Goal: Task Accomplishment & Management: Use online tool/utility

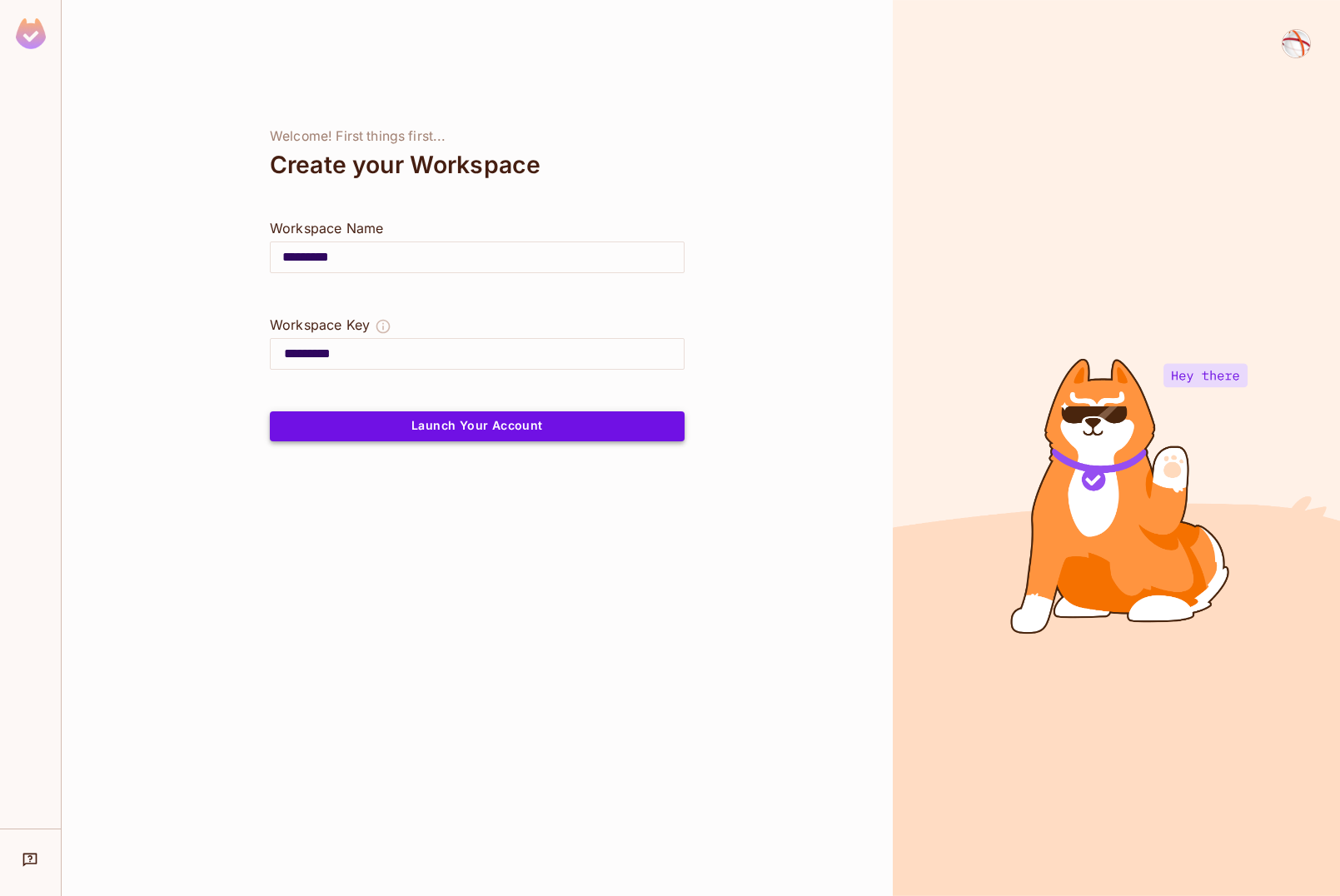
click at [484, 434] on button "Launch Your Account" at bounding box center [477, 426] width 415 height 30
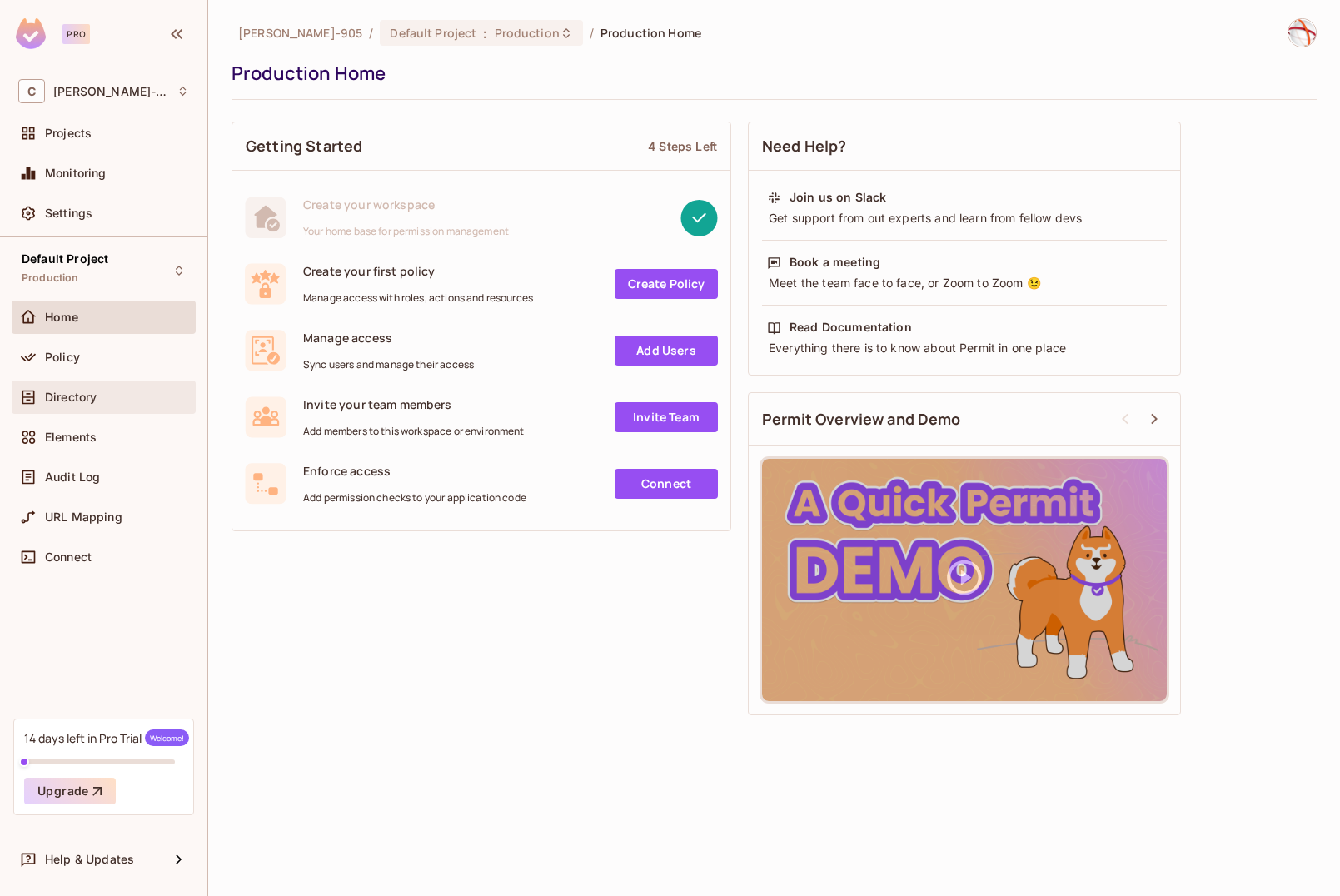
click at [57, 393] on span "Directory" at bounding box center [70, 397] width 52 height 13
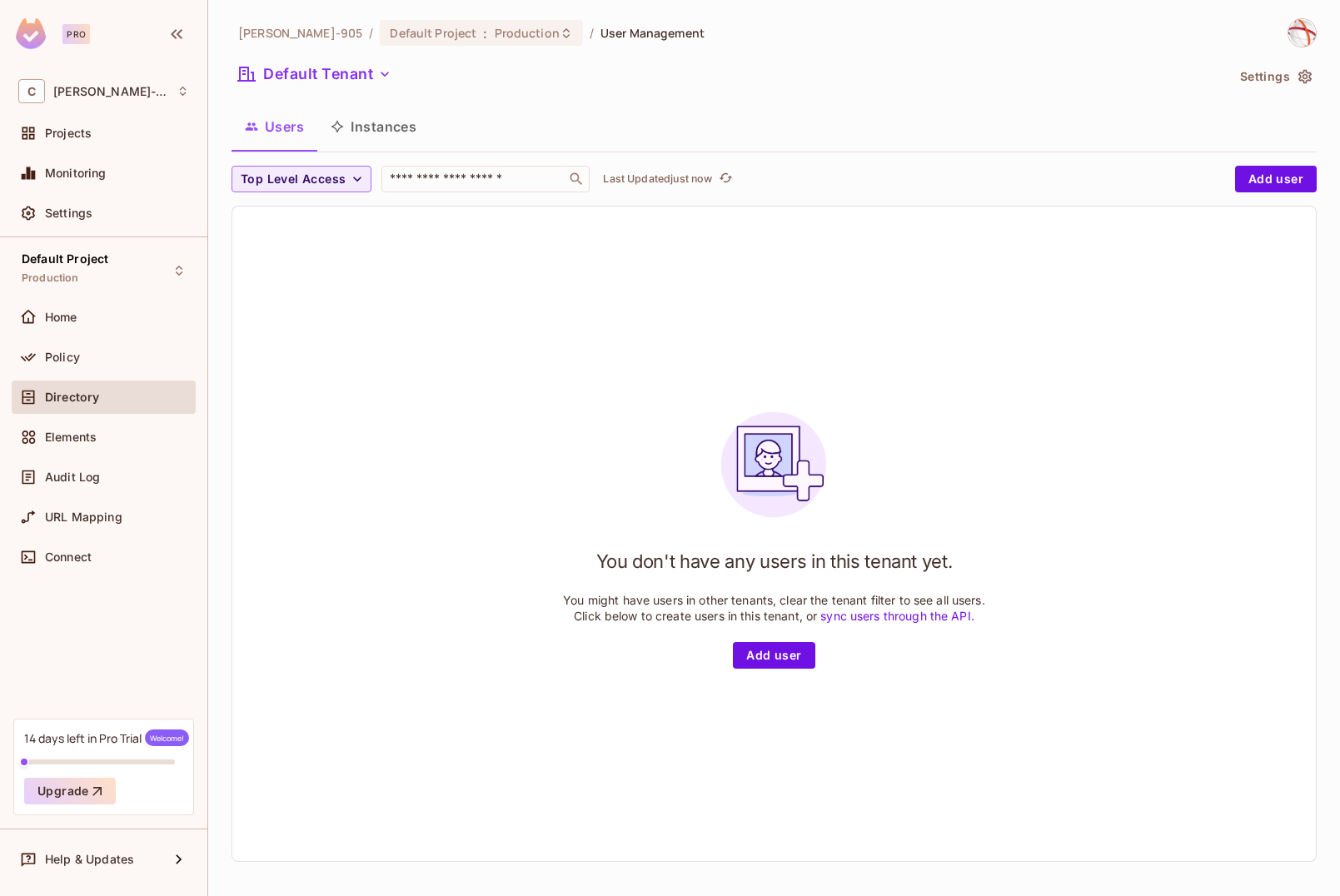
drag, startPoint x: 1300, startPoint y: 176, endPoint x: 1258, endPoint y: 236, distance: 73.2
click at [1258, 236] on div "Top Level Access ​ Last Updated just now Add user You don't have any users in t…" at bounding box center [774, 514] width 1085 height 696
click at [1255, 184] on button "Add user" at bounding box center [1275, 179] width 82 height 26
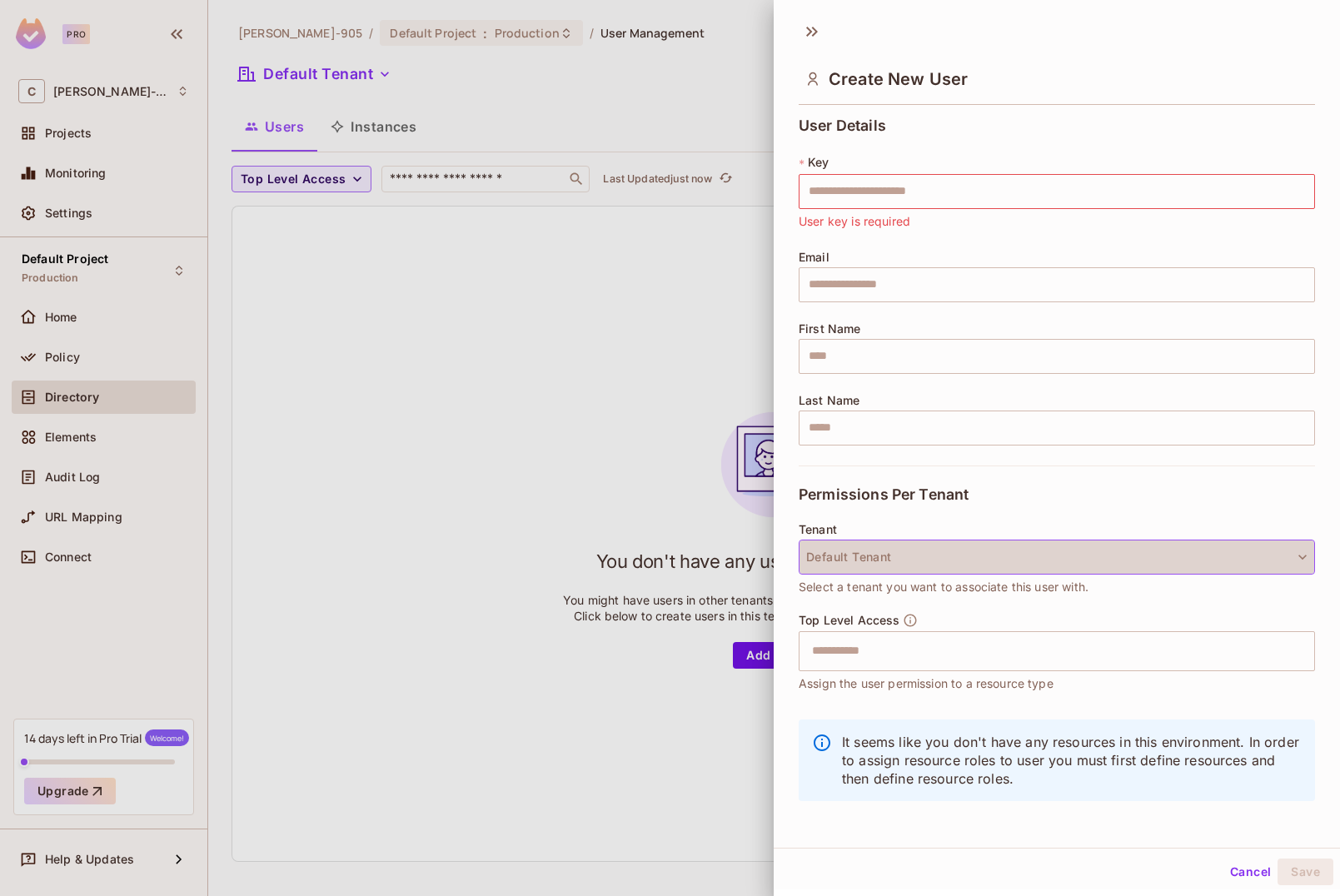
click at [898, 556] on button "Default Tenant" at bounding box center [1056, 557] width 516 height 35
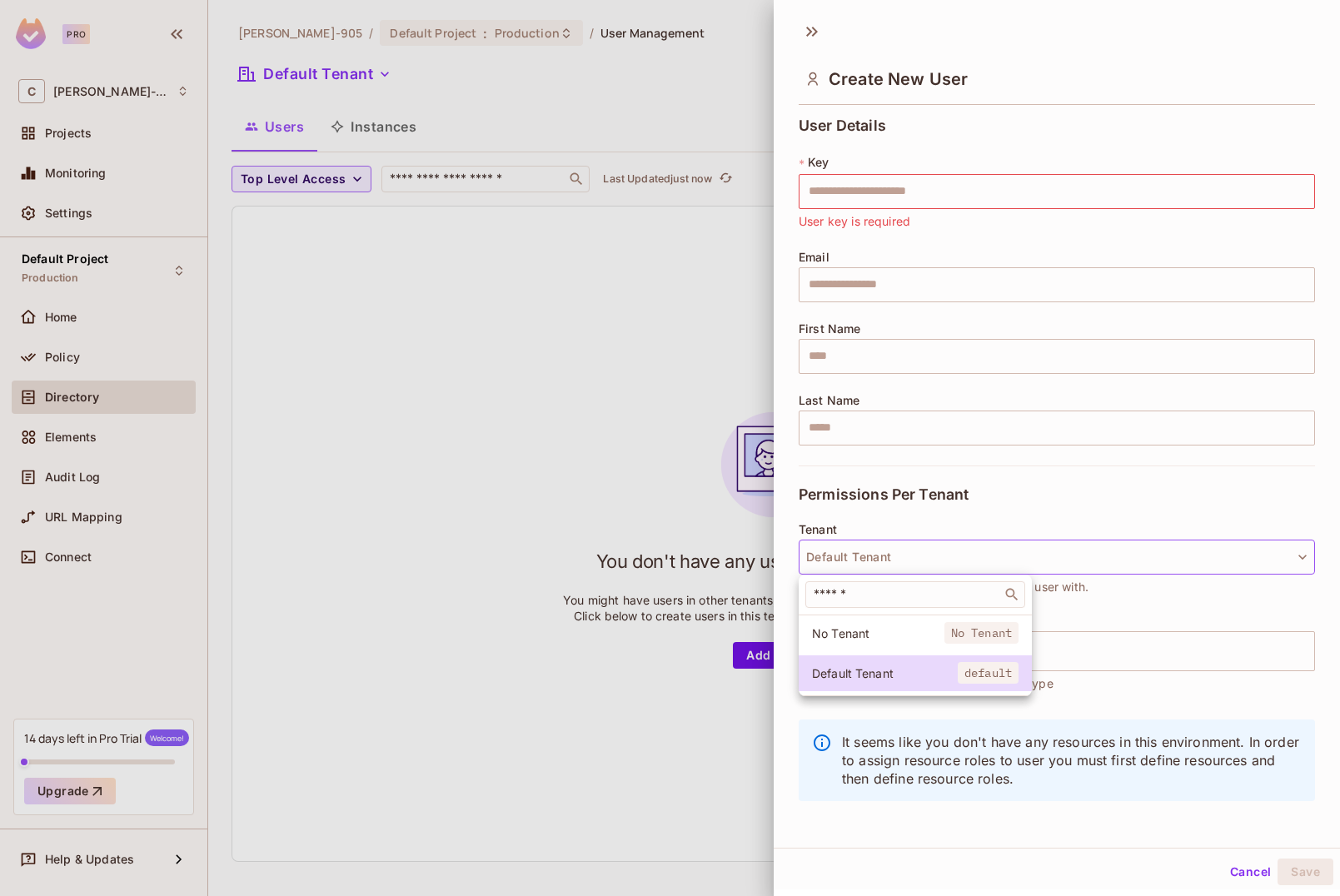
click at [898, 556] on div at bounding box center [670, 448] width 1340 height 896
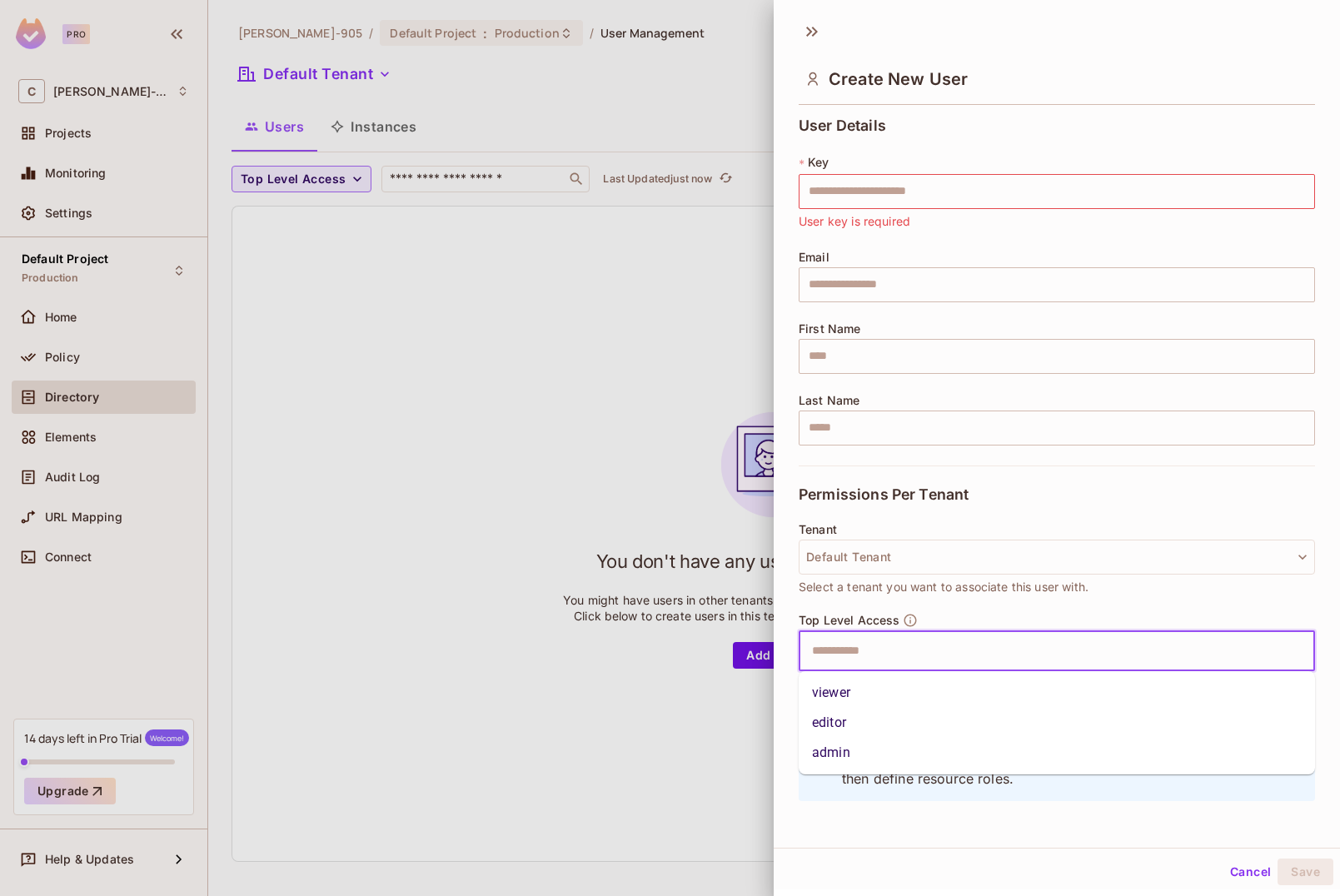
drag, startPoint x: 890, startPoint y: 656, endPoint x: 905, endPoint y: 664, distance: 17.0
click at [895, 658] on input "text" at bounding box center [1042, 651] width 481 height 34
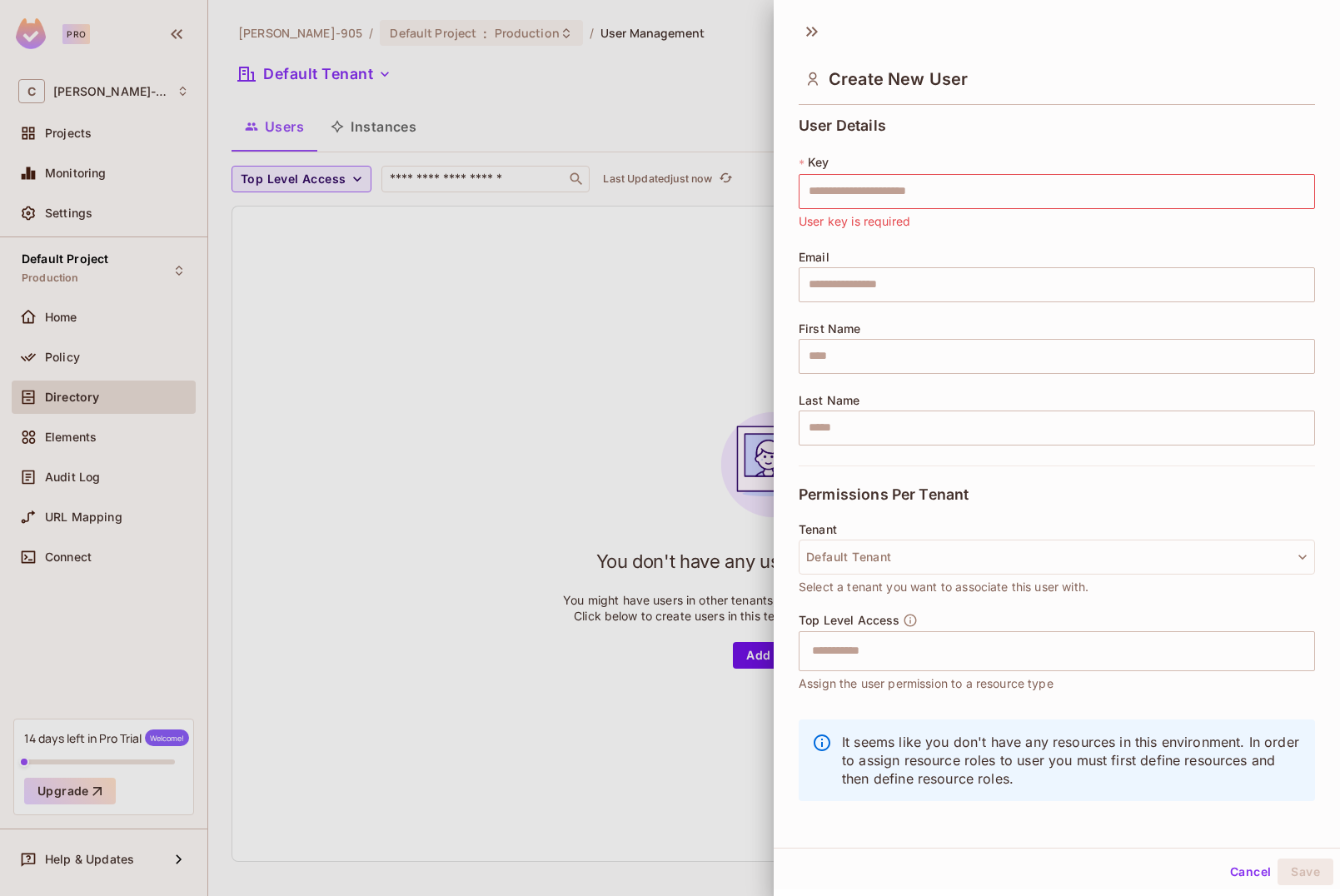
click at [793, 552] on div "User Details * Key ​ User key is required Email ​ First Name ​ Last Name ​ Perm…" at bounding box center [1057, 467] width 566 height 713
click at [1257, 873] on button "Cancel" at bounding box center [1251, 872] width 54 height 26
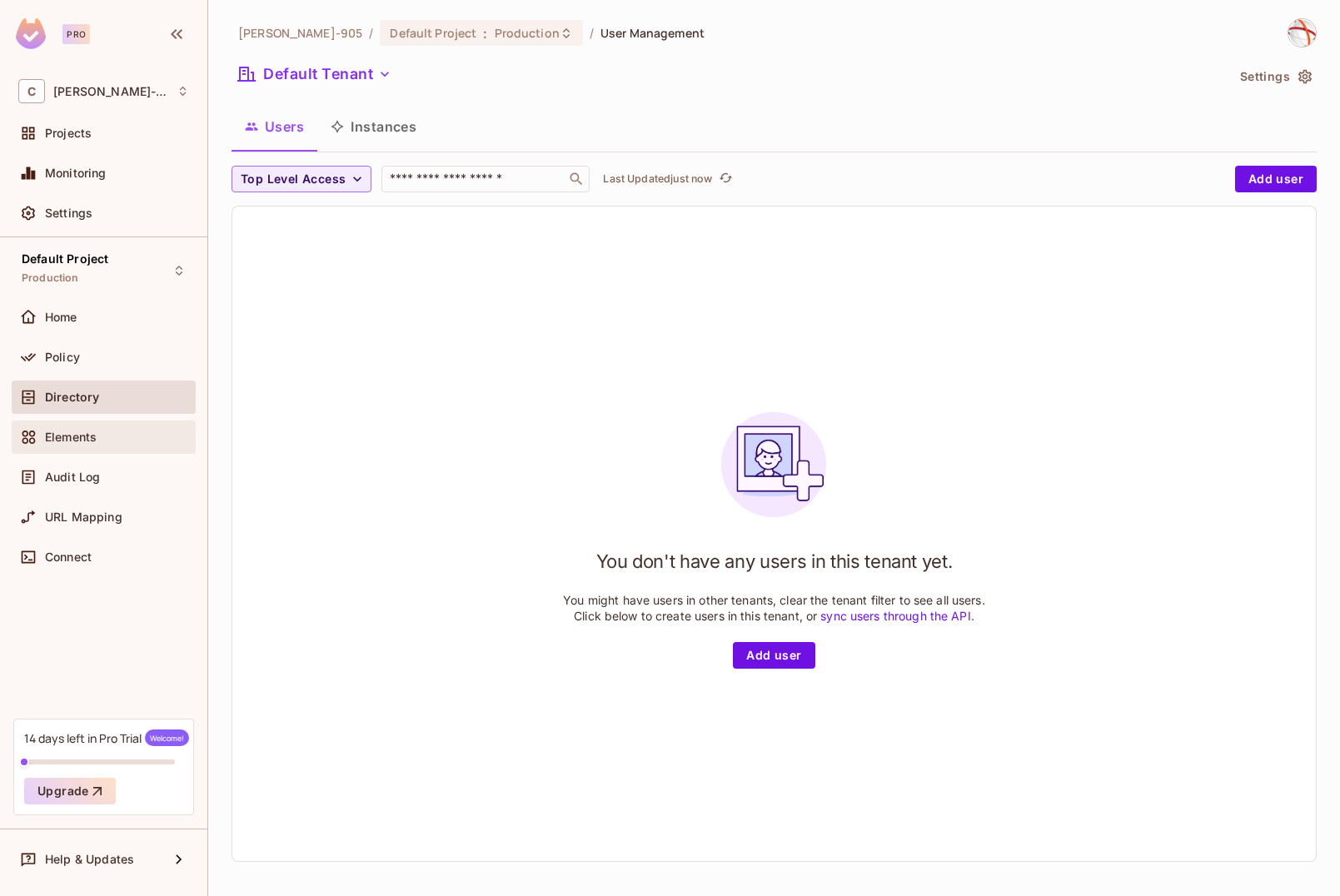
click at [56, 437] on span "Elements" at bounding box center [70, 438] width 52 height 13
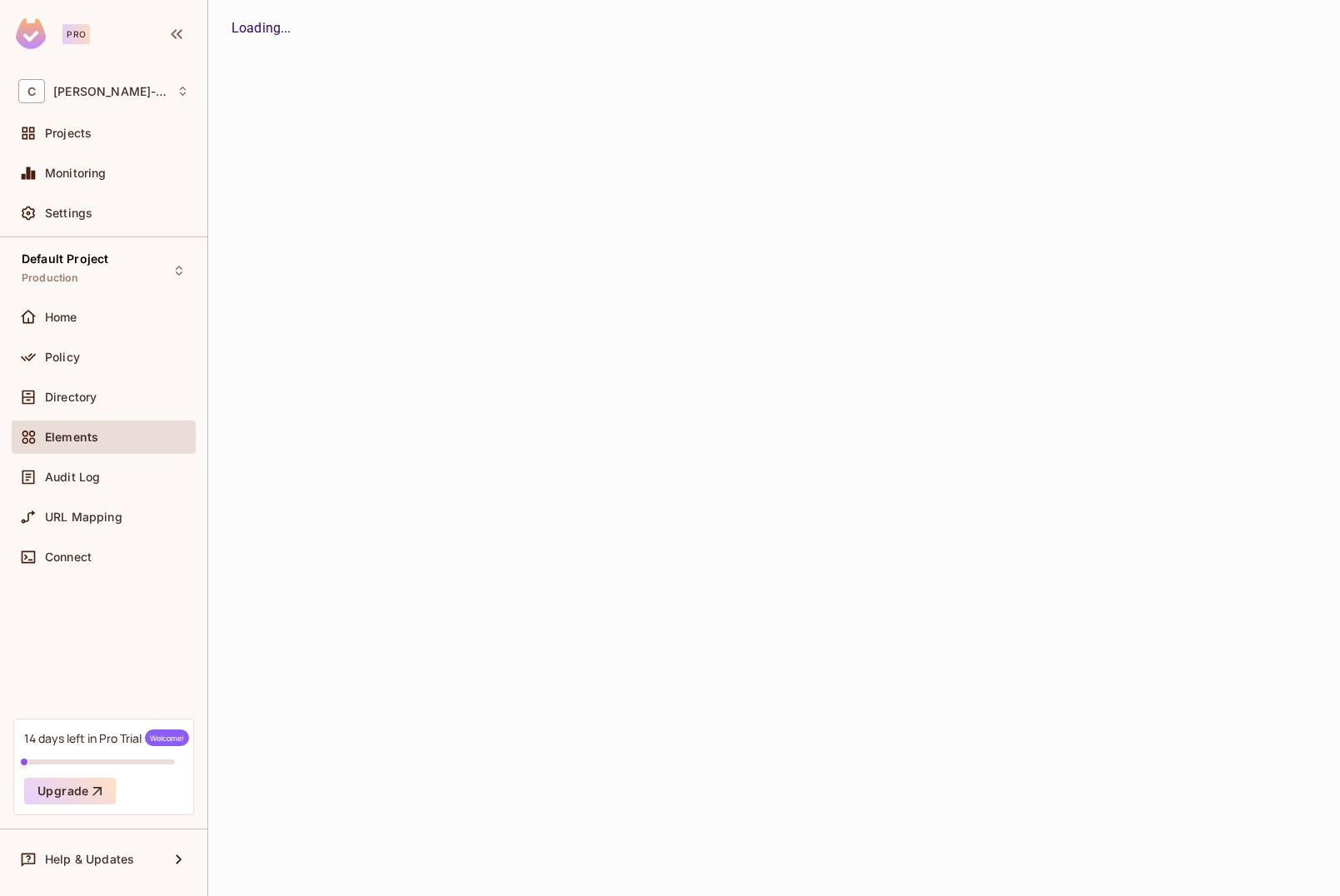
click at [64, 336] on div "Home" at bounding box center [103, 321] width 184 height 40
click at [66, 363] on span "Policy" at bounding box center [62, 357] width 35 height 13
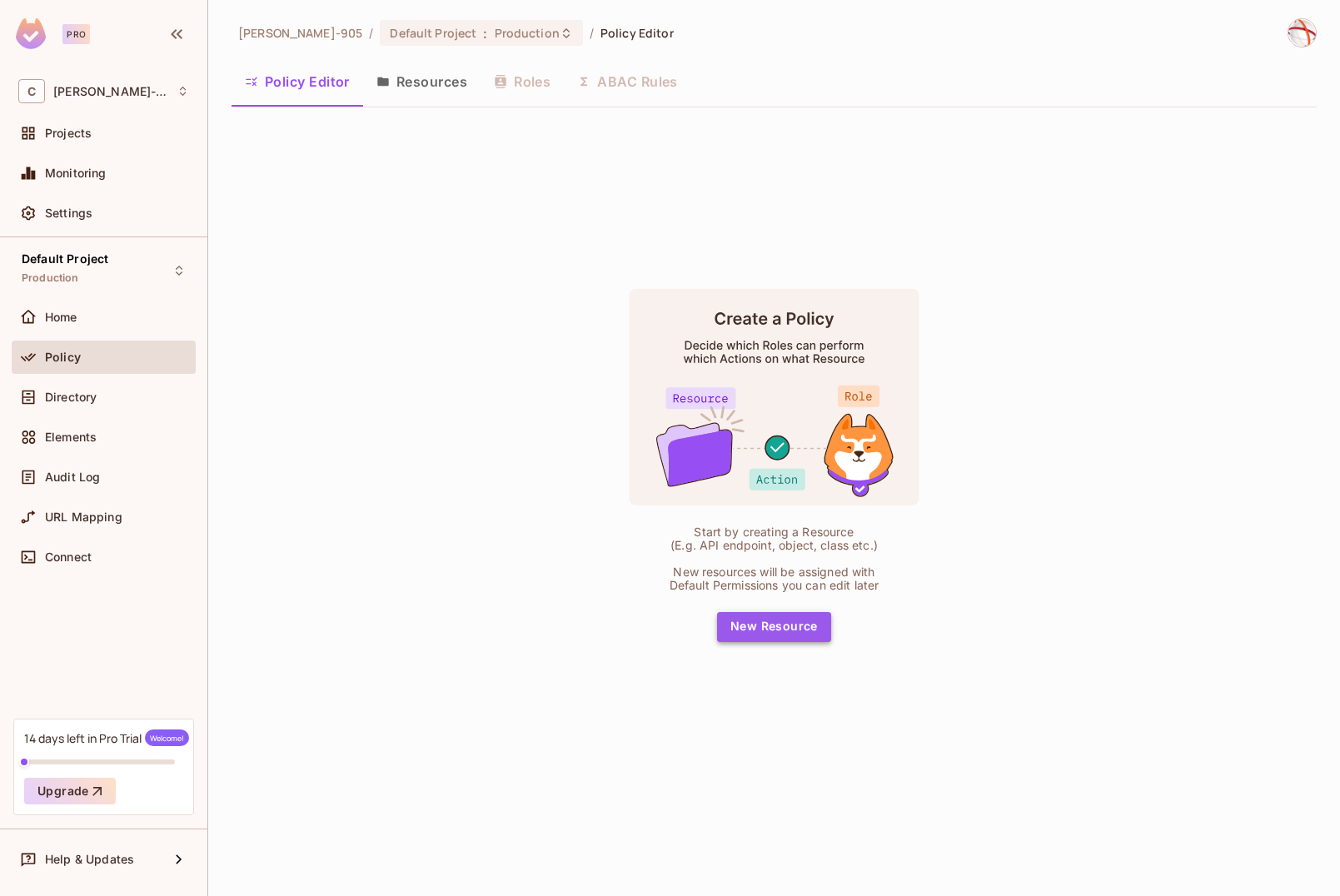
click at [777, 626] on button "New Resource" at bounding box center [774, 627] width 114 height 30
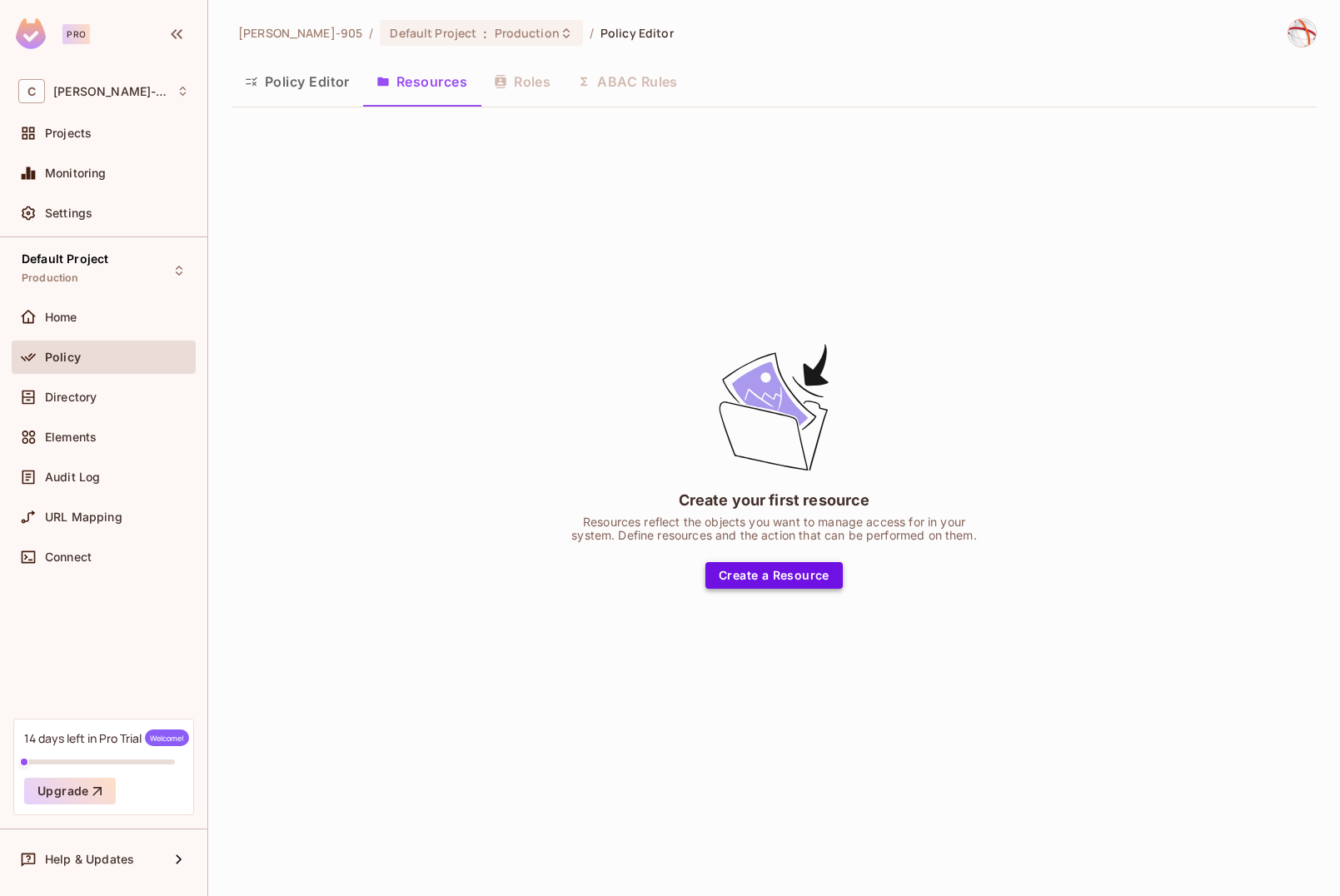
click at [776, 589] on button "Create a Resource" at bounding box center [774, 575] width 138 height 26
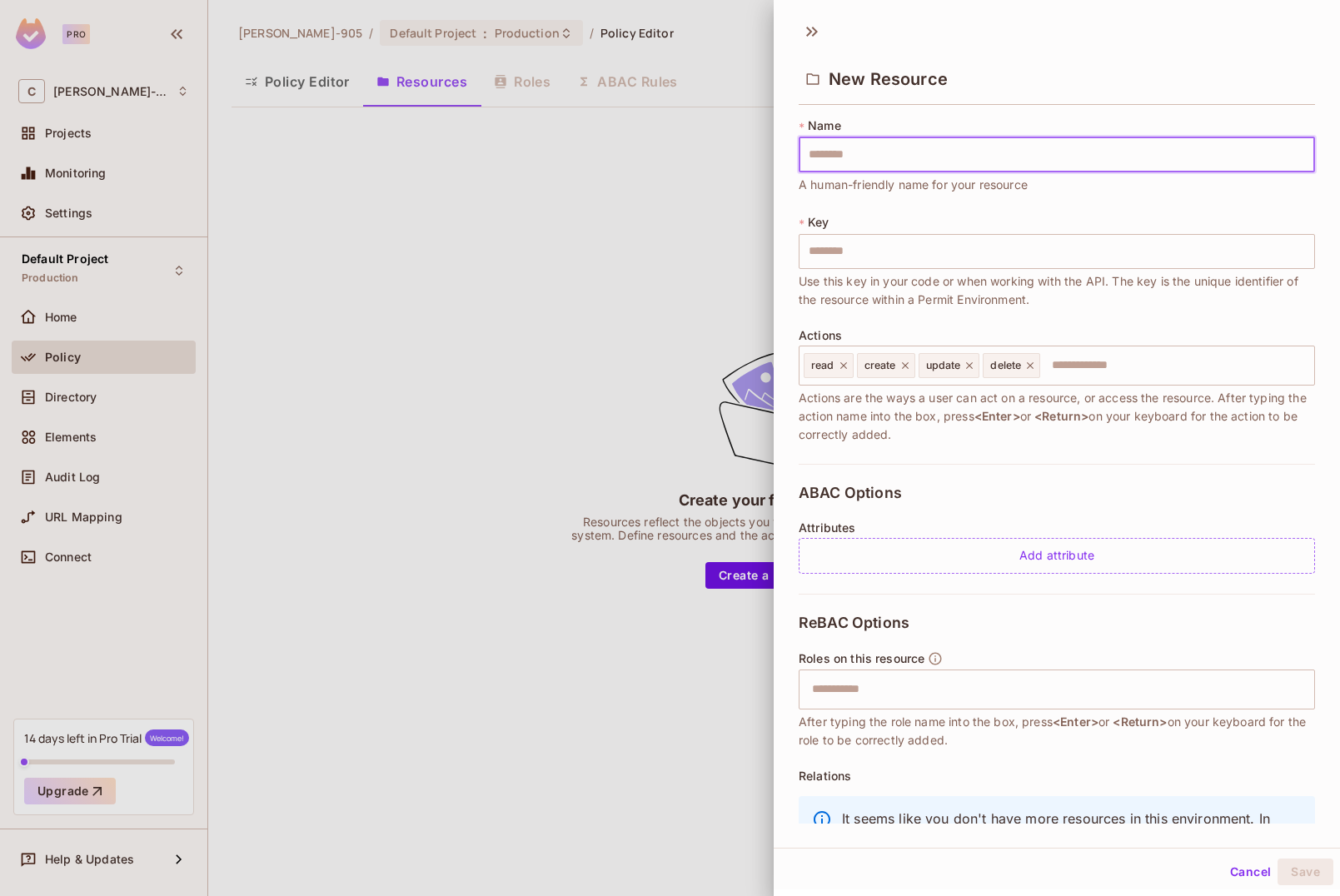
click at [866, 161] on input "text" at bounding box center [1056, 155] width 516 height 35
type input "*"
type input "**"
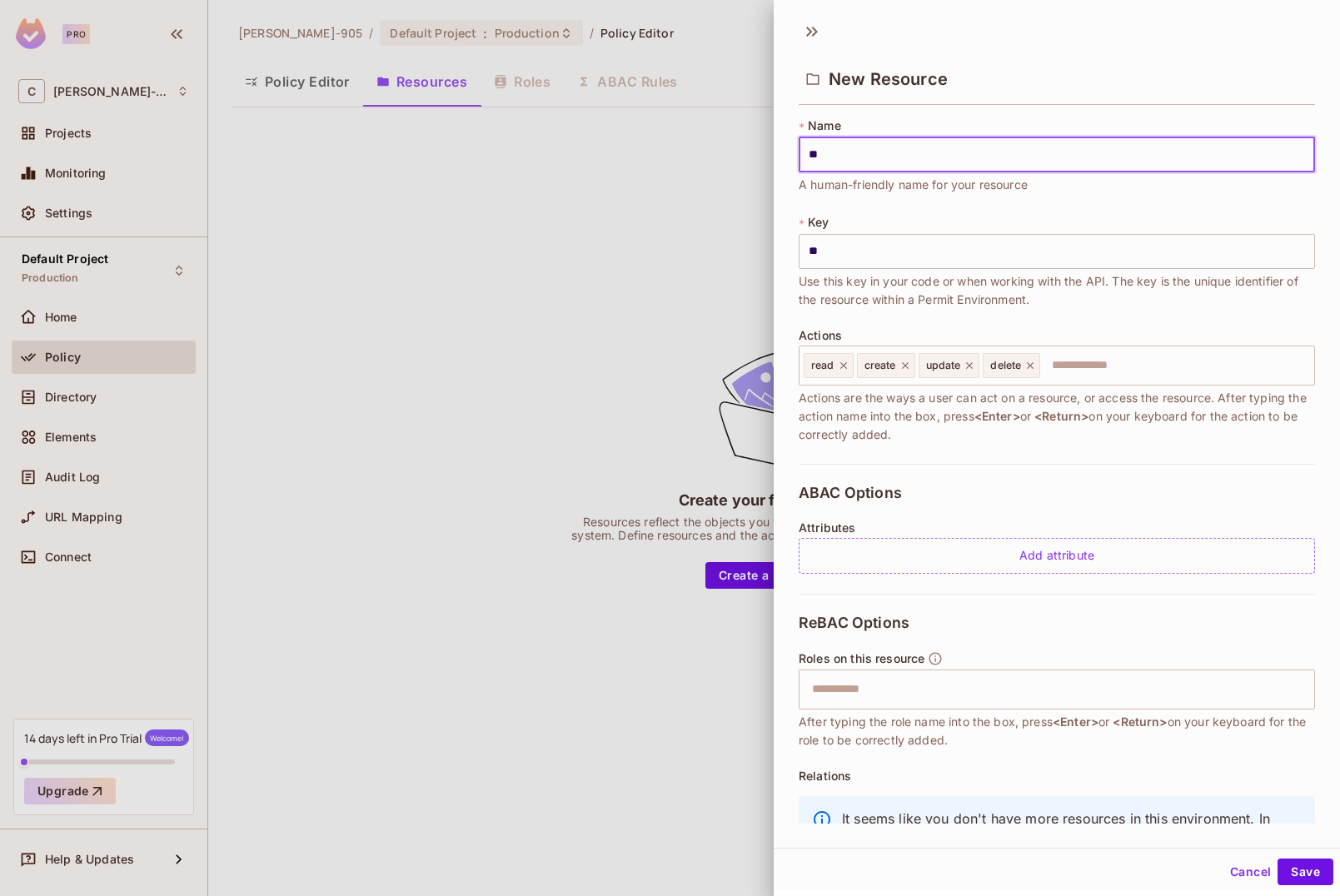
type input "***"
type input "****"
type input "*****"
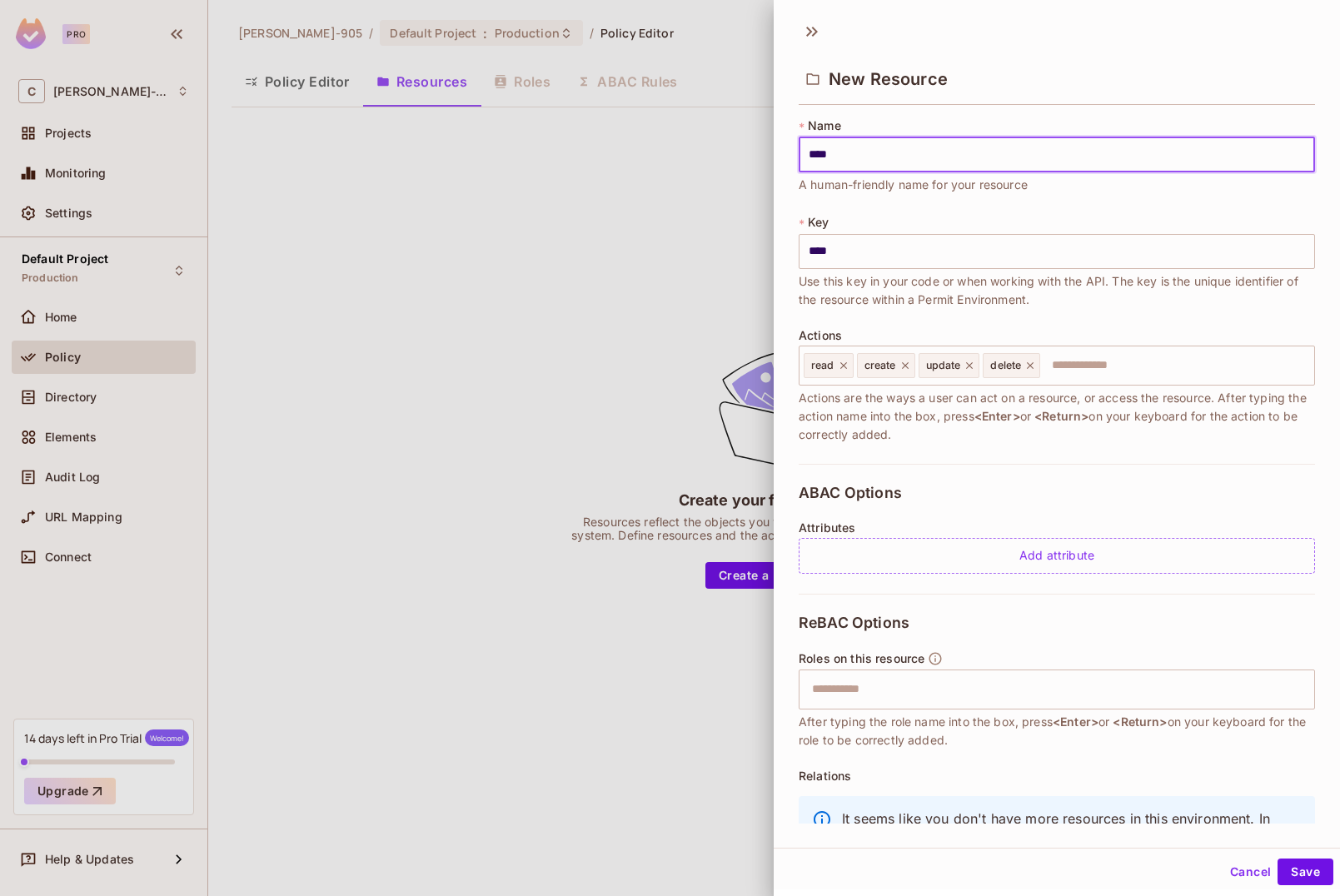
type input "*****"
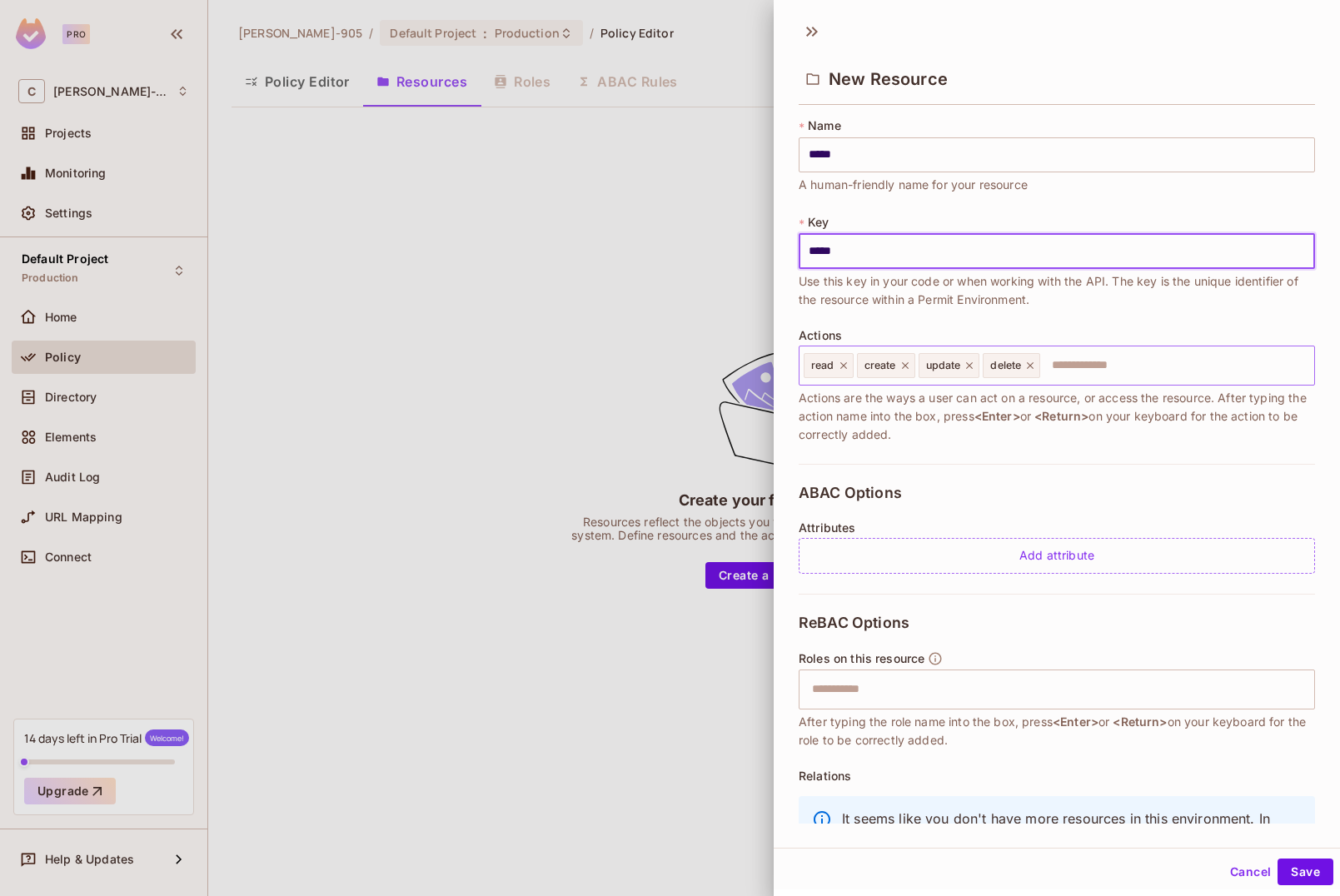
click at [1100, 368] on input "text" at bounding box center [1175, 366] width 266 height 34
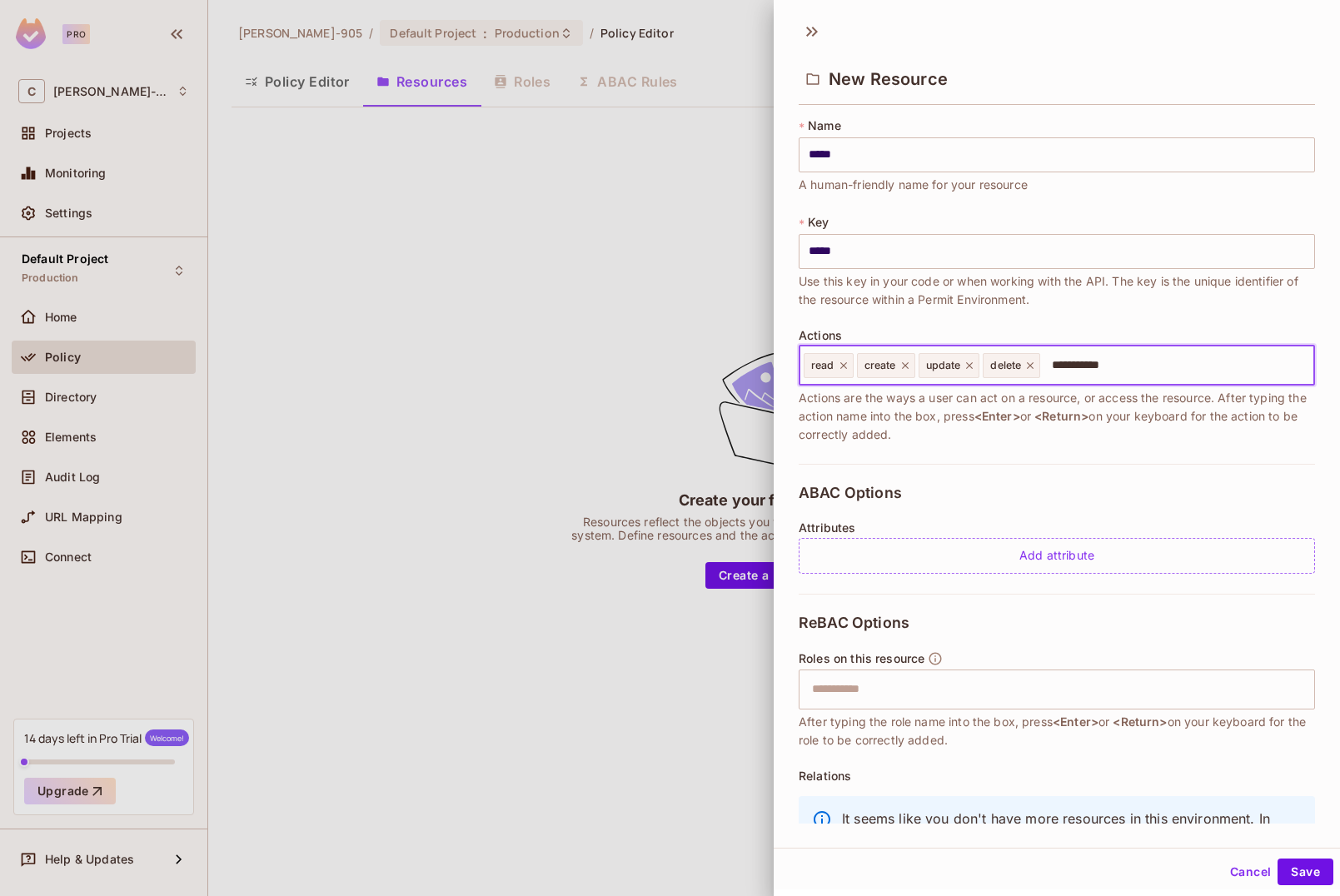
type input "**********"
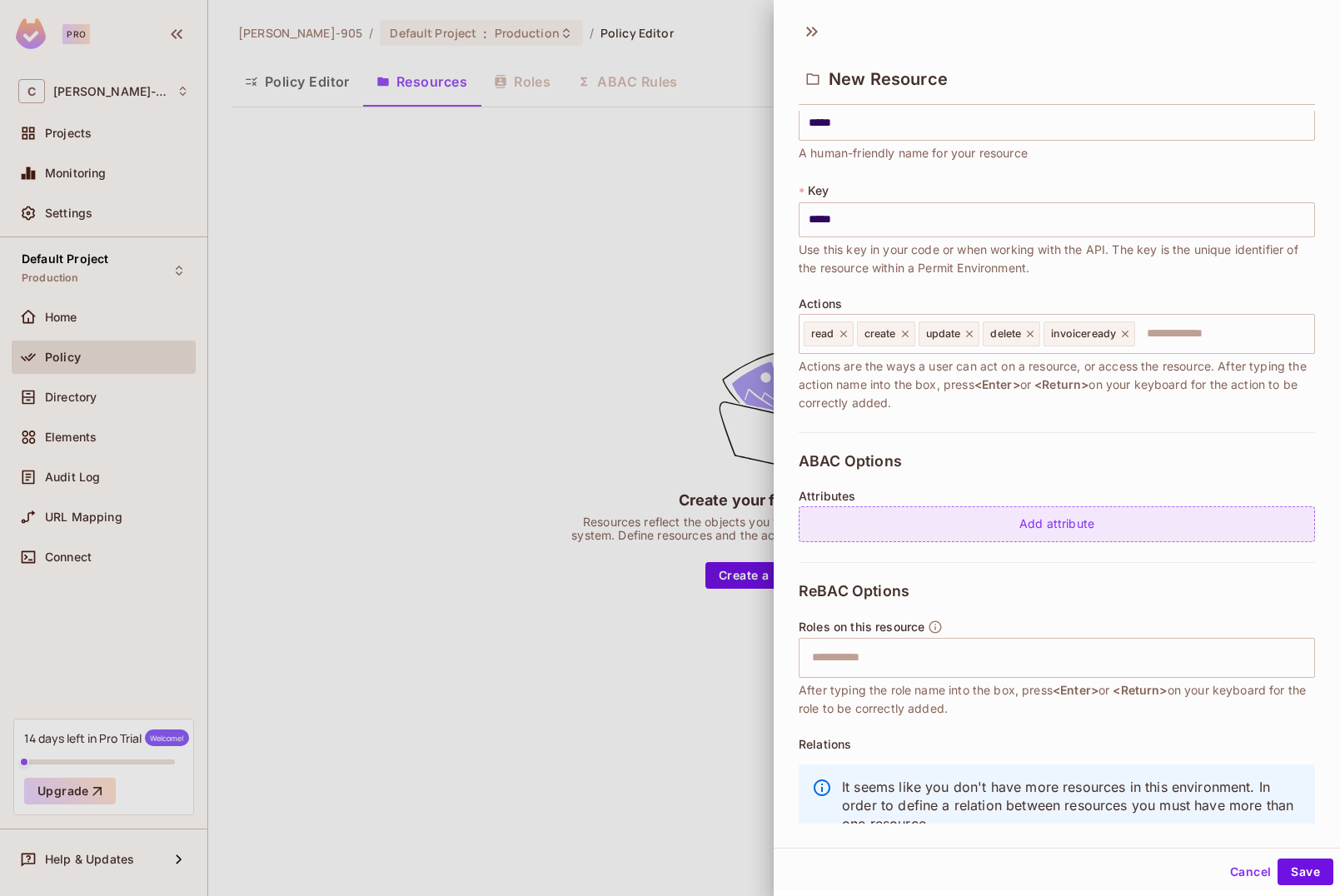
click at [930, 517] on div "Add attribute" at bounding box center [1056, 524] width 516 height 36
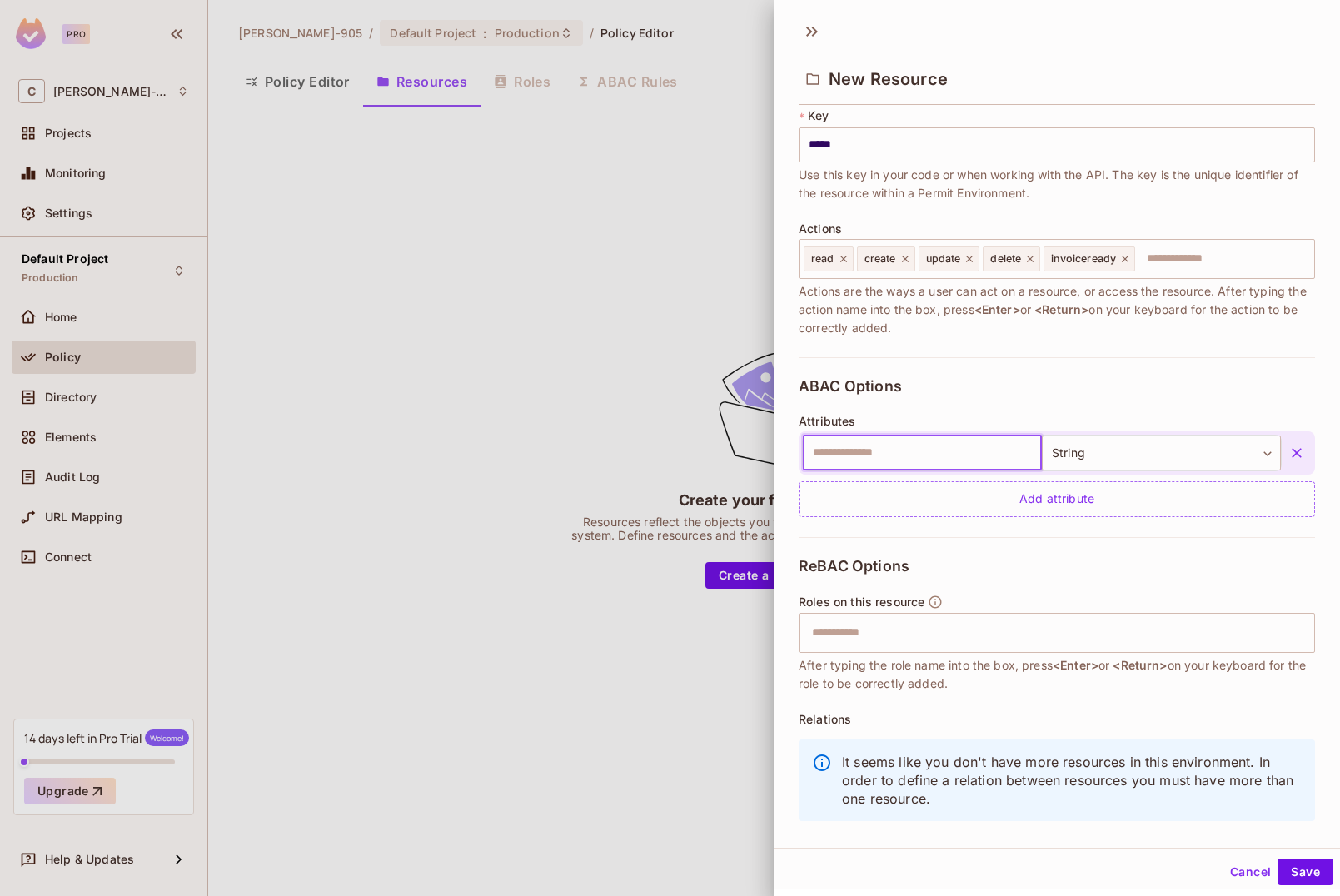
scroll to position [134, 0]
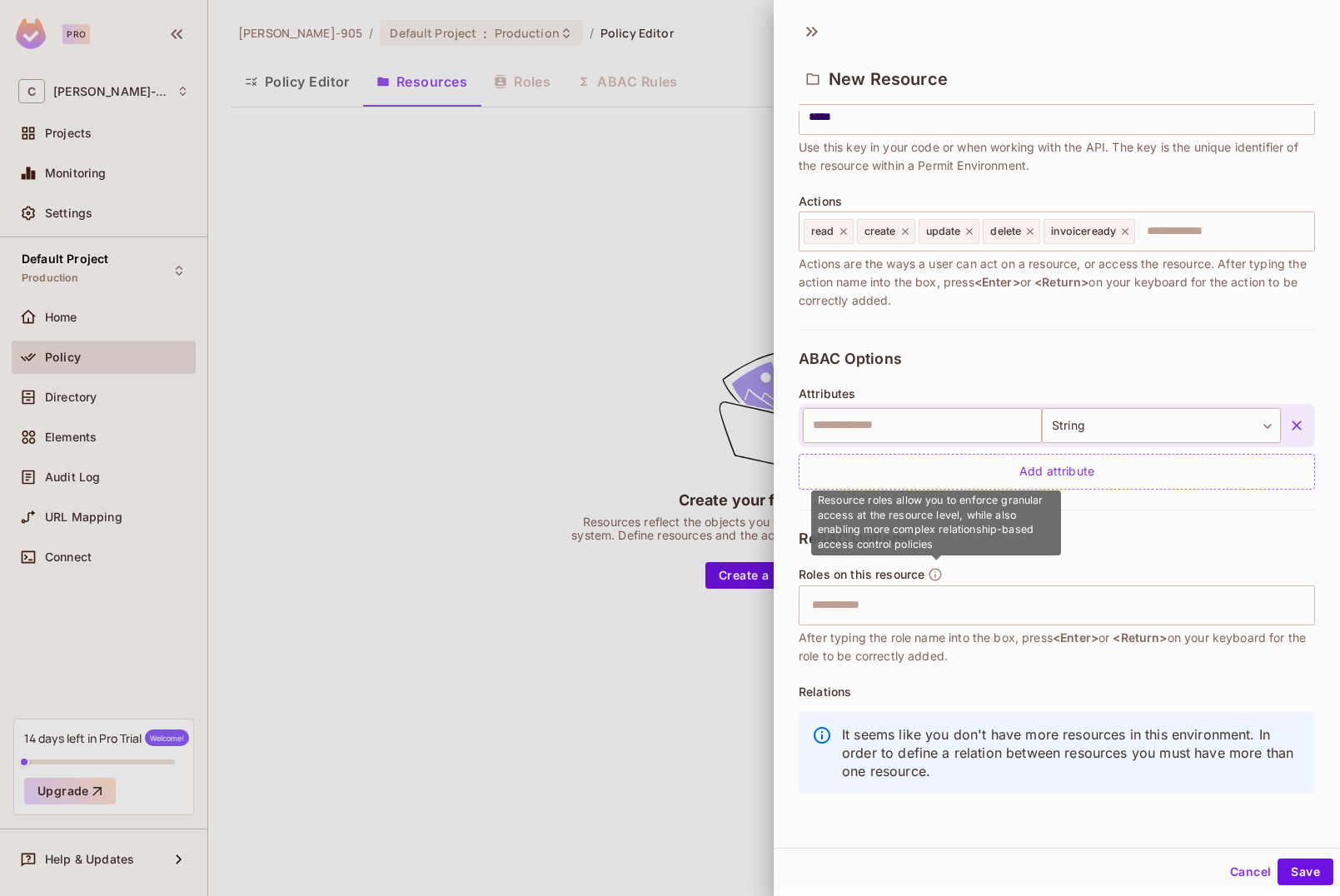
click at [936, 575] on icon "button" at bounding box center [935, 574] width 12 height 12
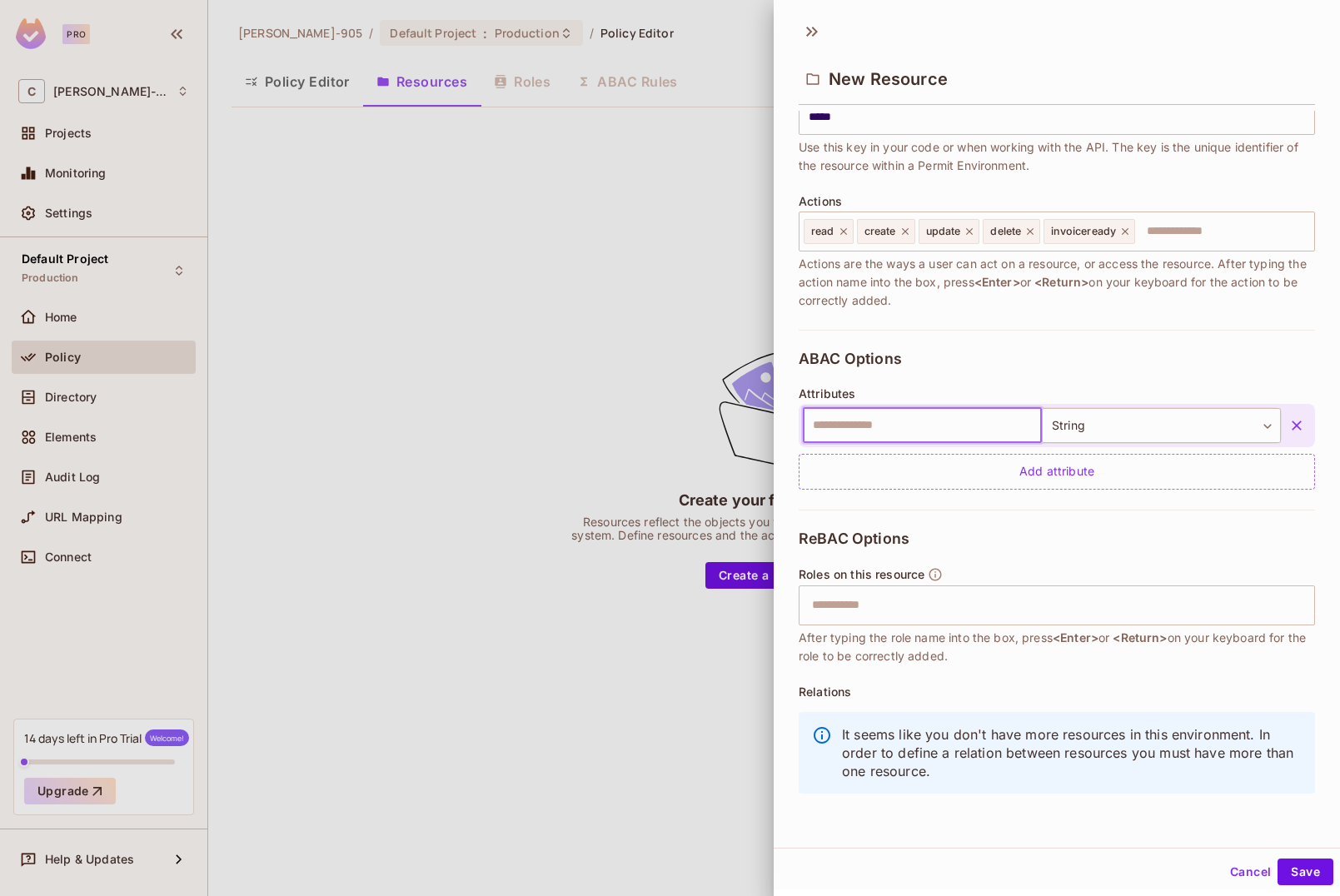
click at [856, 422] on input "text" at bounding box center [922, 426] width 239 height 35
click at [889, 430] on input "text" at bounding box center [922, 426] width 239 height 35
type input "******"
click at [1020, 510] on div "ReBAC Options Roles on this resource ​ After typing the role name into the box,…" at bounding box center [1056, 666] width 516 height 314
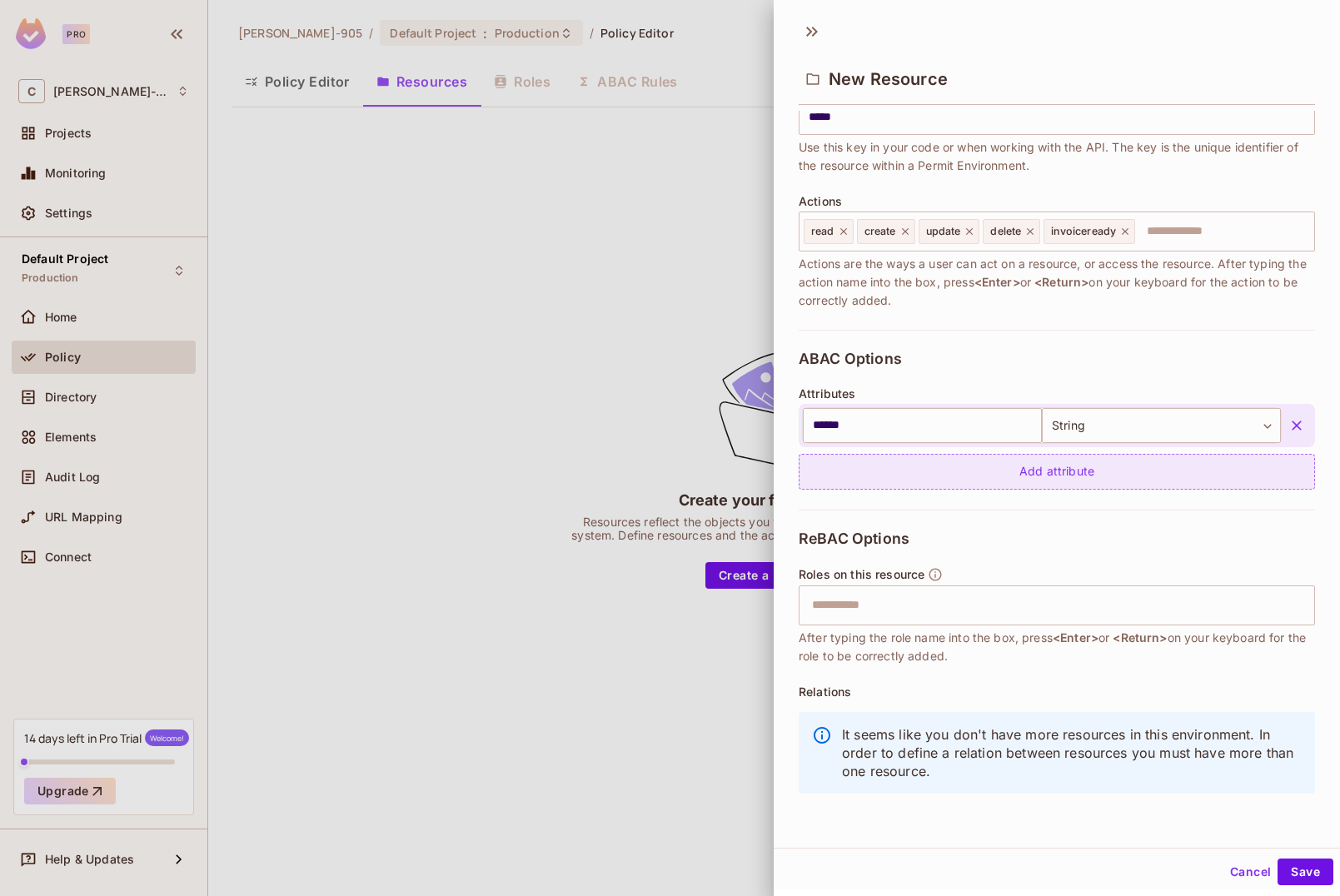
click at [1042, 477] on div "Add attribute" at bounding box center [1056, 471] width 516 height 36
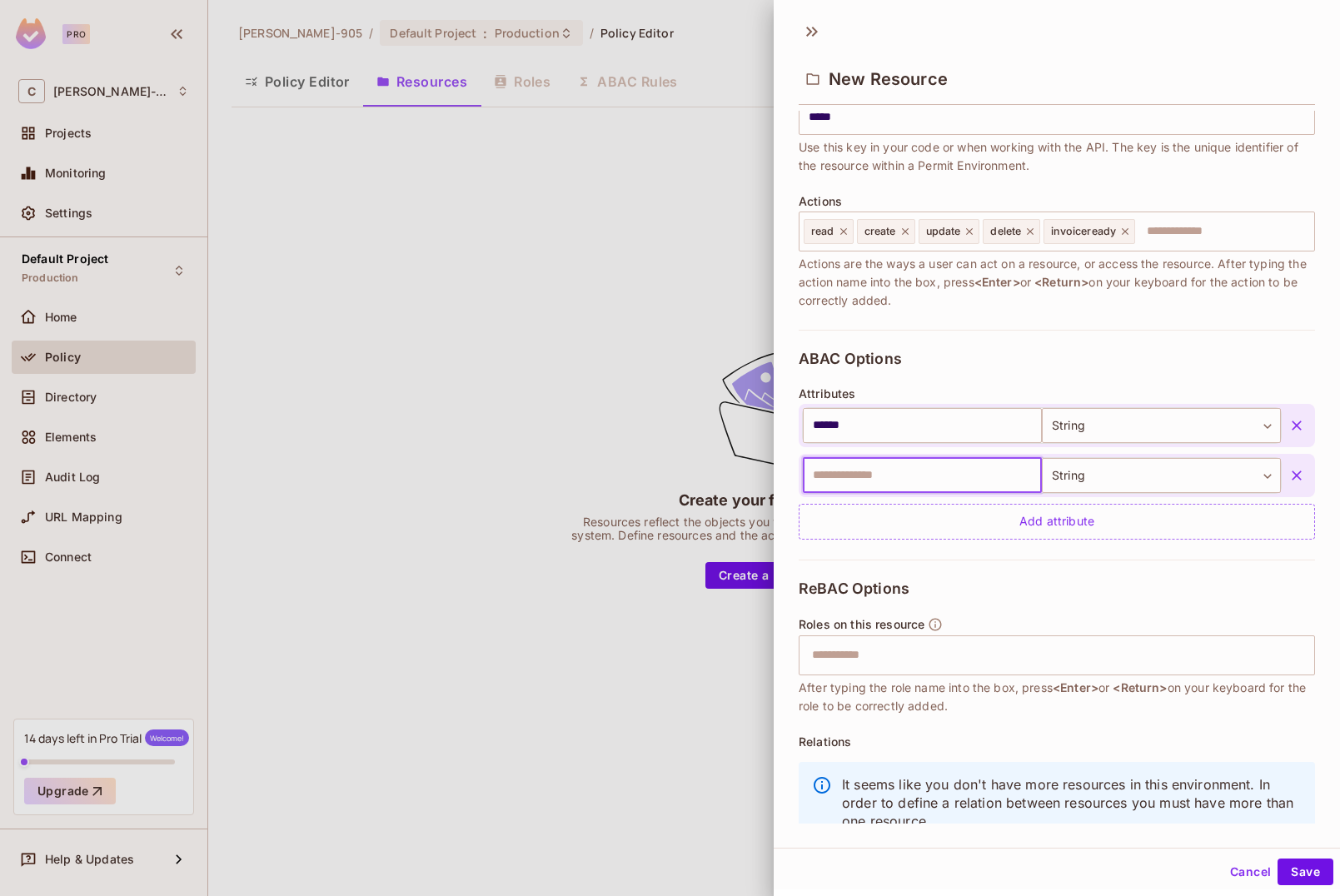
click at [1311, 469] on div "​ String ****** ​" at bounding box center [1056, 475] width 516 height 43
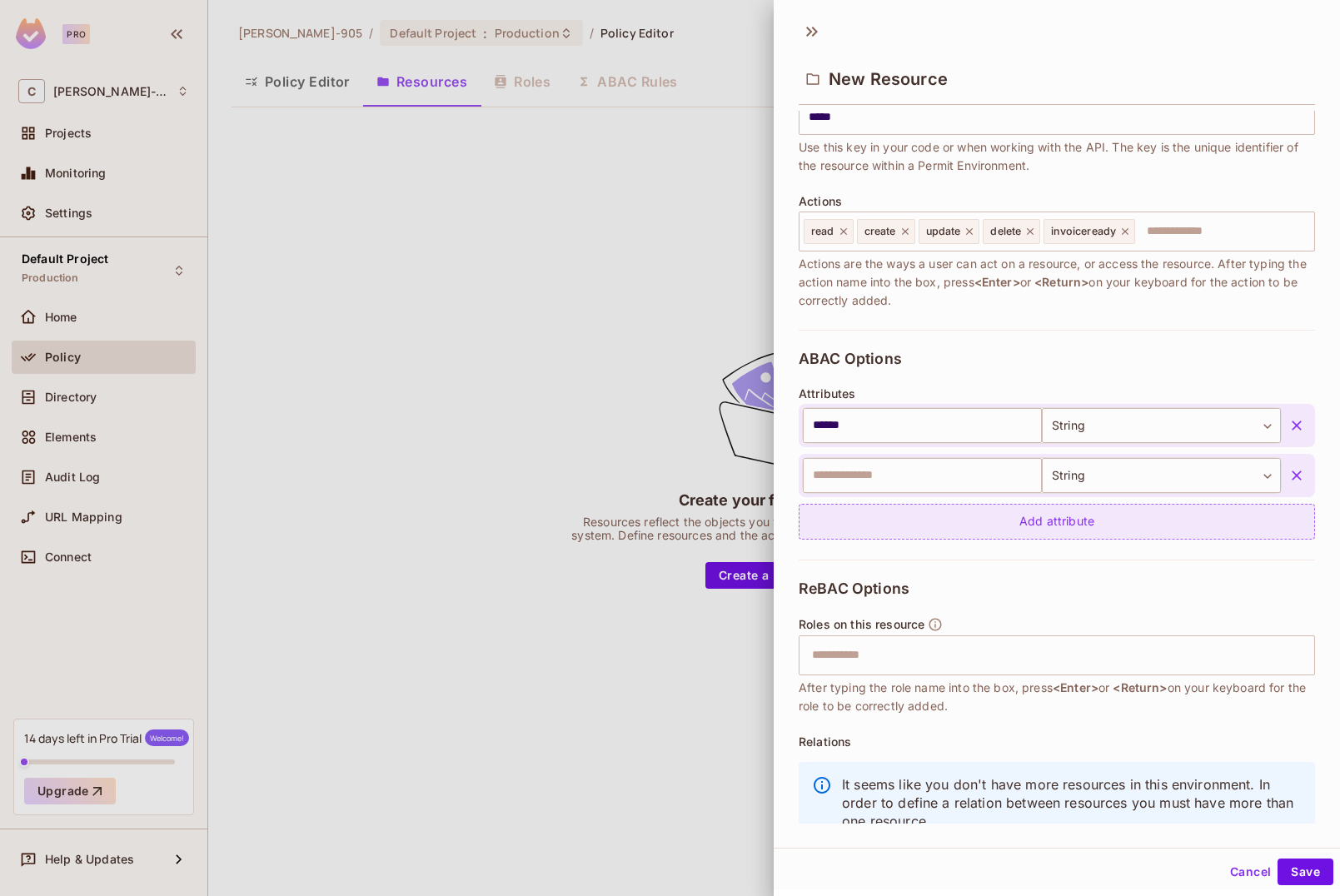
click at [1305, 471] on button "button" at bounding box center [1297, 476] width 30 height 30
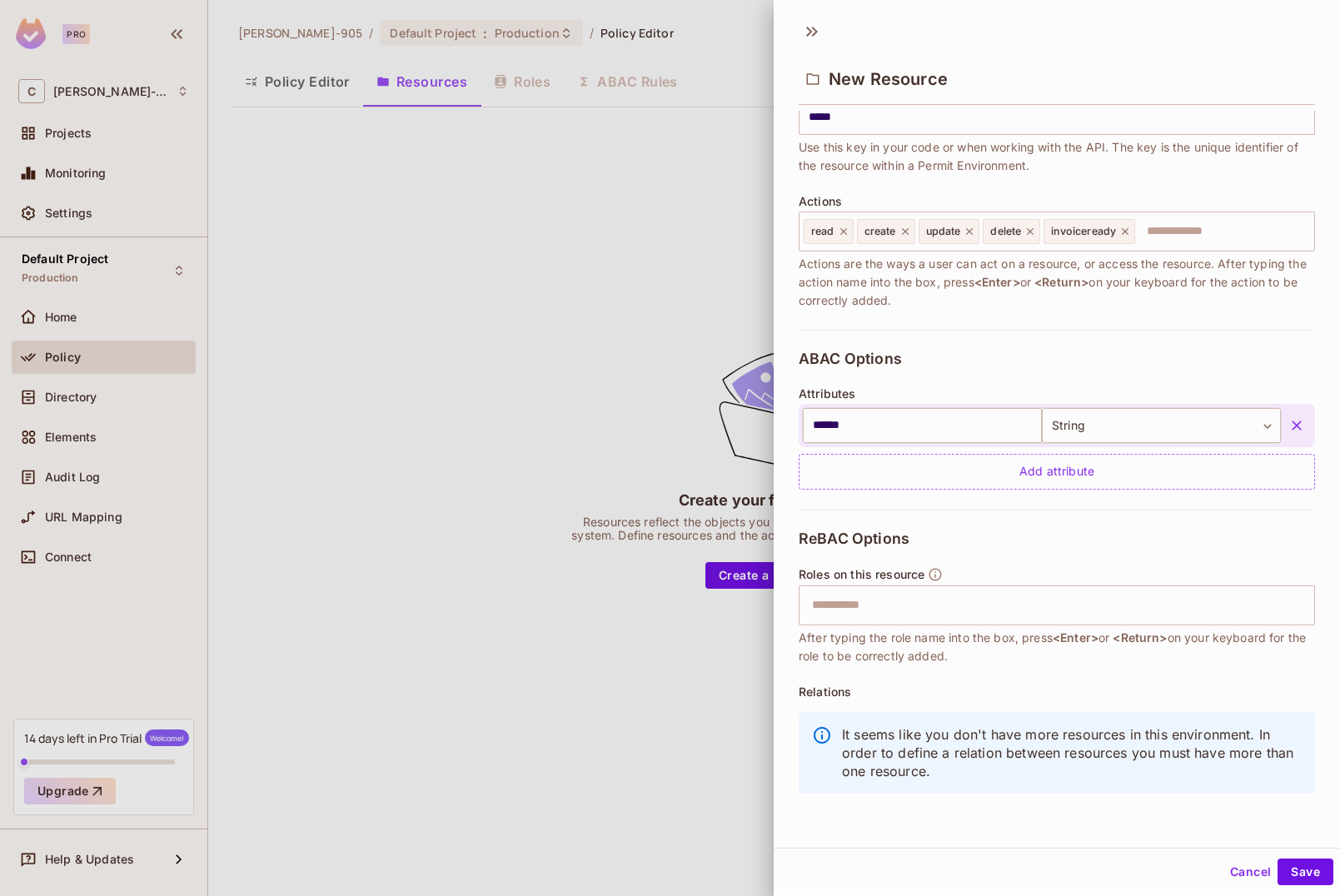
scroll to position [3, 0]
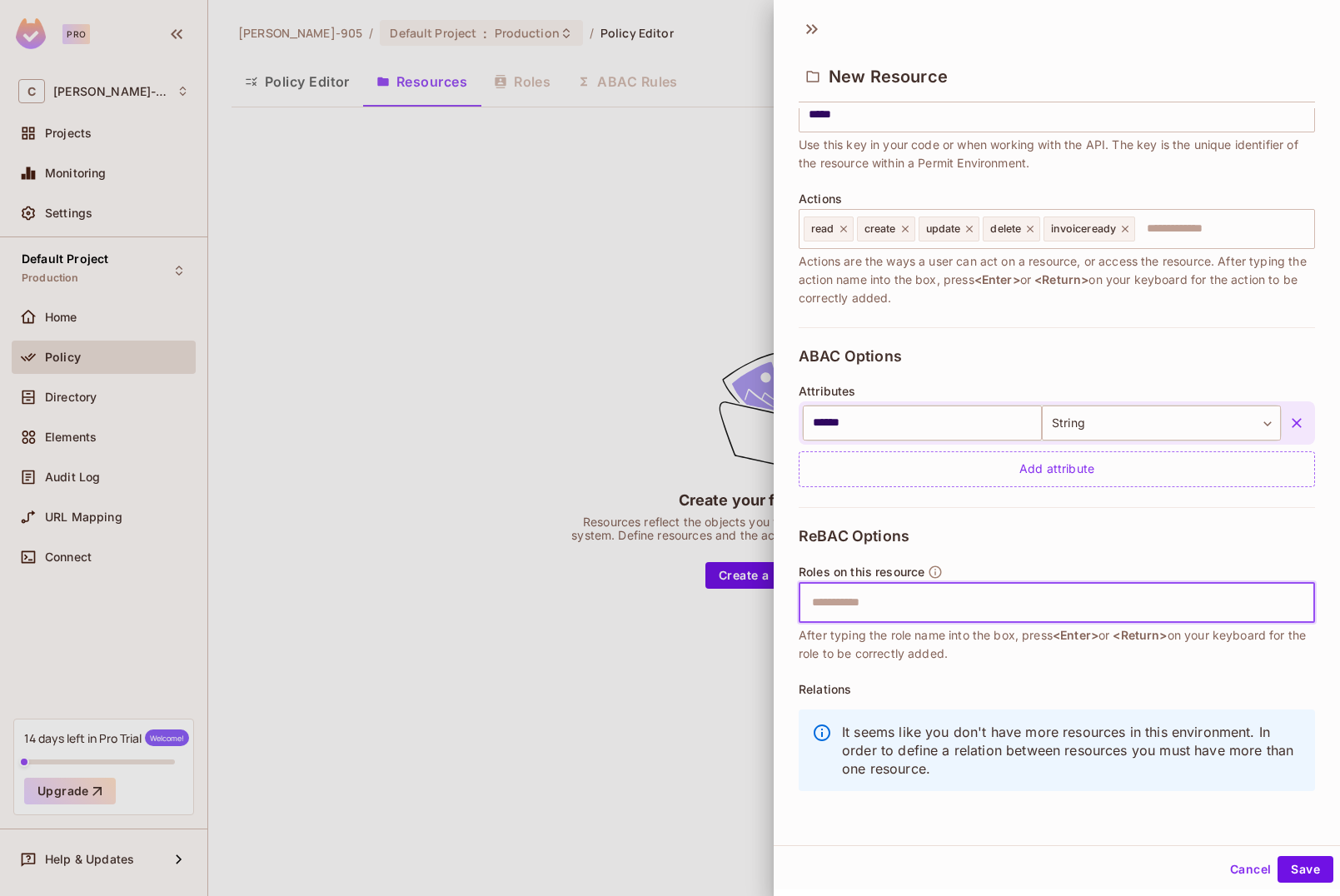
click at [871, 597] on input "text" at bounding box center [1055, 604] width 506 height 34
type input "**********"
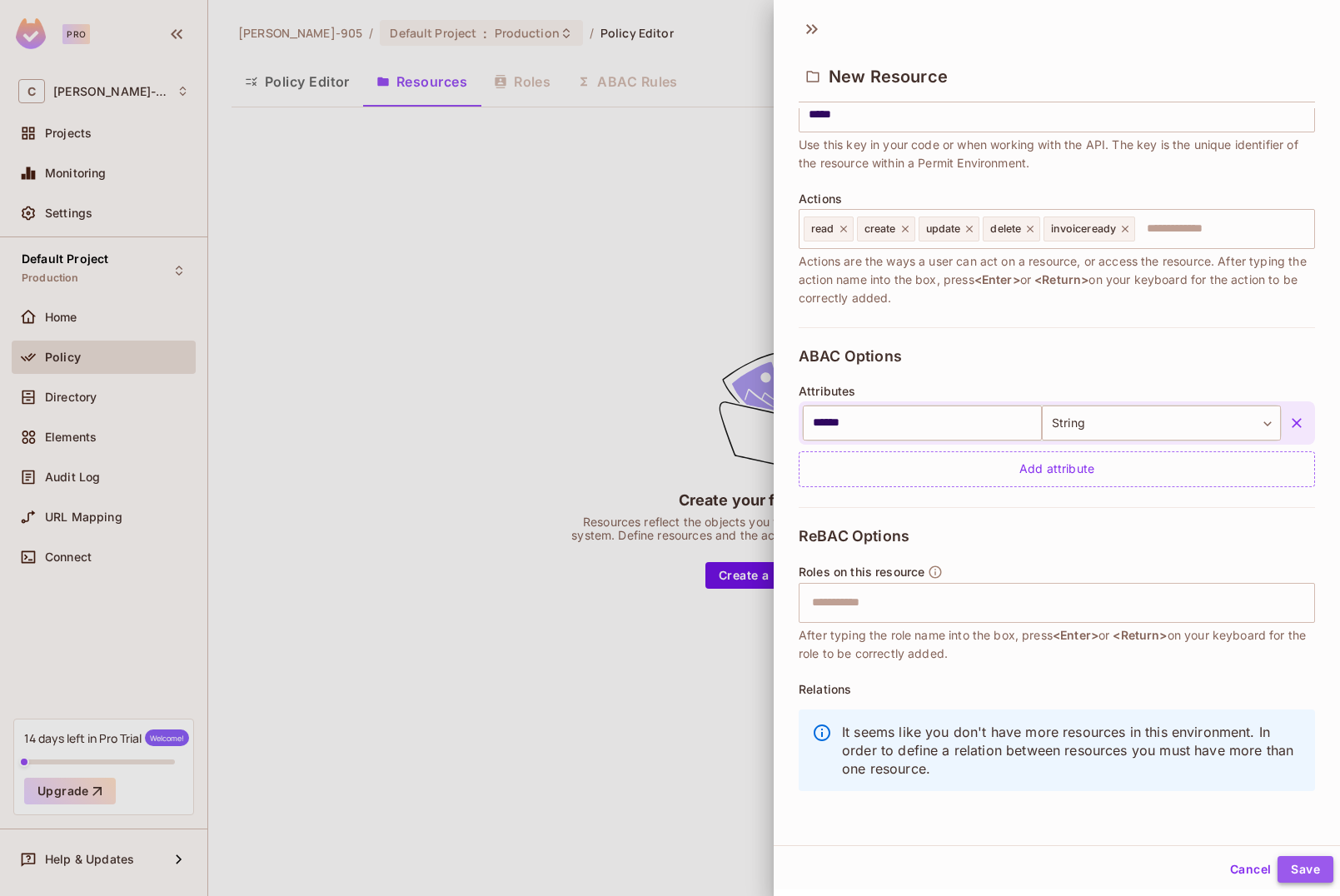
click at [1300, 864] on button "Save" at bounding box center [1305, 870] width 56 height 26
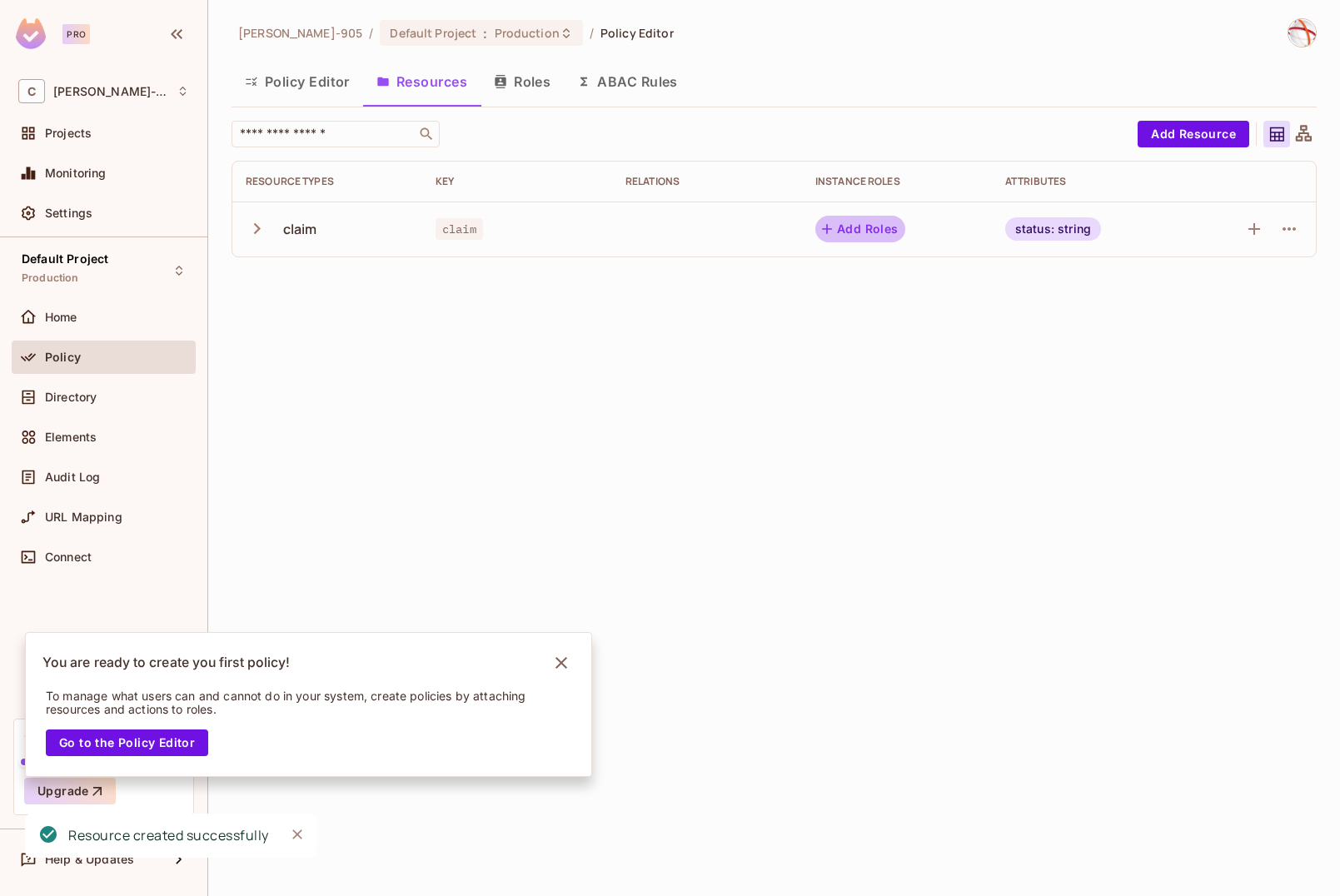
click at [819, 226] on icon "button" at bounding box center [827, 230] width 17 height 17
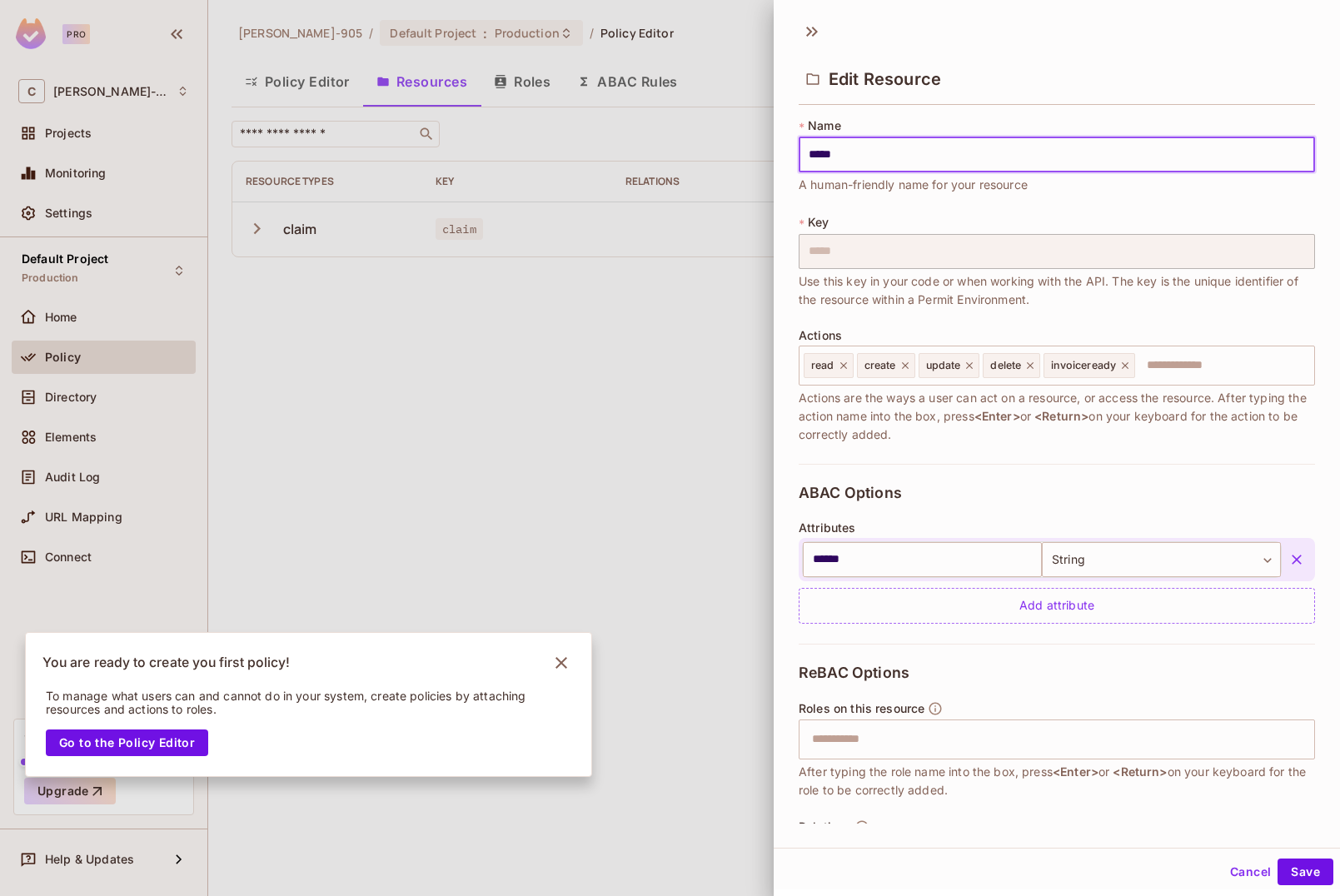
scroll to position [70, 0]
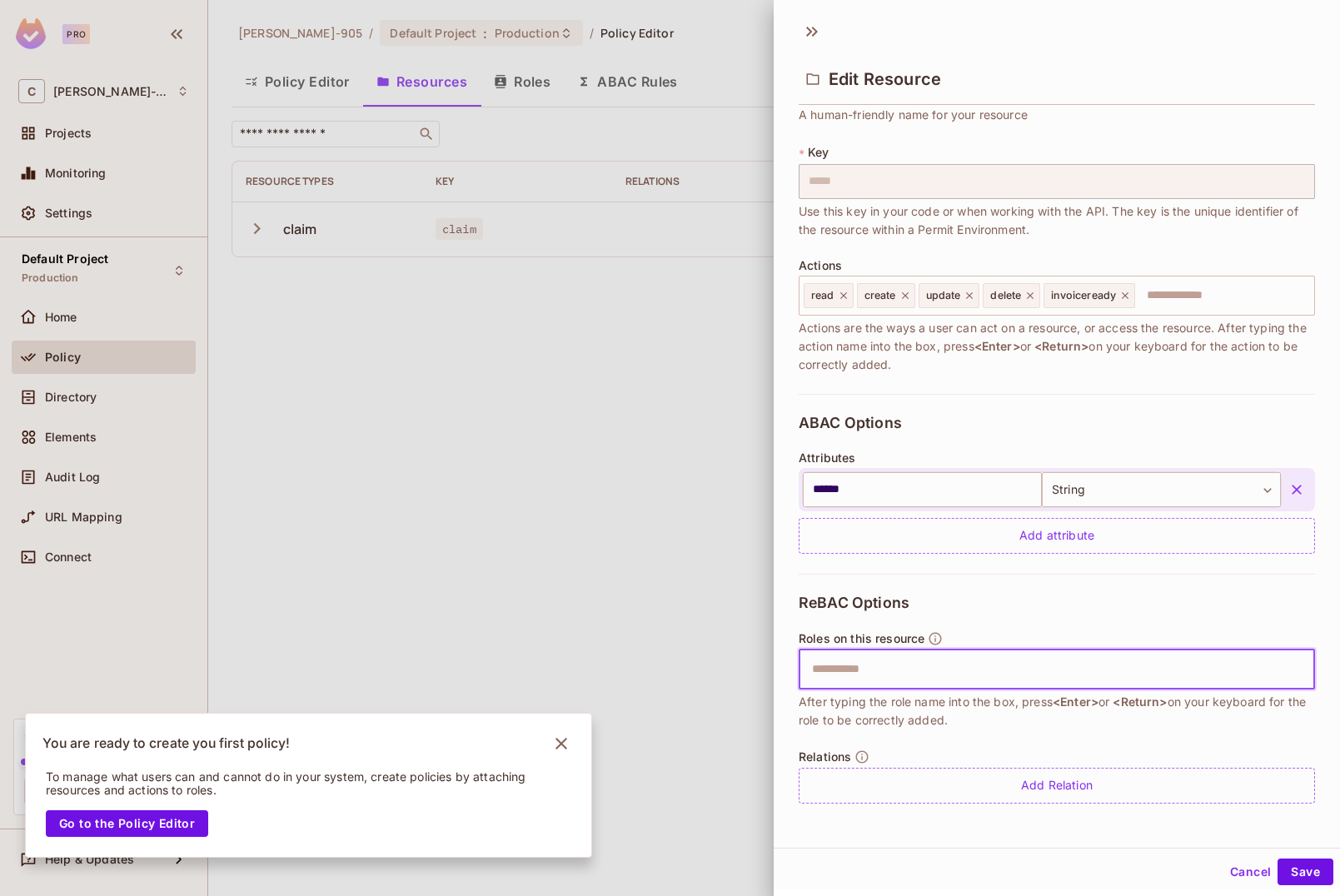
click at [851, 677] on input "text" at bounding box center [1055, 670] width 506 height 34
type input "**********"
click at [1288, 875] on button "Save" at bounding box center [1305, 872] width 56 height 26
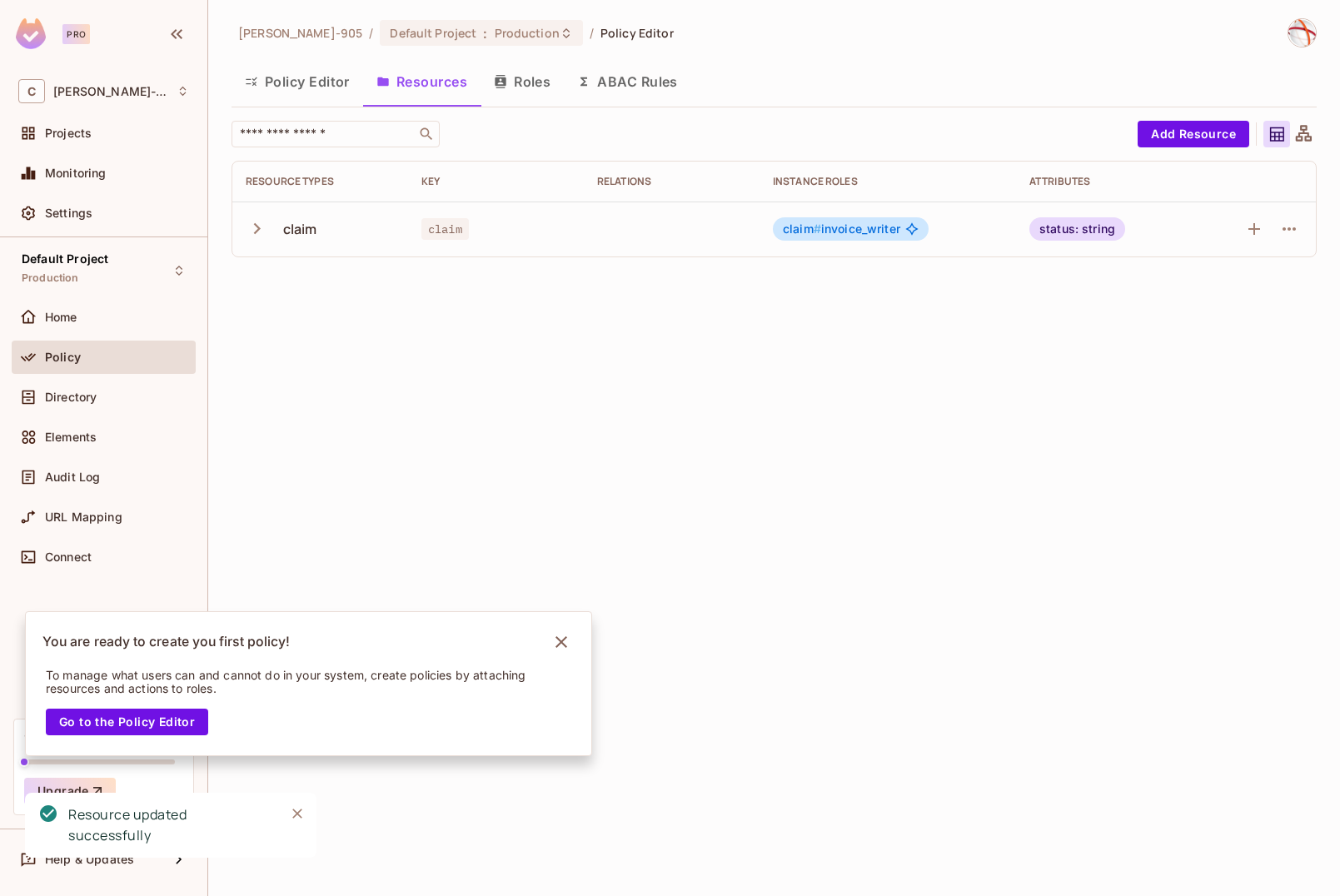
click at [259, 230] on icon "button" at bounding box center [257, 229] width 7 height 11
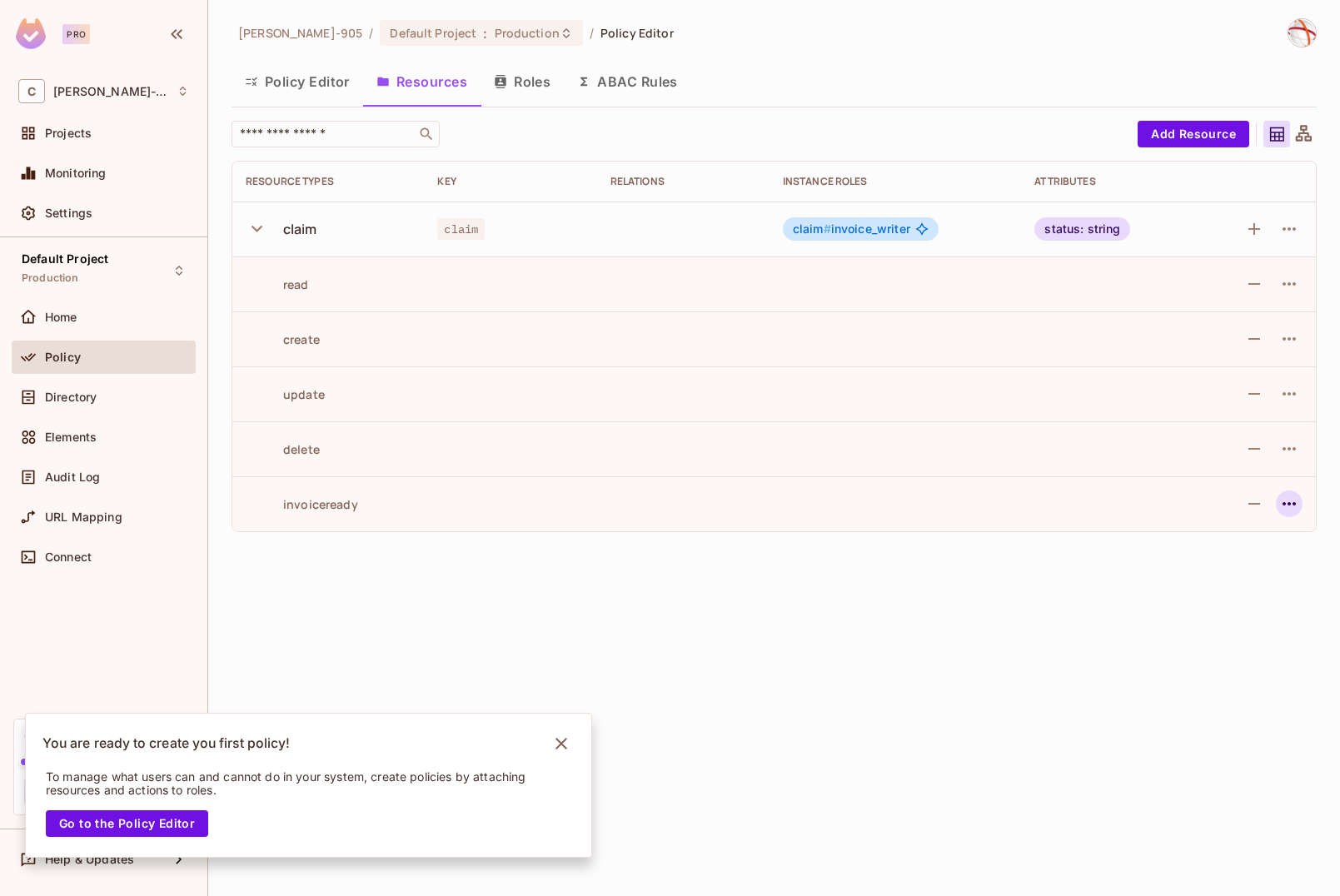
click at [1293, 500] on icon "button" at bounding box center [1288, 503] width 20 height 20
click at [1293, 500] on div at bounding box center [670, 448] width 1340 height 896
click at [566, 586] on div "Corey-905 / Default Project : Production / Policy Editor Policy Editor Resource…" at bounding box center [774, 448] width 1132 height 896
click at [252, 224] on icon "button" at bounding box center [257, 229] width 22 height 22
click at [511, 97] on button "Roles" at bounding box center [522, 82] width 83 height 41
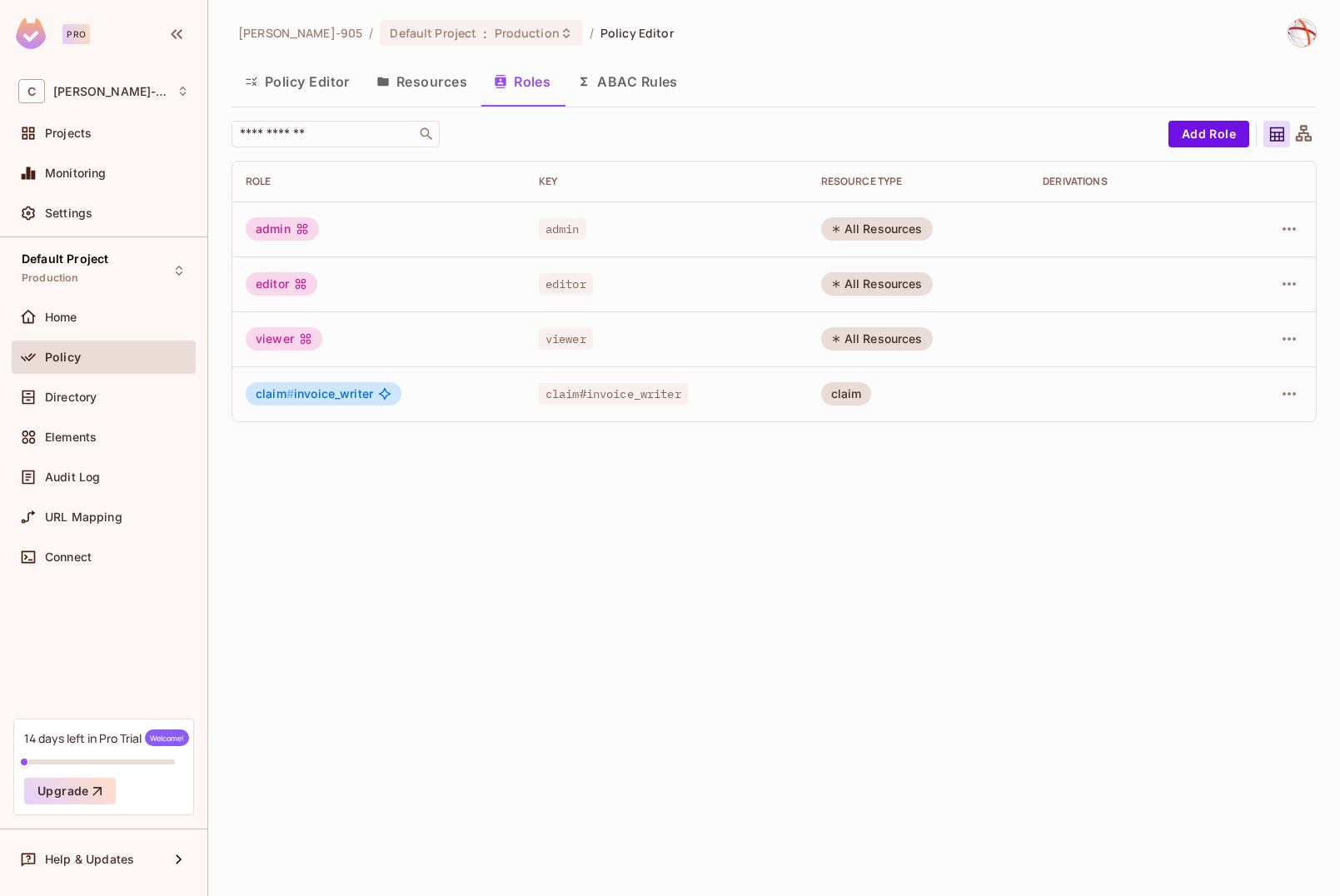
click at [626, 81] on button "ABAC Rules" at bounding box center [628, 82] width 127 height 41
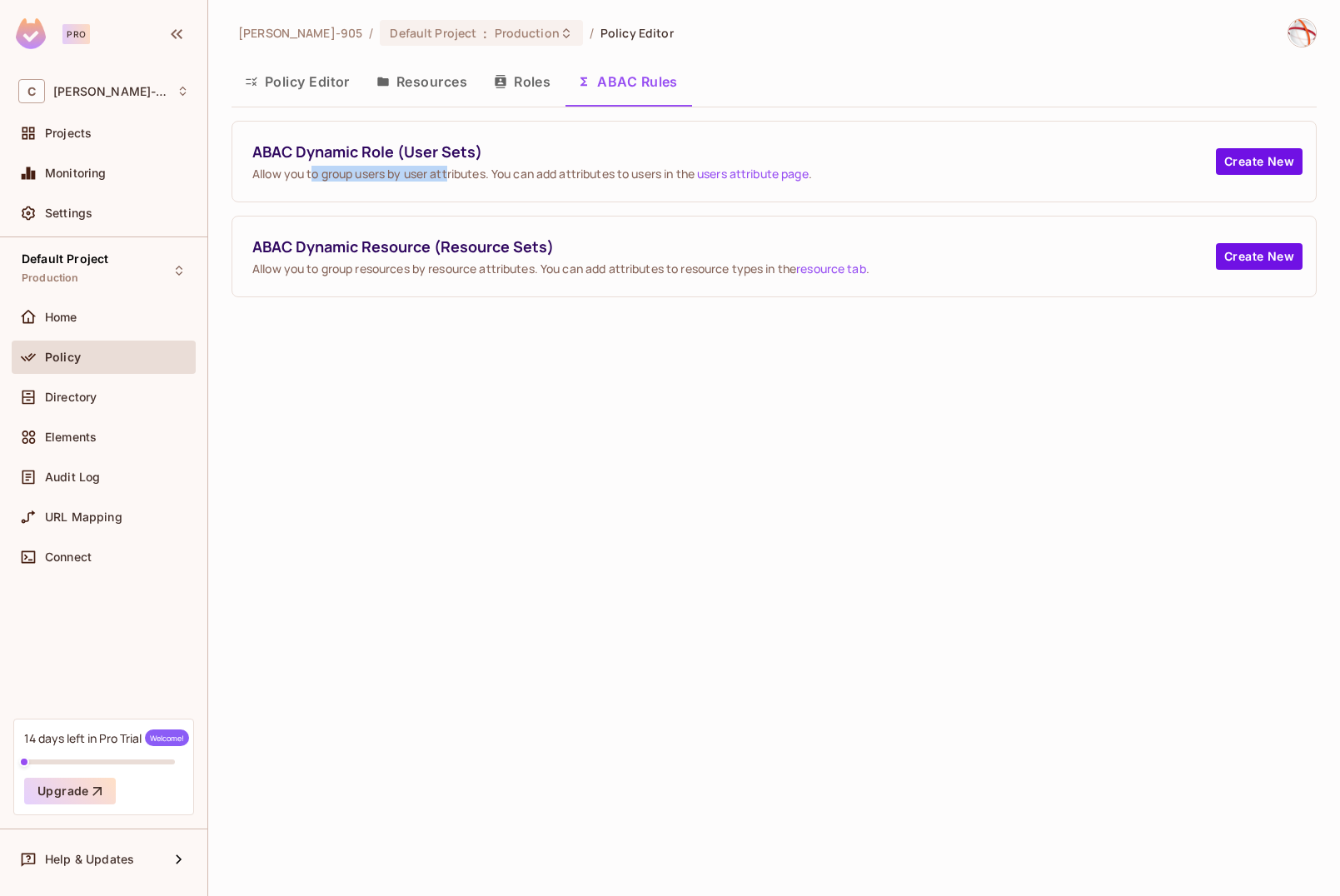
drag, startPoint x: 324, startPoint y: 176, endPoint x: 451, endPoint y: 174, distance: 127.0
click at [451, 174] on span "Allow you to group users by user attributes. You can add attributes to users in…" at bounding box center [734, 173] width 963 height 16
click at [1263, 152] on button "Create New" at bounding box center [1259, 161] width 86 height 26
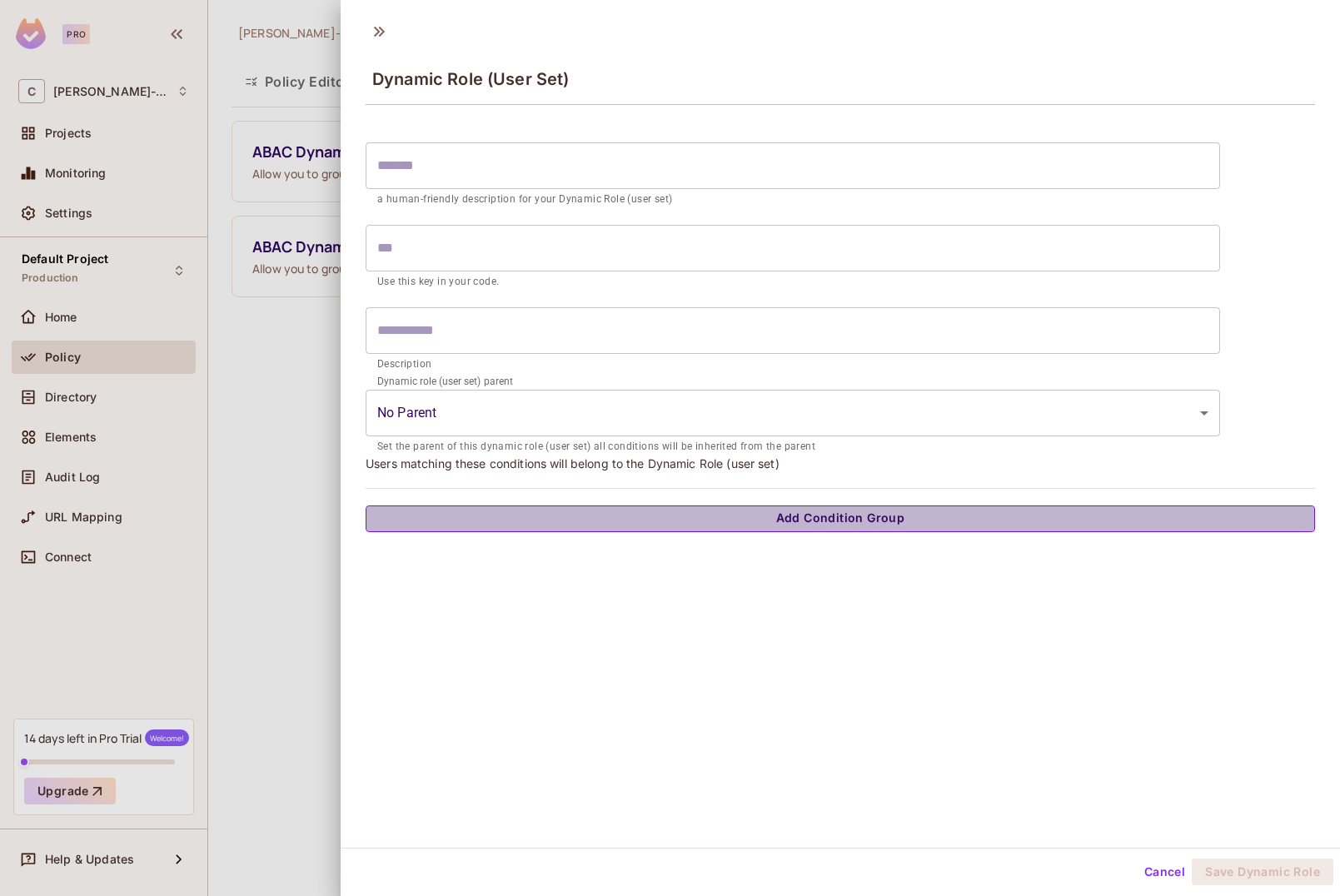
click at [465, 515] on button "Add Condition Group" at bounding box center [840, 519] width 949 height 26
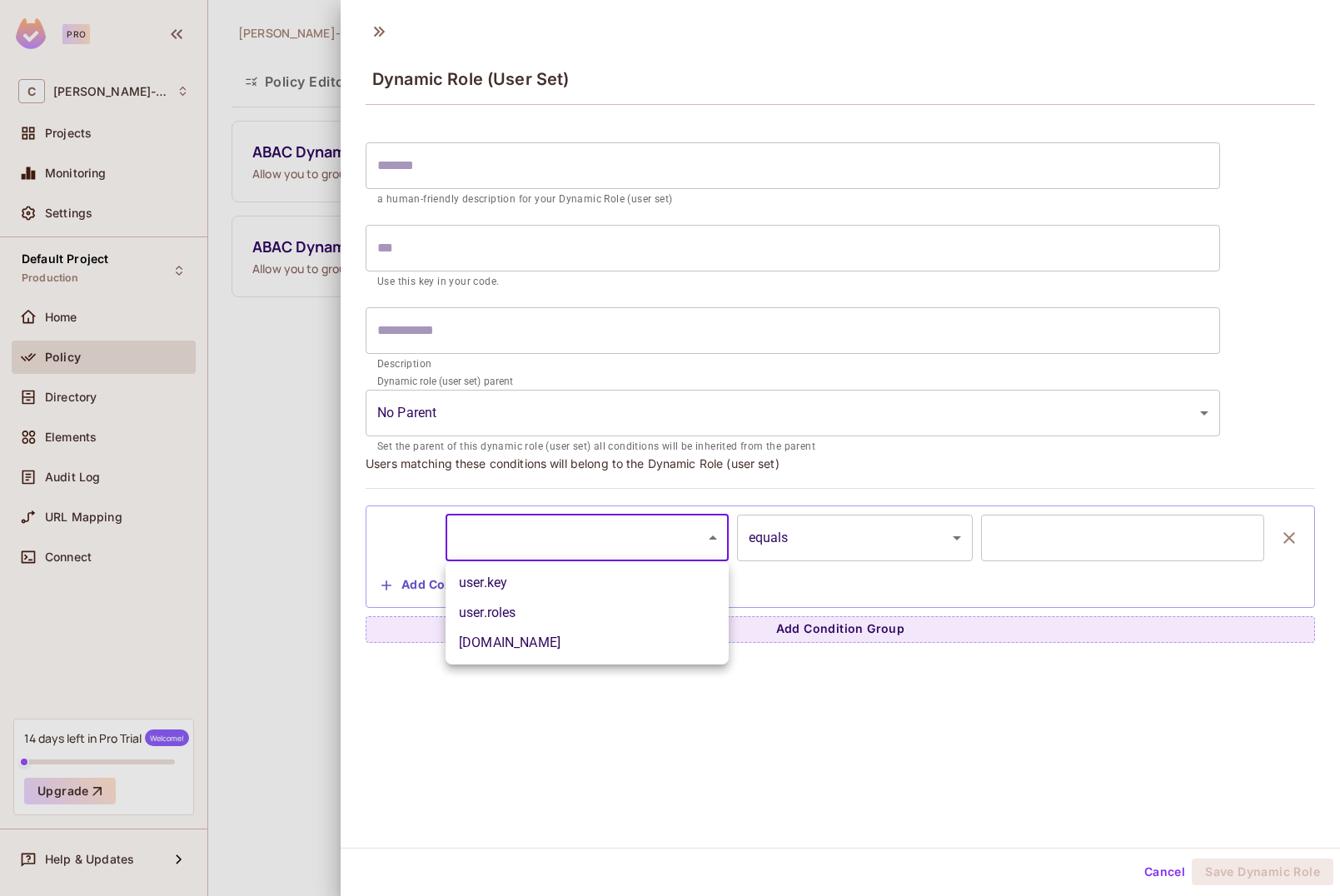
click at [665, 548] on body "Pro C Corey-905 Projects Monitoring Settings Default Project Production Home Po…" at bounding box center [670, 448] width 1340 height 896
click at [520, 616] on li "user.roles" at bounding box center [588, 613] width 283 height 30
type input "**********"
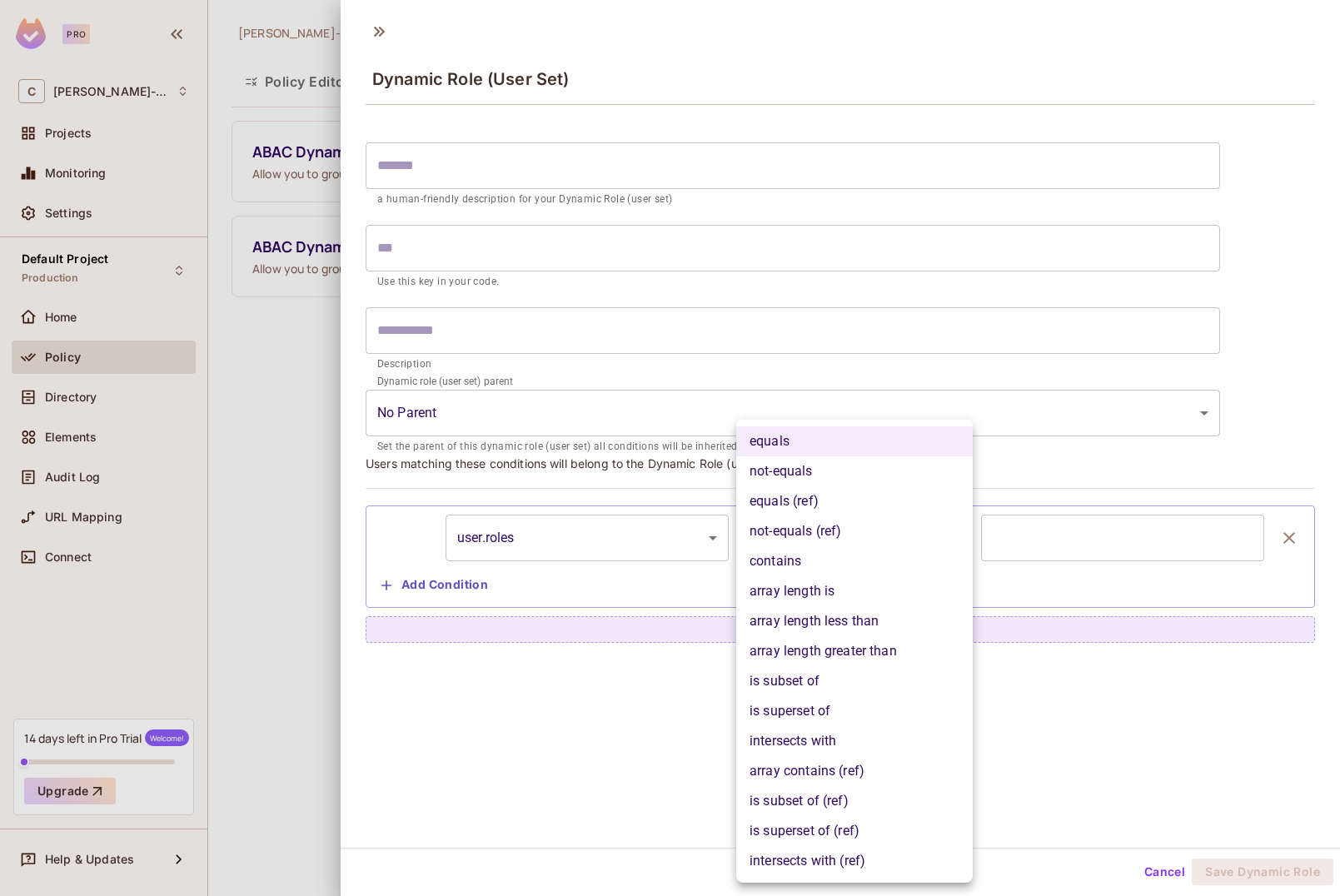
click at [797, 536] on body "**********" at bounding box center [670, 448] width 1340 height 896
click at [797, 566] on li "contains" at bounding box center [855, 561] width 236 height 30
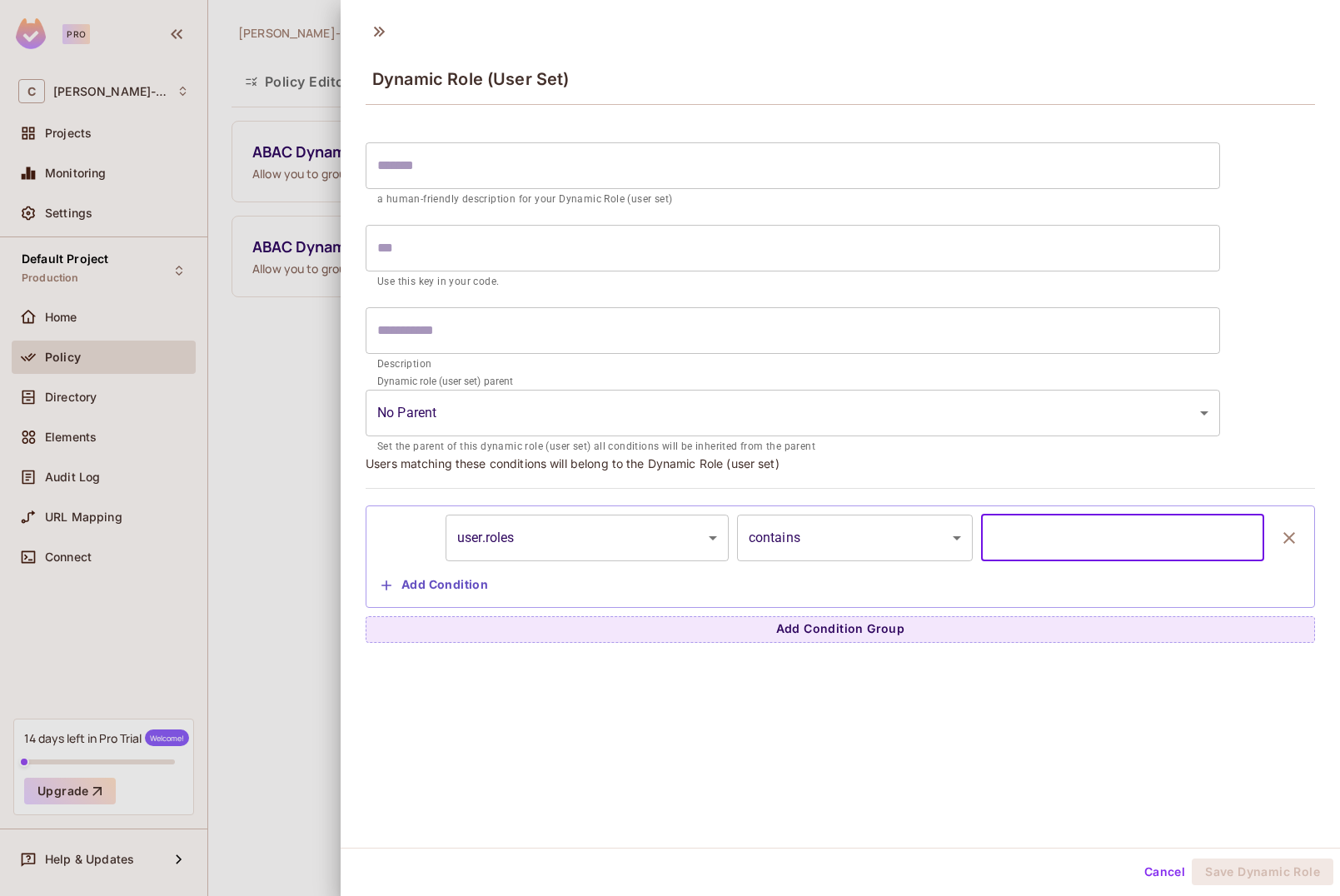
click at [1105, 531] on input "text" at bounding box center [1123, 538] width 283 height 47
click at [1214, 529] on input "text" at bounding box center [1123, 538] width 283 height 47
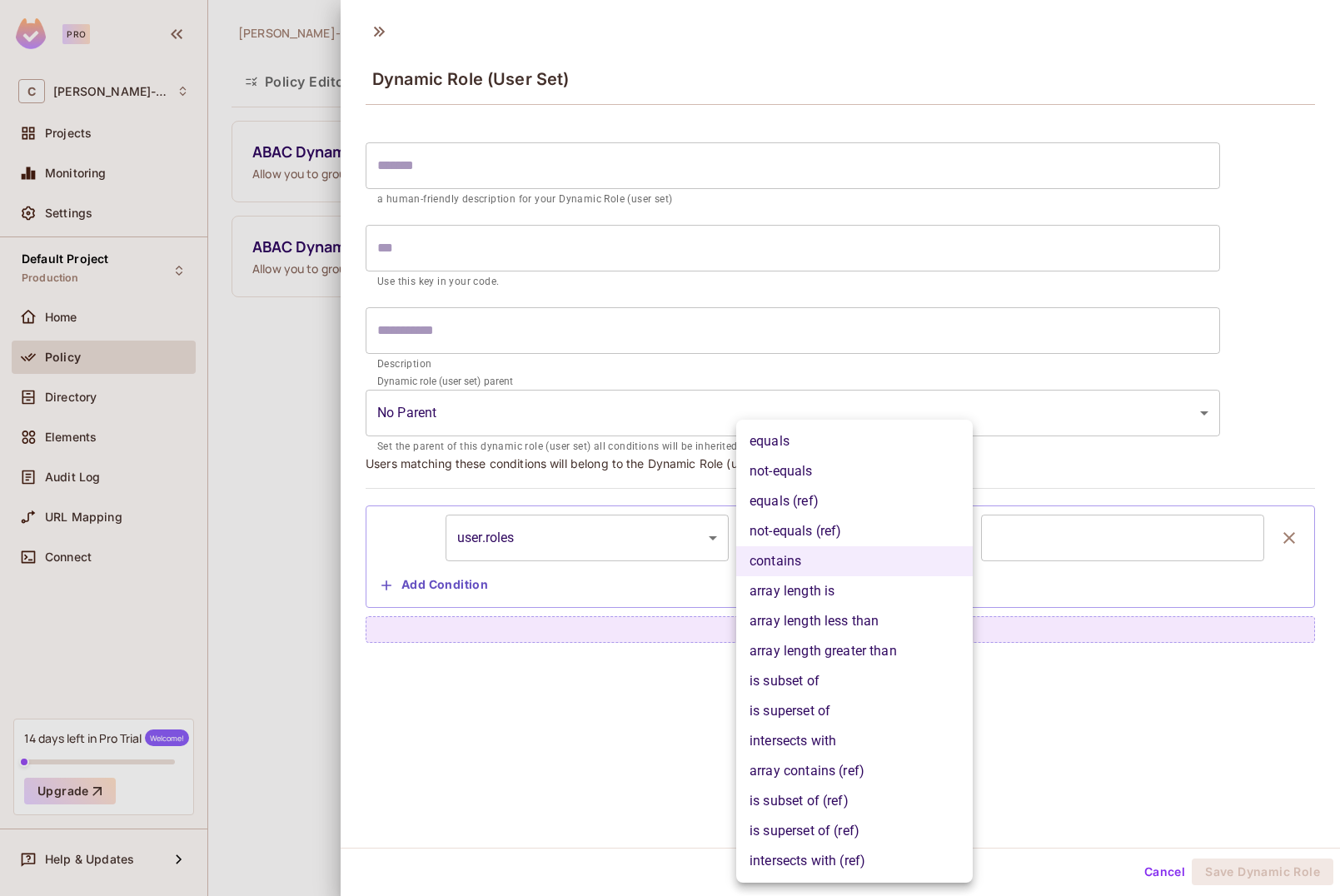
click at [842, 537] on body "**********" at bounding box center [670, 448] width 1340 height 896
click at [797, 496] on li "equals (ref)" at bounding box center [855, 501] width 236 height 30
type input "**********"
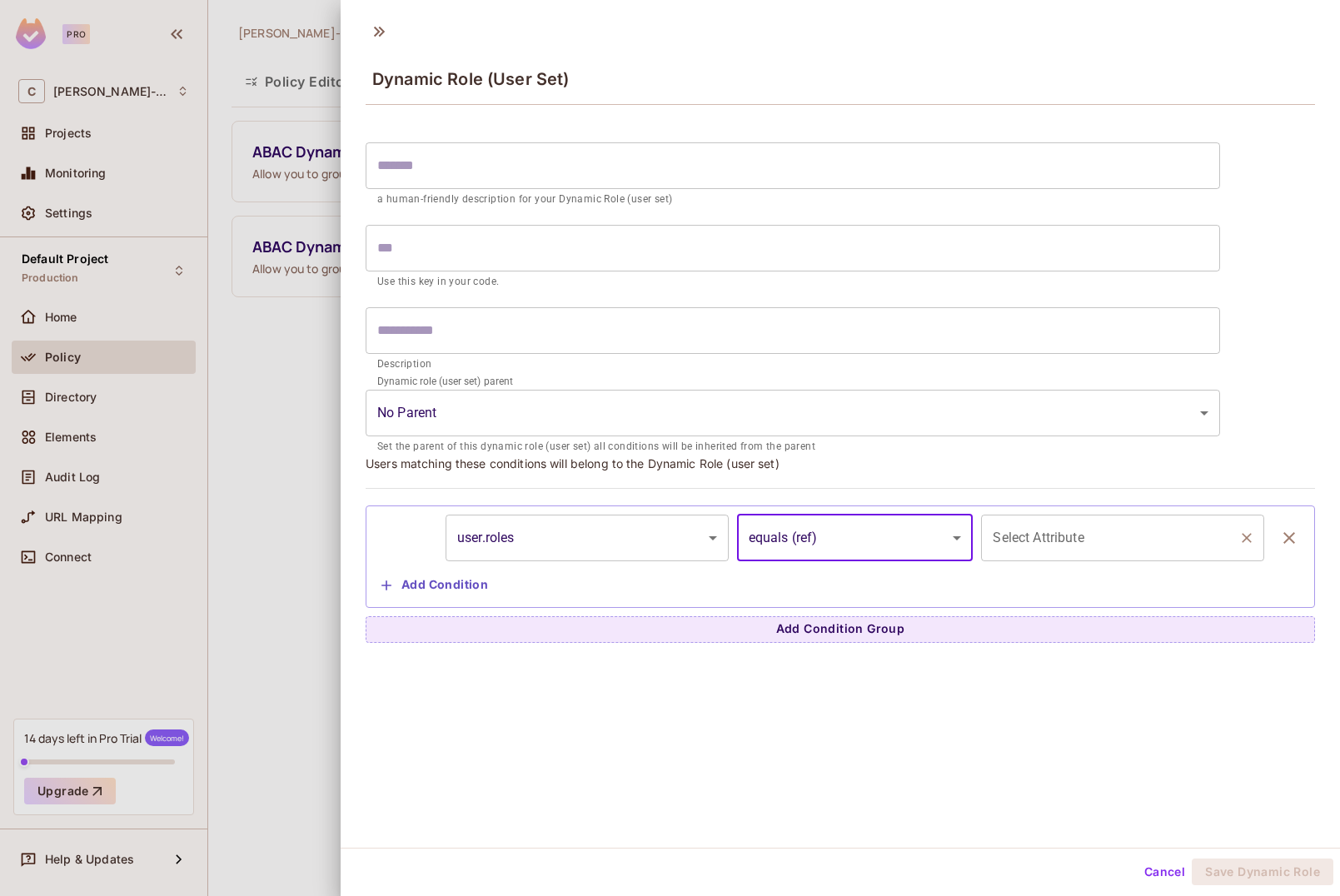
click at [1056, 536] on input "Select Attribute" at bounding box center [1110, 538] width 244 height 32
click at [1182, 876] on button "Cancel" at bounding box center [1165, 872] width 54 height 26
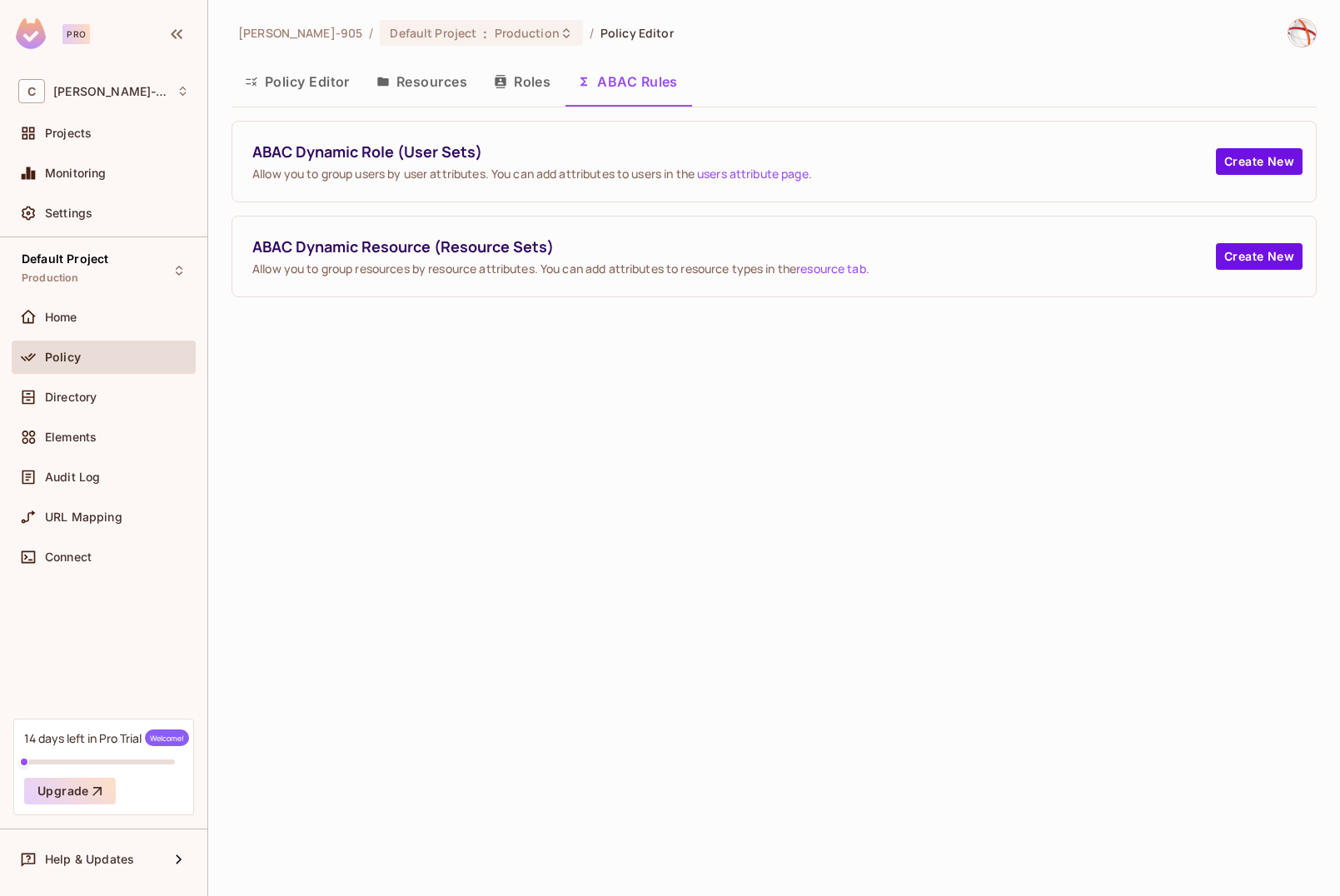
click at [319, 66] on button "Policy Editor" at bounding box center [297, 82] width 131 height 41
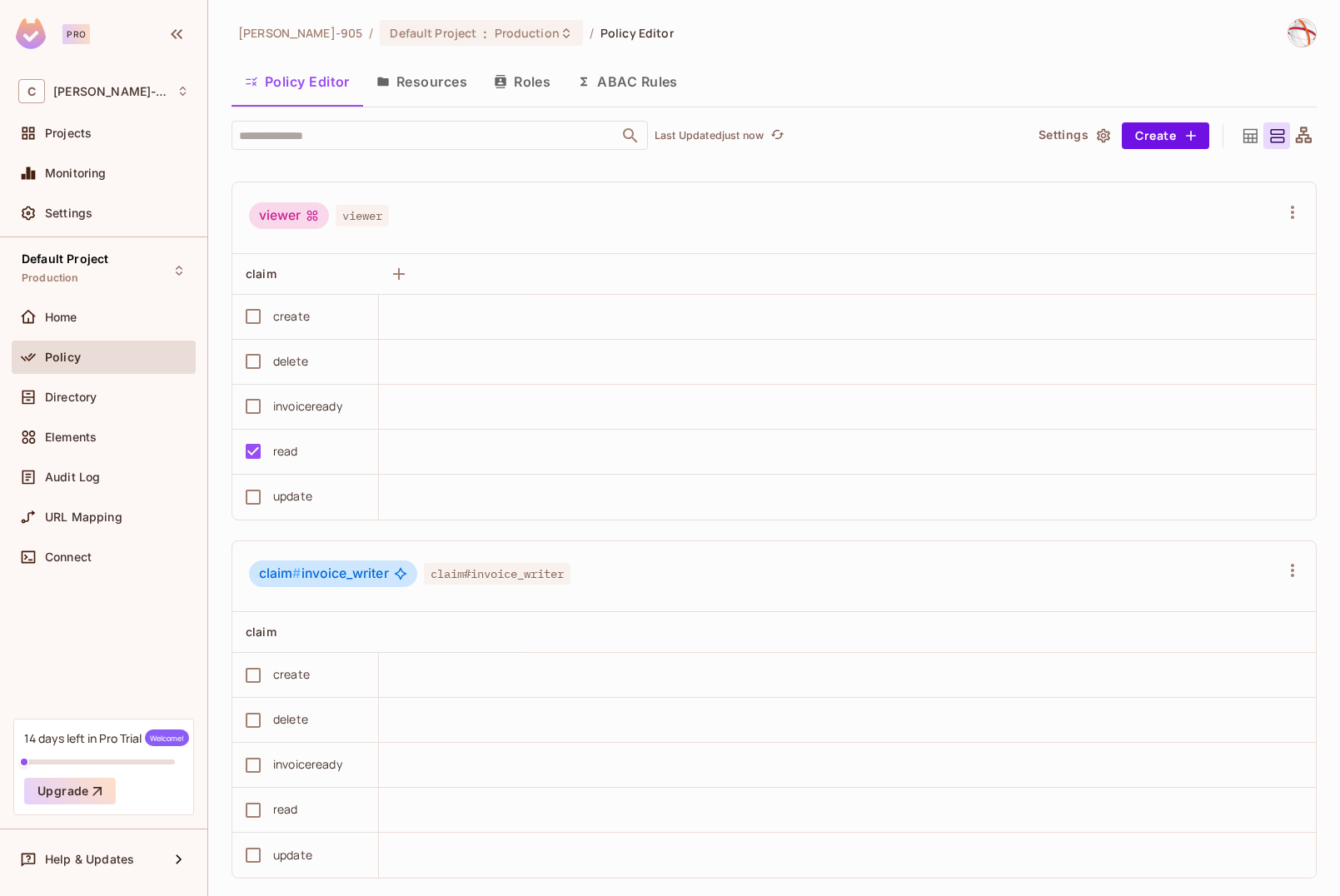
scroll to position [723, 0]
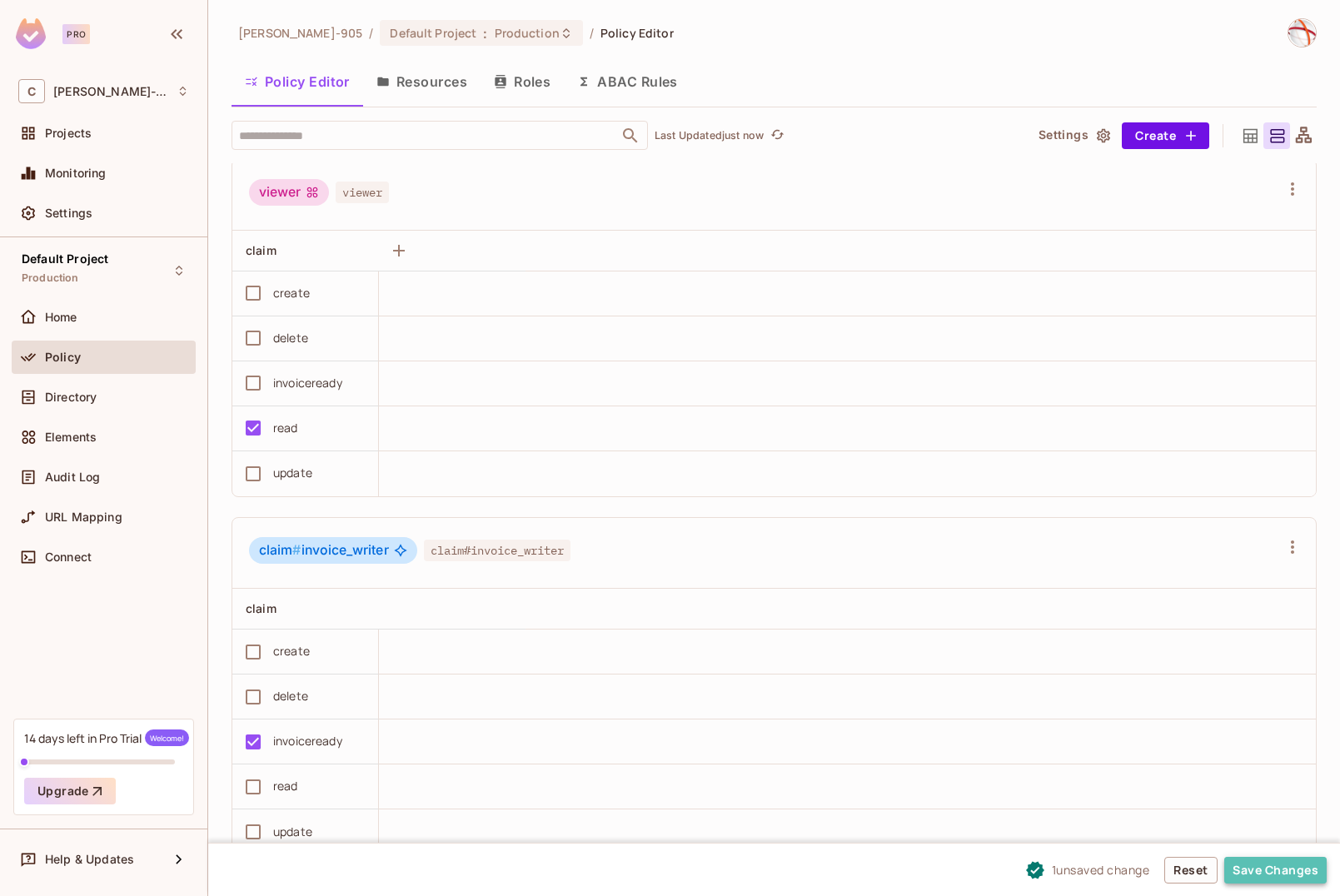
click at [1311, 873] on button "Save Changes" at bounding box center [1275, 871] width 102 height 26
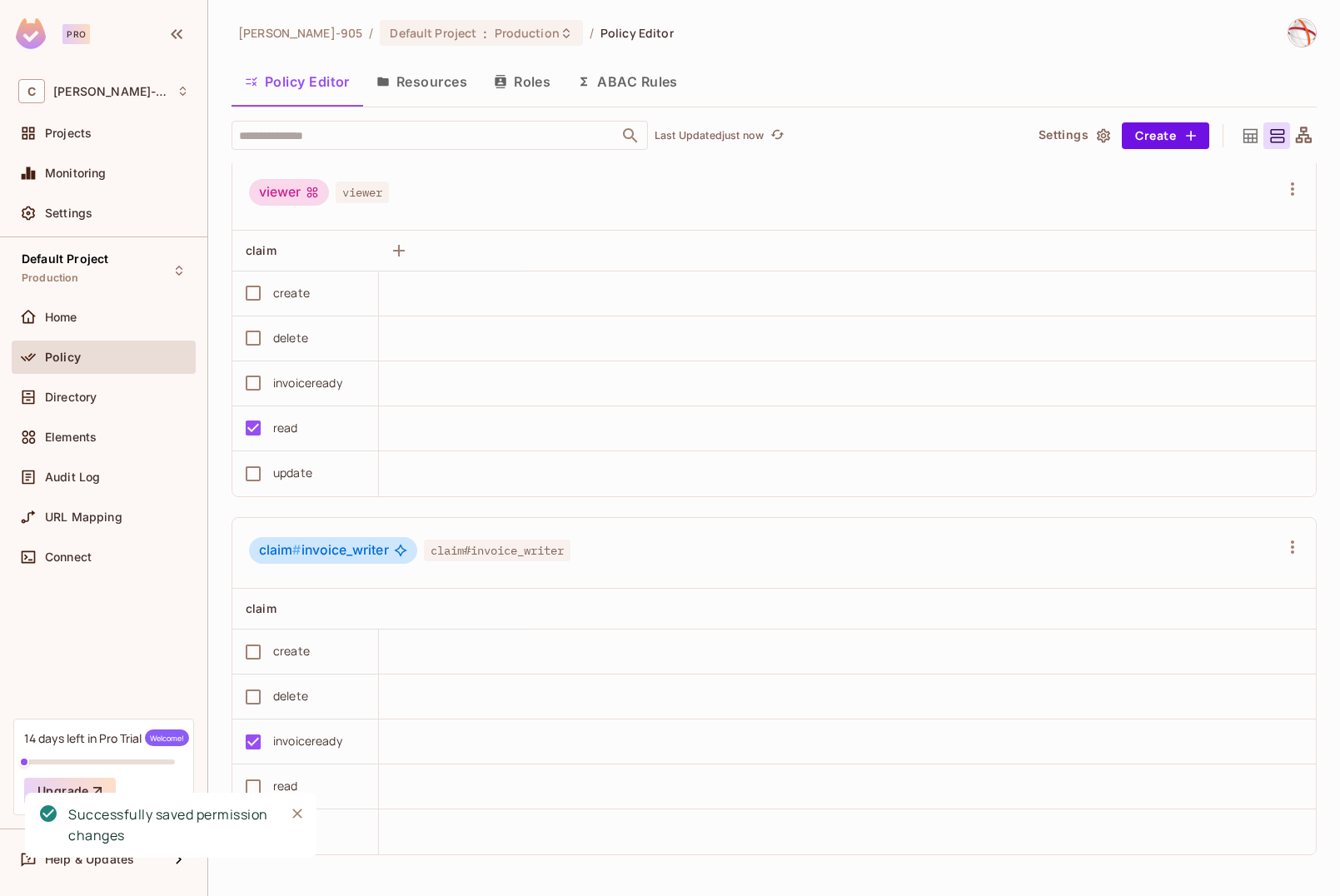
scroll to position [1, 0]
click at [720, 521] on div "claim # invoice_writer claim#invoice_writer" at bounding box center [774, 553] width 1083 height 71
drag, startPoint x: 301, startPoint y: 550, endPoint x: 388, endPoint y: 555, distance: 87.1
click at [388, 555] on span "claim # invoice_writer" at bounding box center [323, 550] width 130 height 17
drag, startPoint x: 275, startPoint y: 739, endPoint x: 335, endPoint y: 743, distance: 60.1
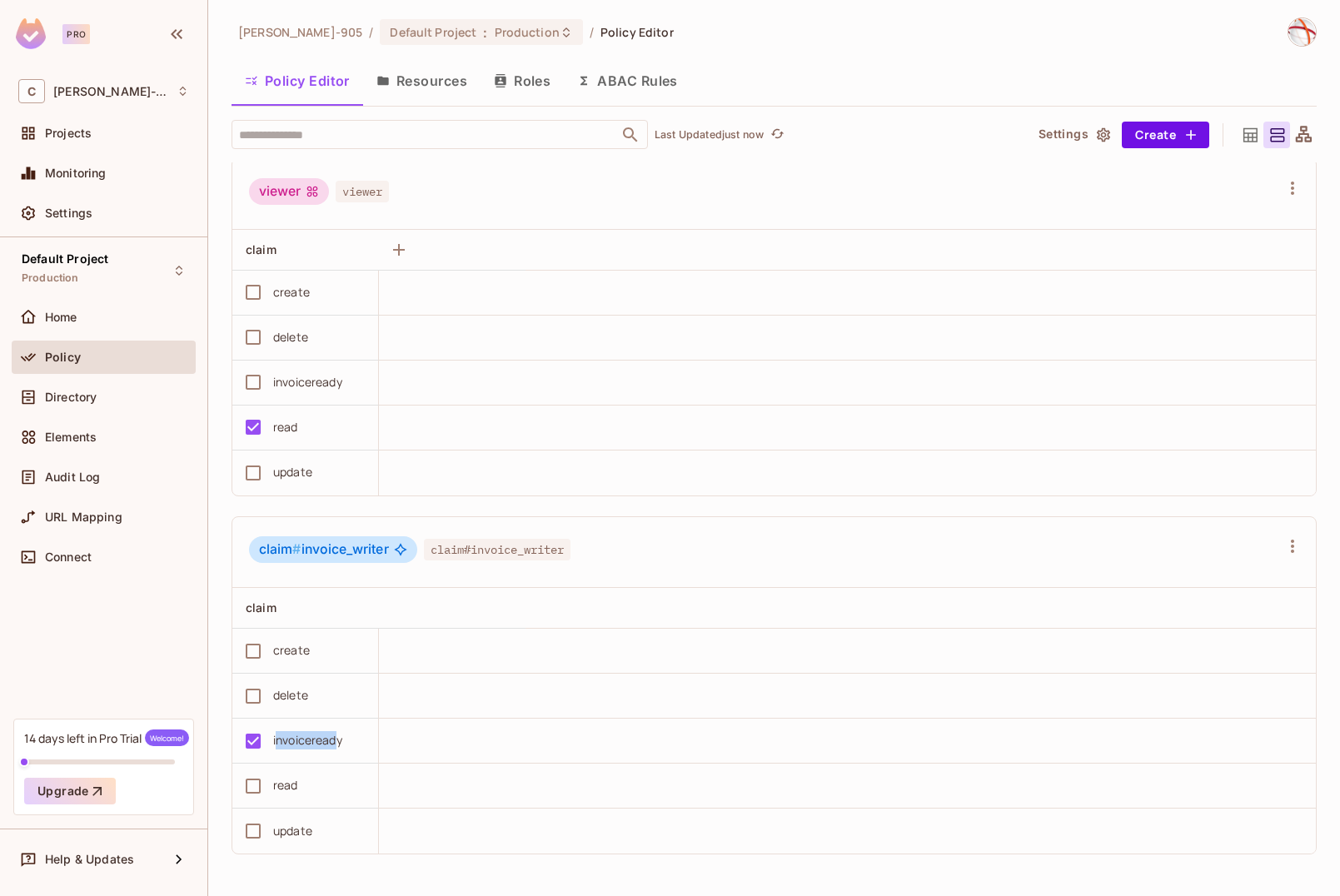
click at [335, 743] on div "invoiceready" at bounding box center [308, 740] width 69 height 19
click at [87, 436] on span "Elements" at bounding box center [70, 438] width 52 height 13
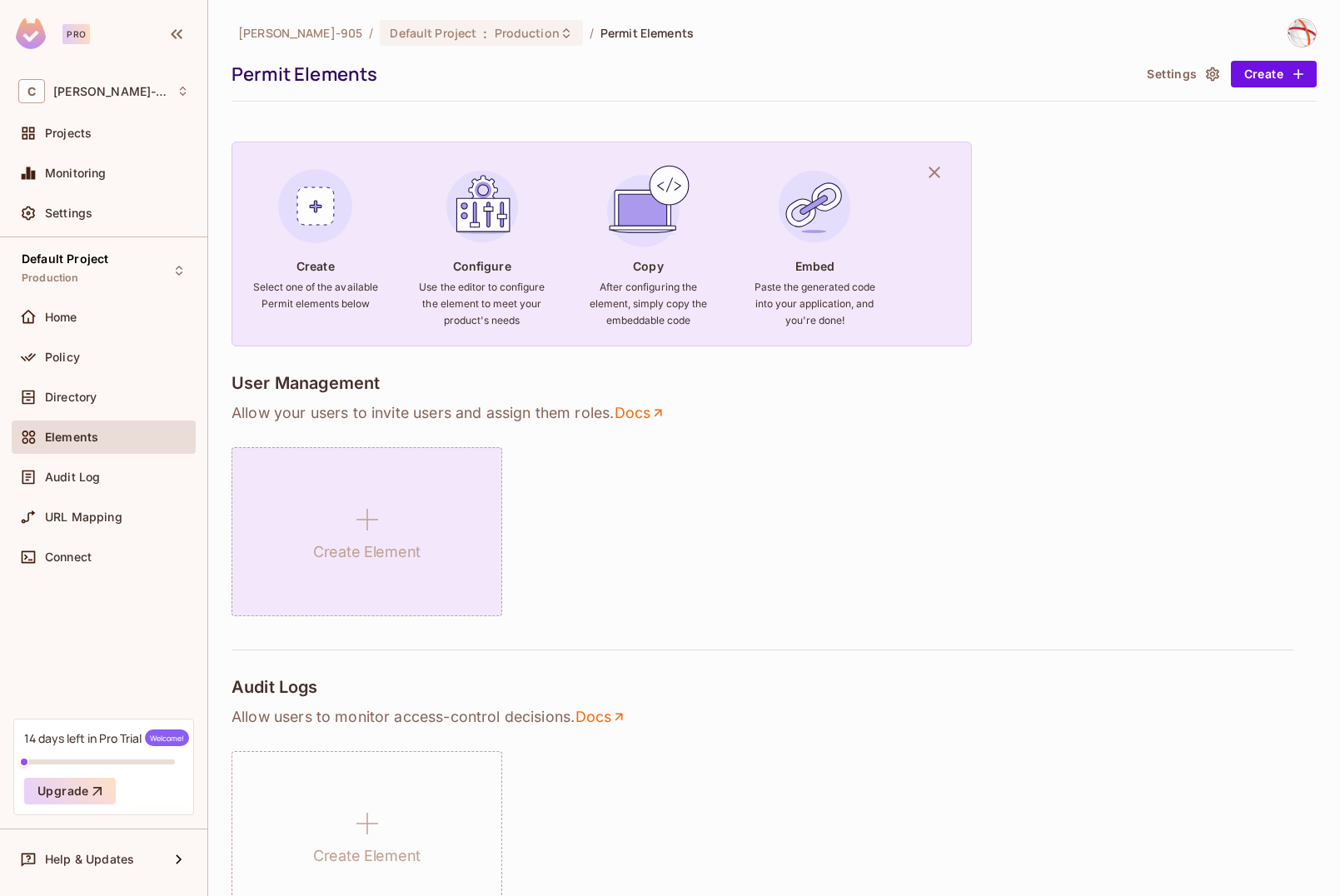
click at [348, 515] on icon at bounding box center [367, 519] width 40 height 40
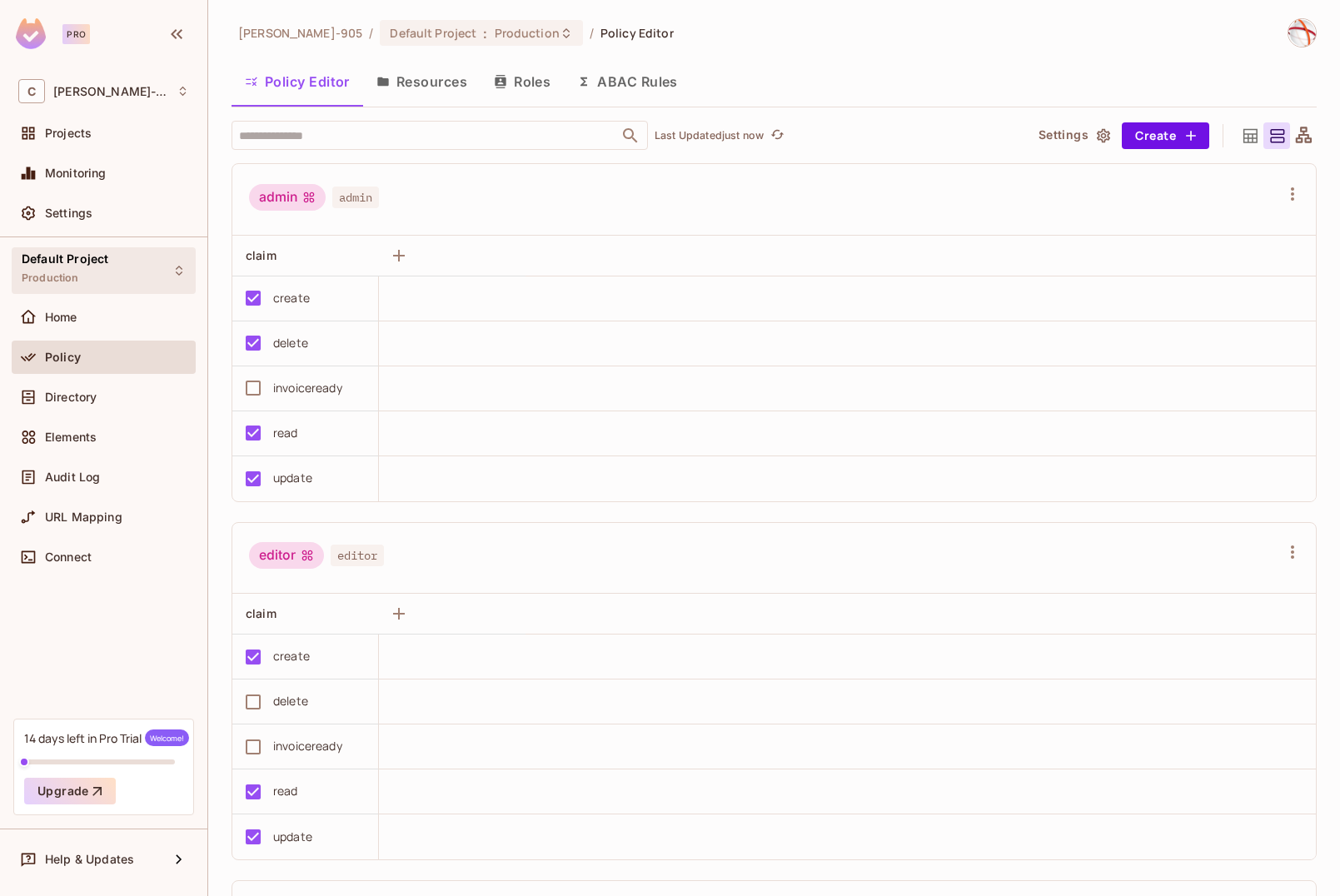
click at [135, 280] on div "Default Project Production" at bounding box center [103, 270] width 184 height 46
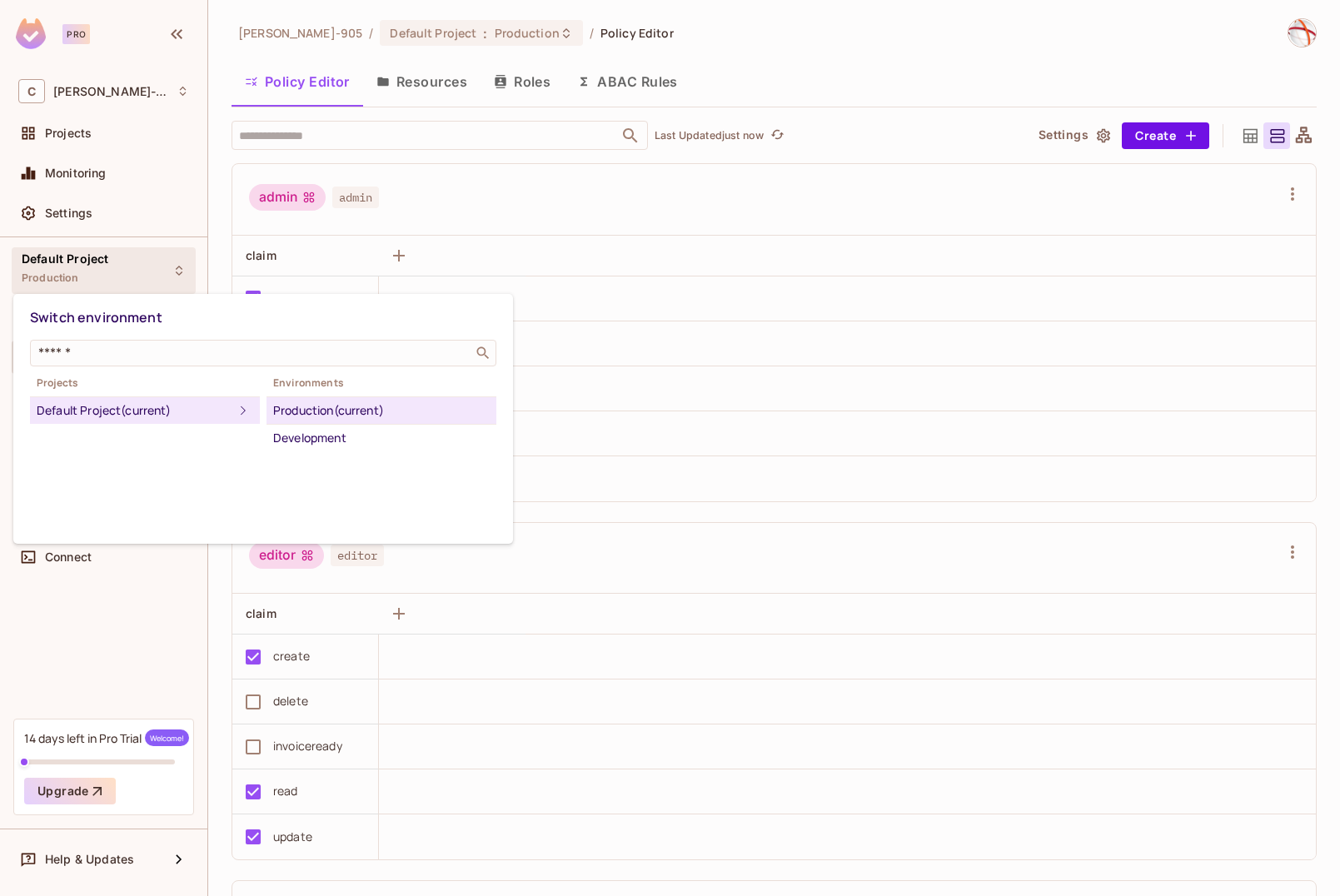
click at [135, 280] on div at bounding box center [670, 448] width 1340 height 896
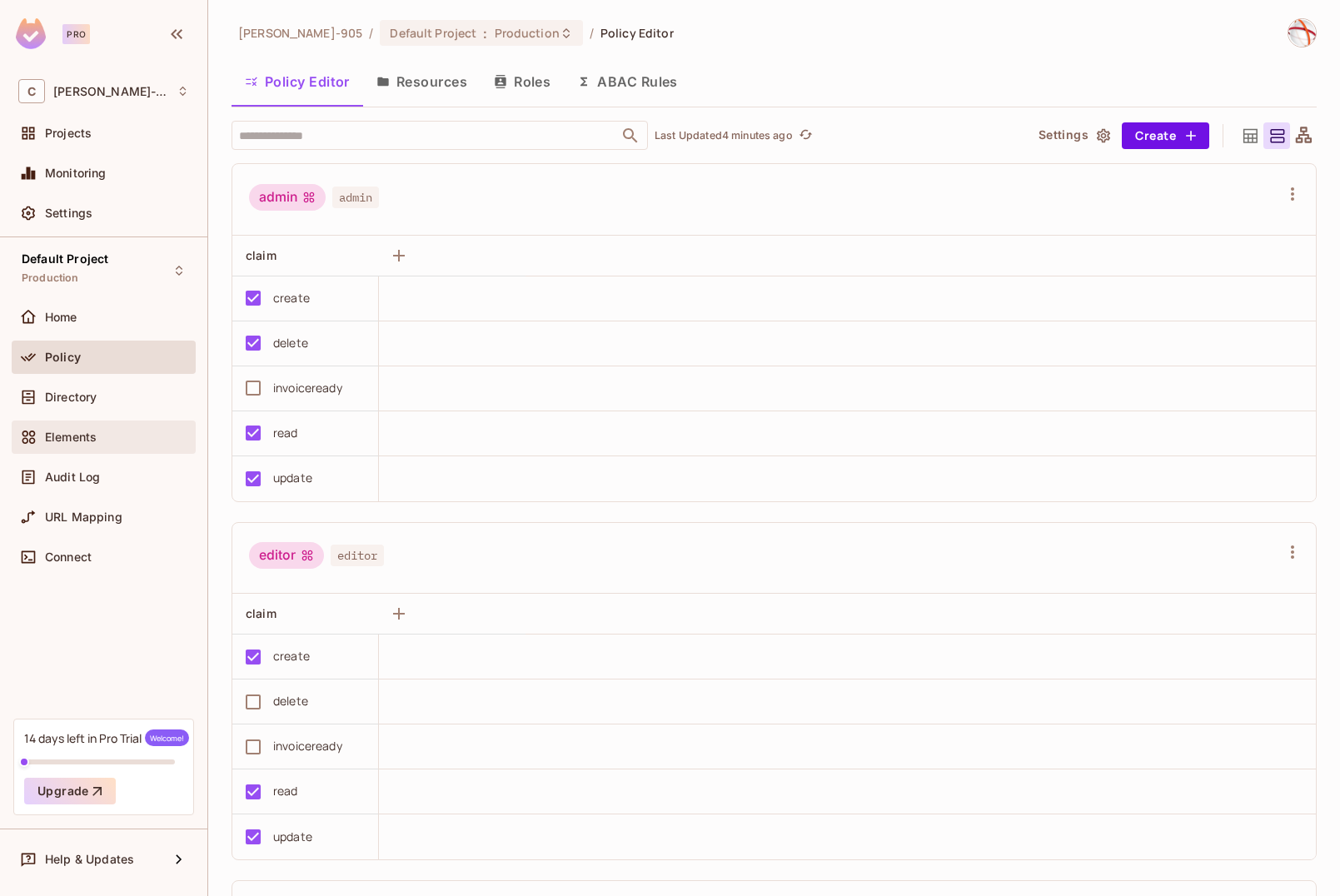
click at [84, 432] on span "Elements" at bounding box center [70, 438] width 52 height 13
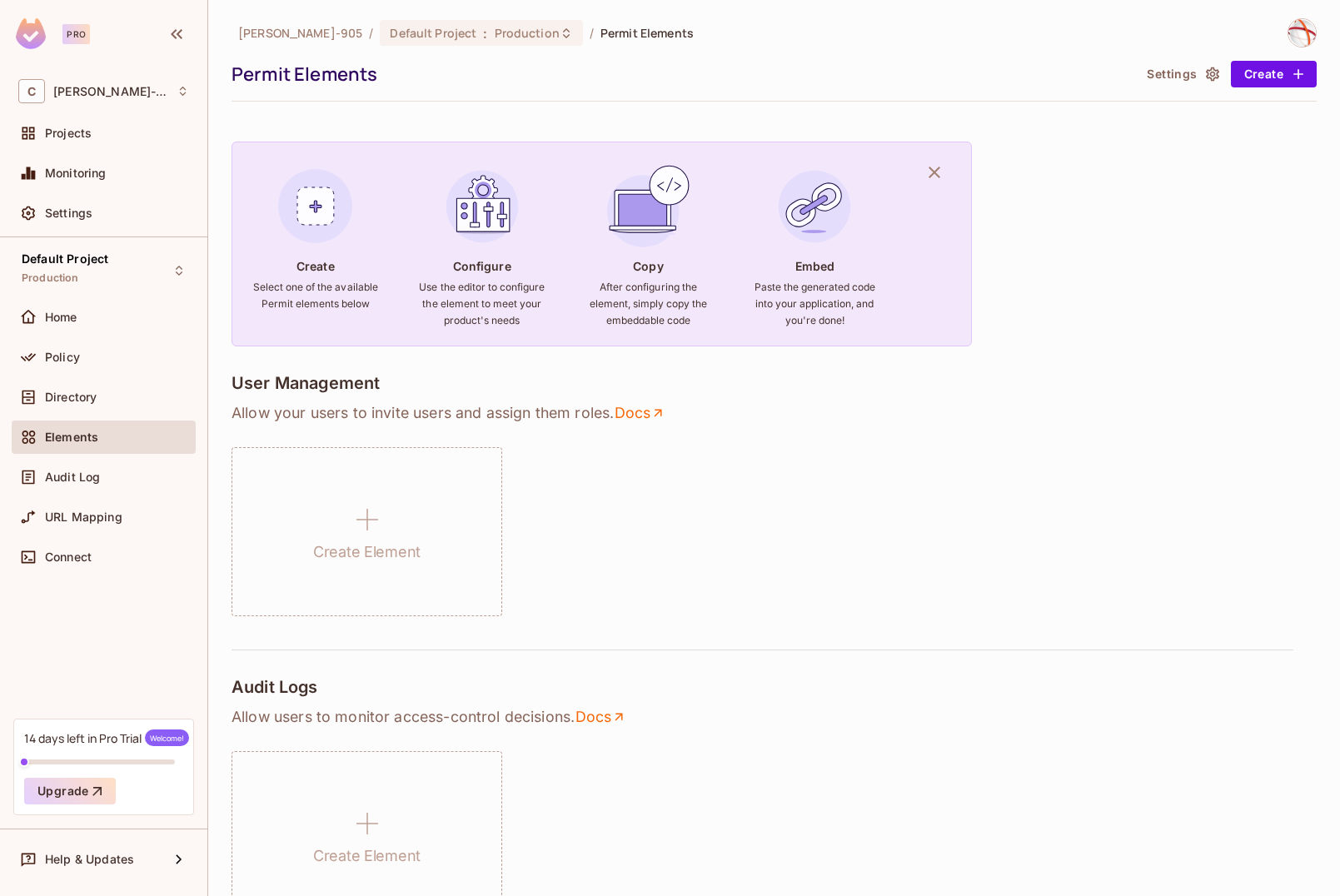
click at [80, 407] on div "Directory" at bounding box center [104, 396] width 171 height 20
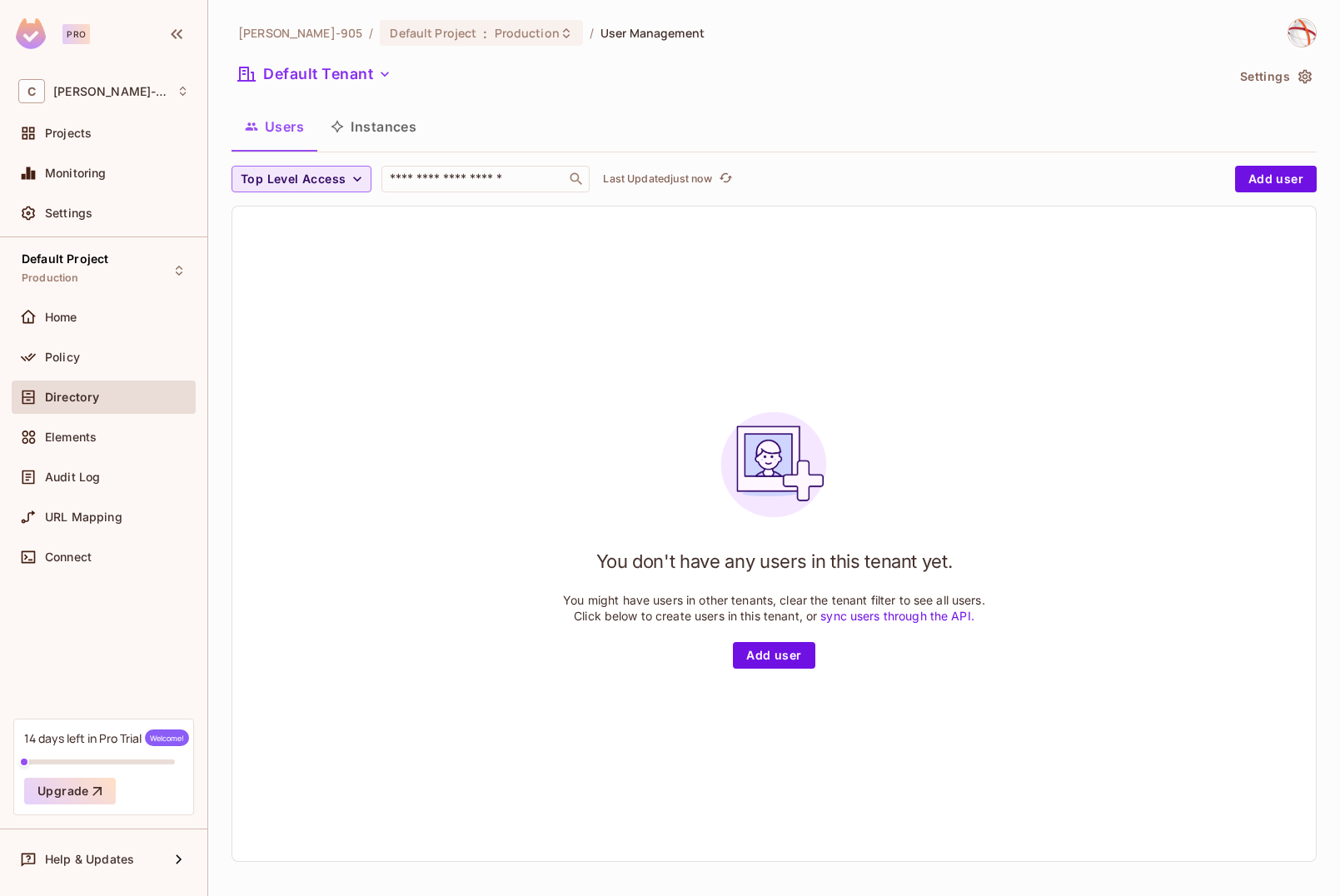
click at [339, 177] on span "Top Level Access" at bounding box center [293, 179] width 105 height 21
click at [482, 289] on div at bounding box center [670, 448] width 1340 height 896
click at [82, 442] on span "Elements" at bounding box center [70, 438] width 52 height 13
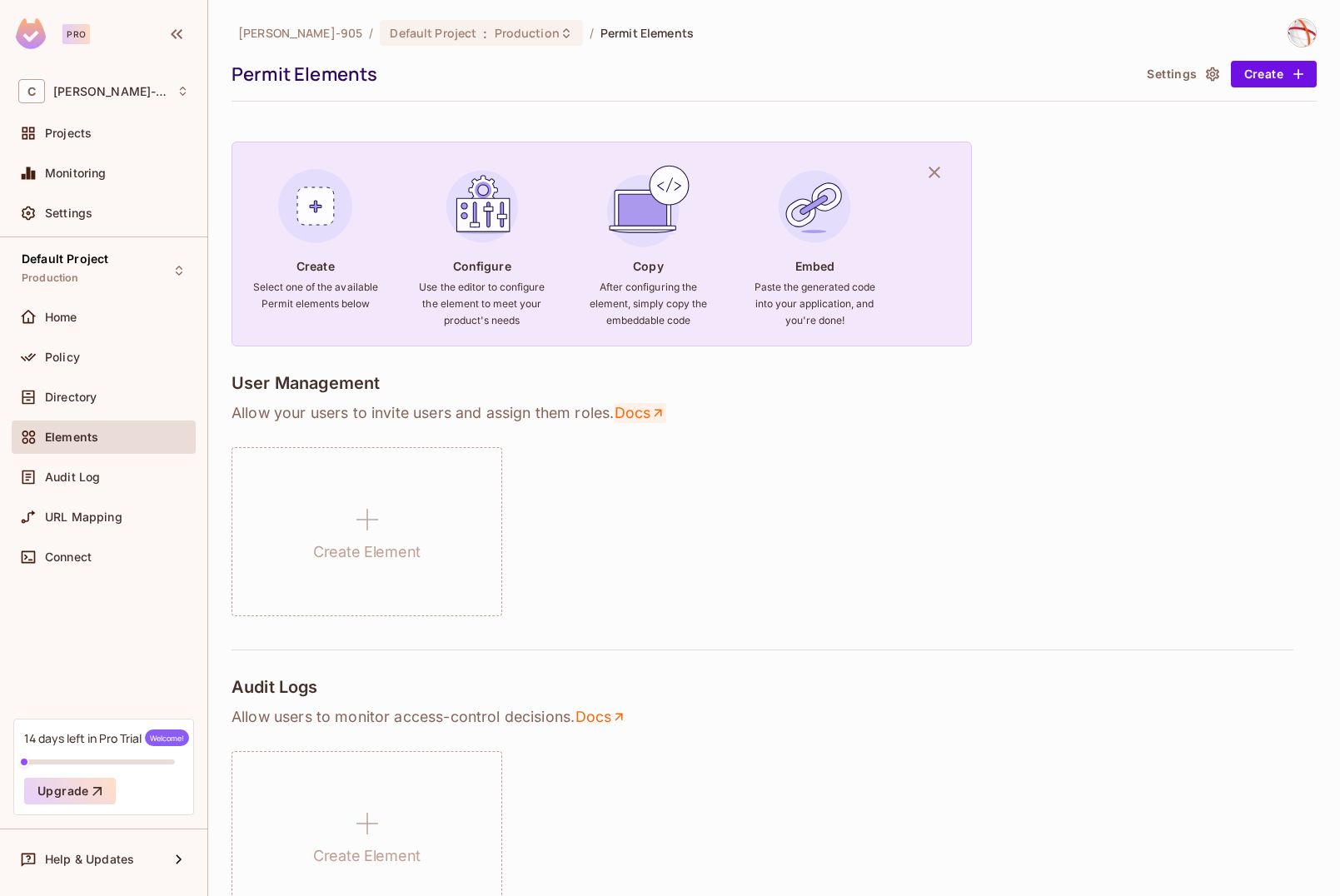
click at [646, 411] on link "Docs" at bounding box center [640, 412] width 52 height 20
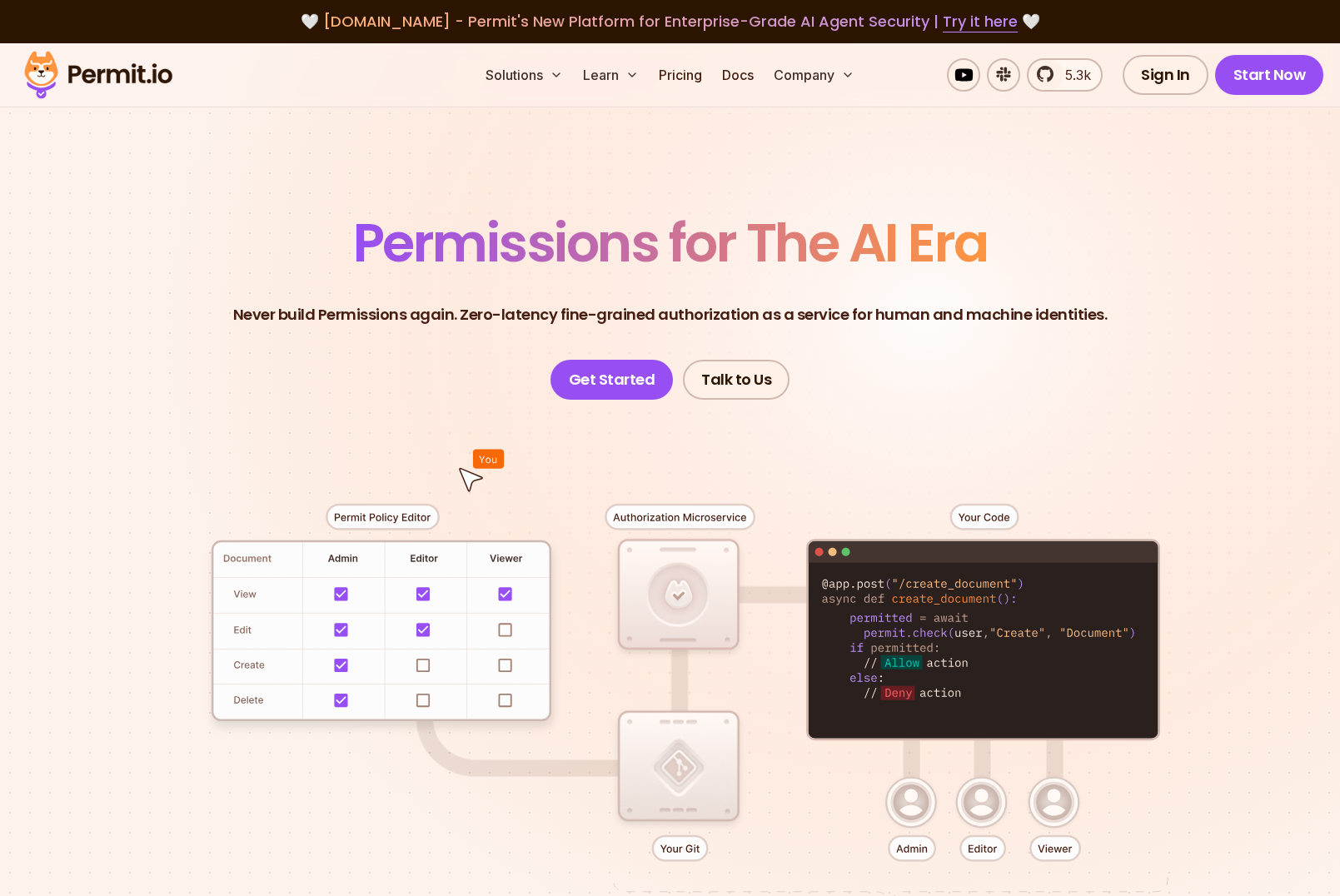
scroll to position [411, 0]
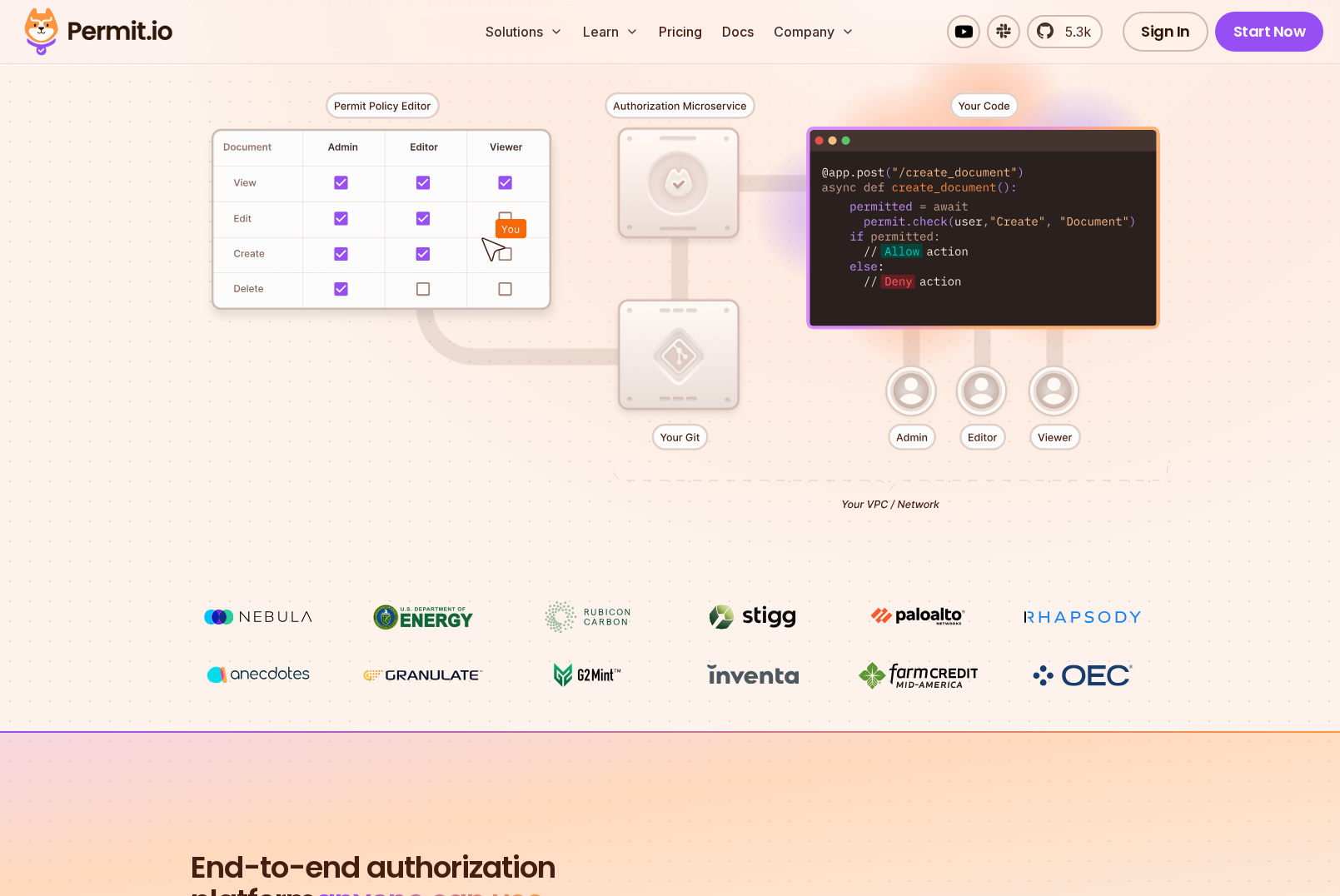
click at [973, 110] on div at bounding box center [670, 295] width 1166 height 613
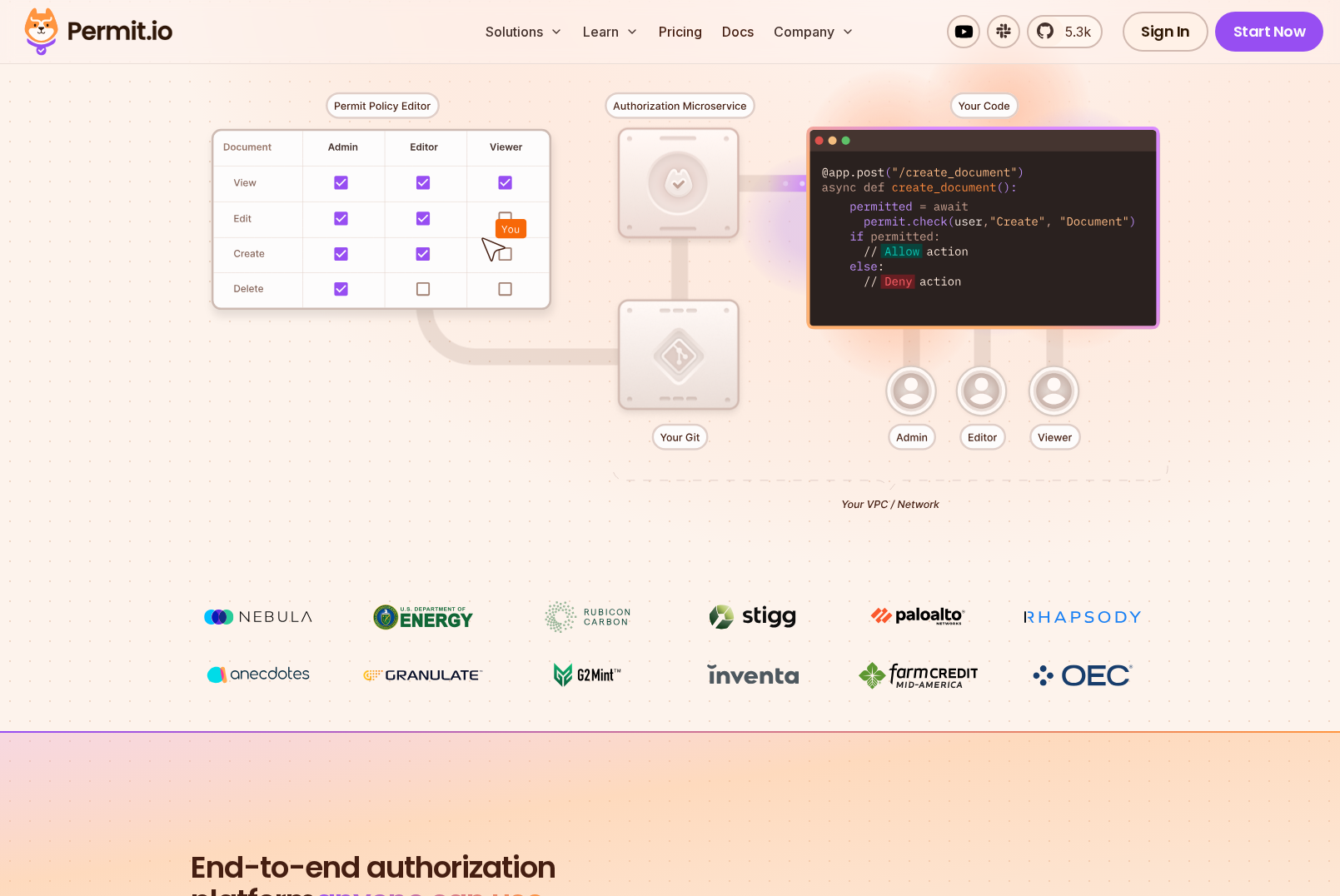
click at [958, 191] on div at bounding box center [670, 295] width 1166 height 613
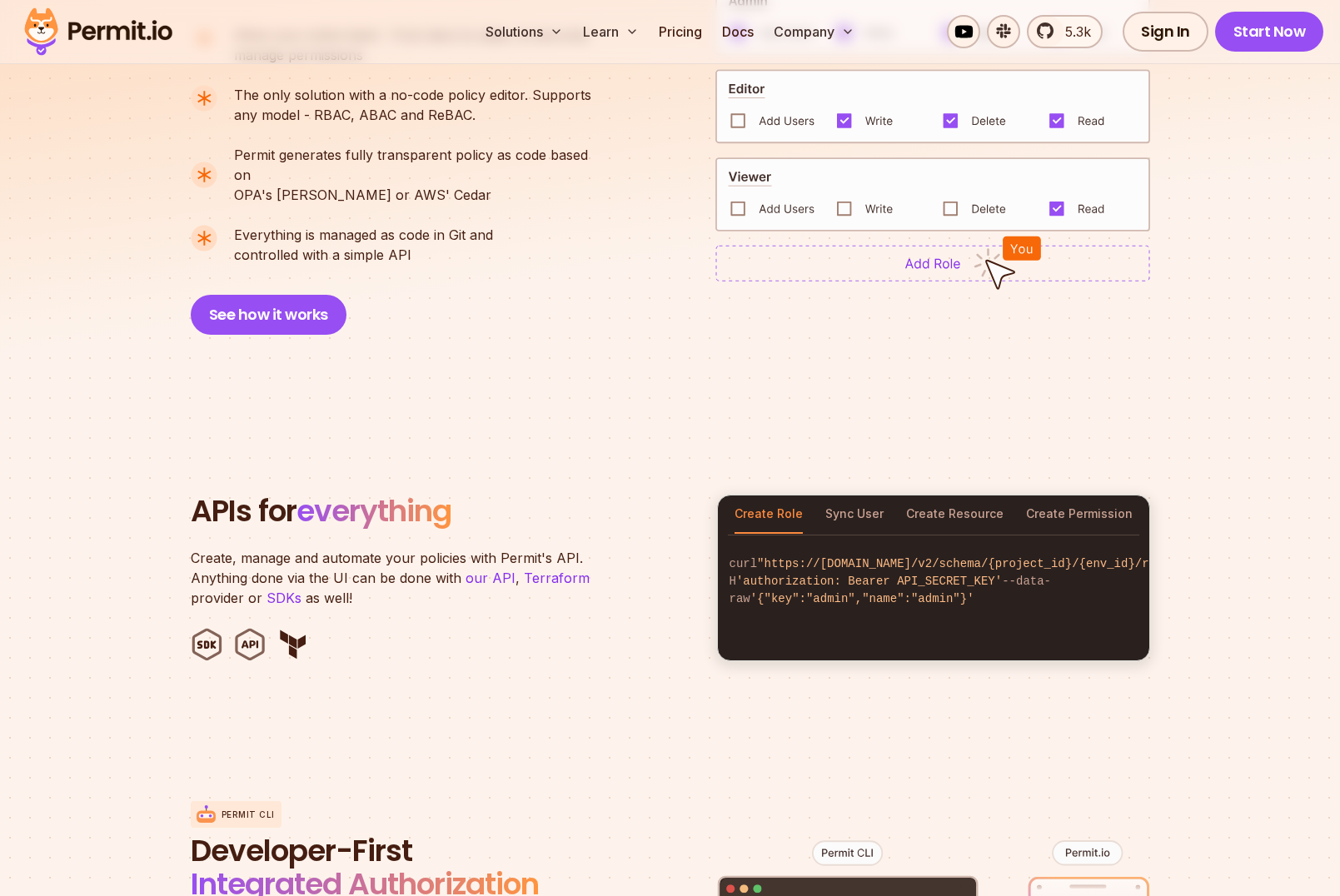
scroll to position [1356, 0]
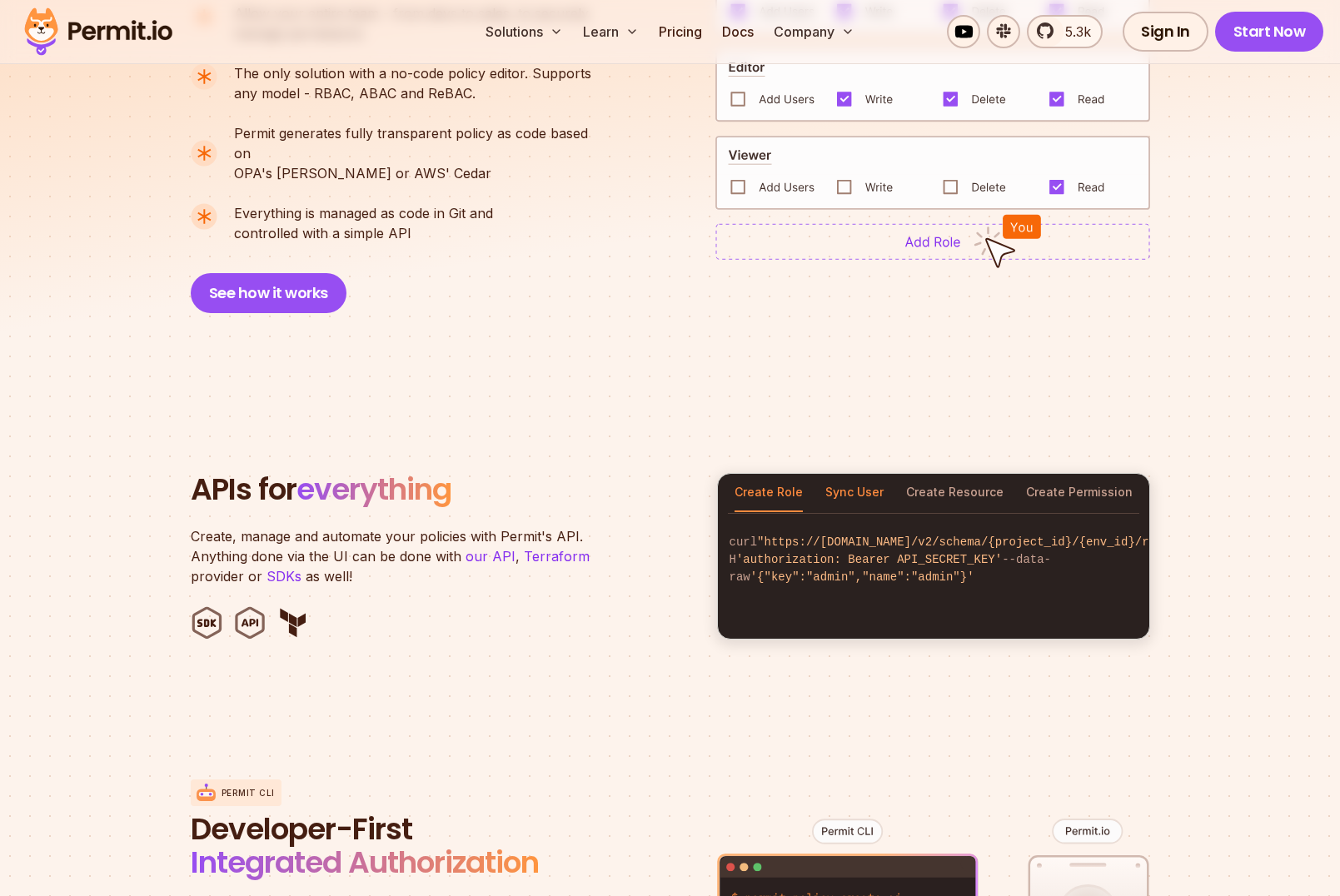
click at [840, 480] on button "Sync User" at bounding box center [855, 493] width 58 height 38
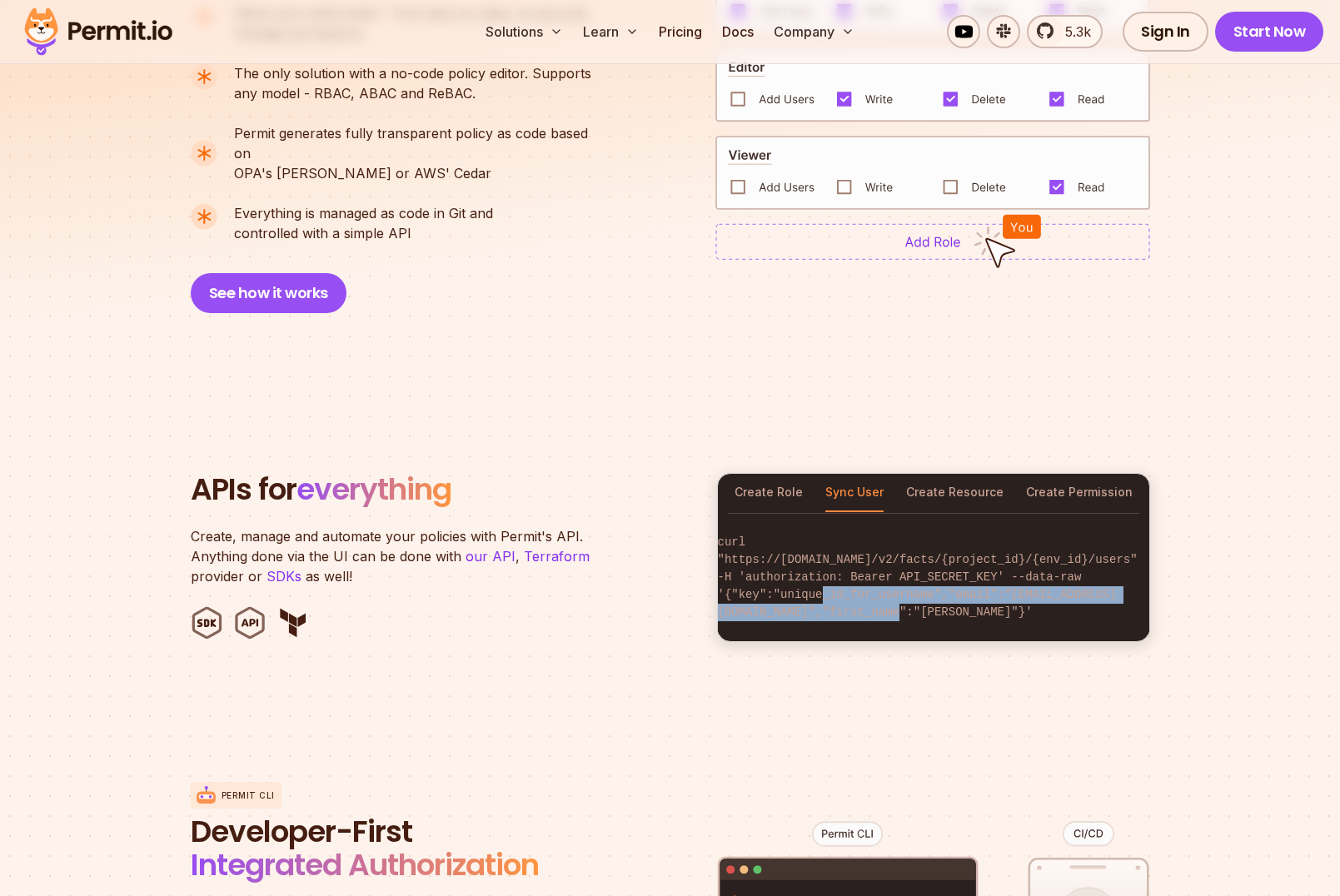
scroll to position [0, 175]
drag, startPoint x: 838, startPoint y: 581, endPoint x: 1261, endPoint y: 571, distance: 423.1
click at [1261, 571] on section "APIs for everything Create, manage and automate your policies with Permit's API…" at bounding box center [670, 558] width 1340 height 329
click at [1064, 579] on code "curl "https://[DOMAIN_NAME]/v2/facts/{project_id}/{env_id}/users" -H 'authoriza…" at bounding box center [933, 578] width 431 height 114
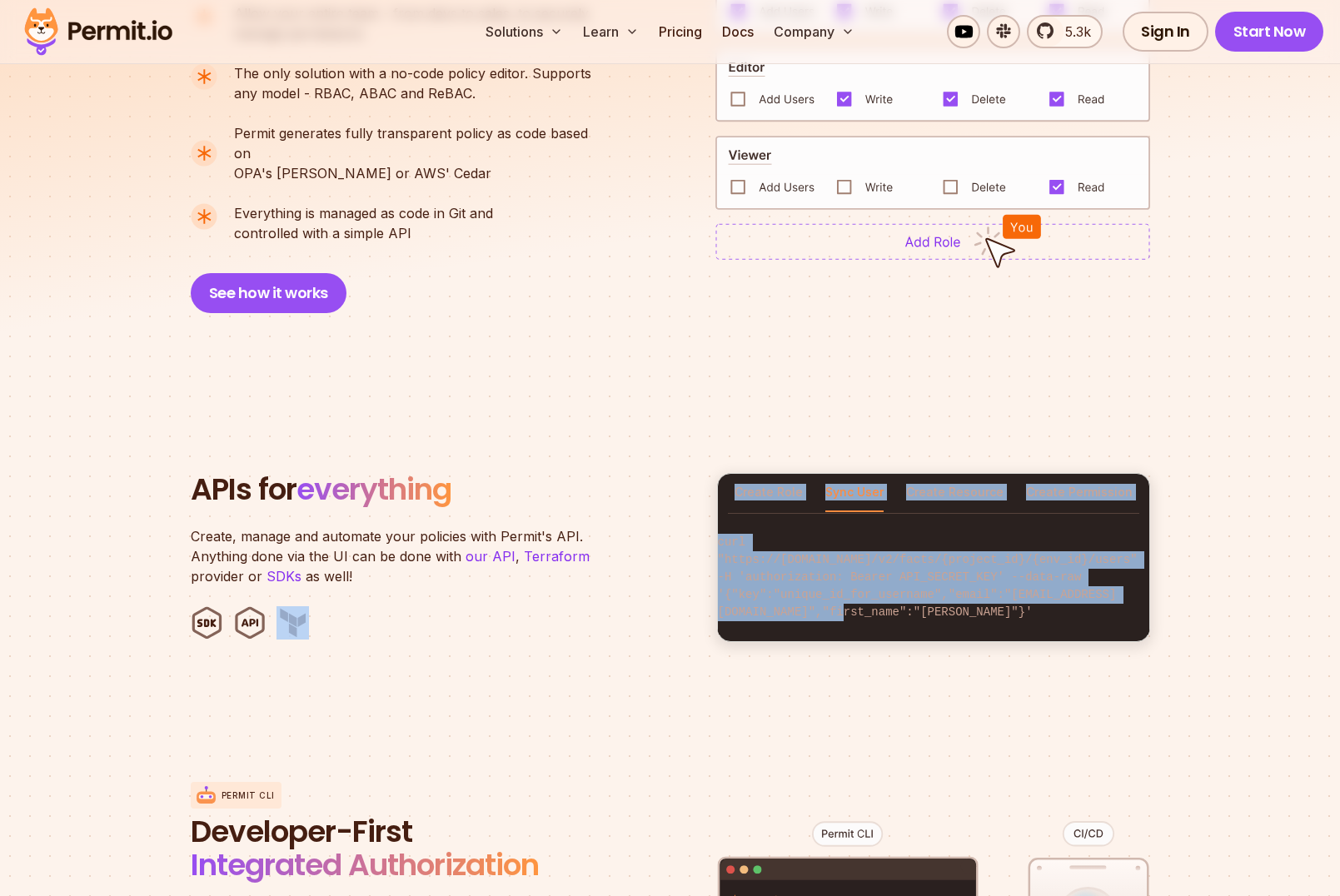
scroll to position [0, 0]
drag, startPoint x: 1080, startPoint y: 577, endPoint x: 646, endPoint y: 591, distance: 434.2
click at [646, 591] on div "APIs for everything Create, manage and automate your policies with Permit's API…" at bounding box center [671, 558] width 960 height 169
click at [965, 543] on code "curl "https://[DOMAIN_NAME]/v2/facts/{project_id}/{env_id}/users" -H 'authoriza…" at bounding box center [933, 578] width 431 height 114
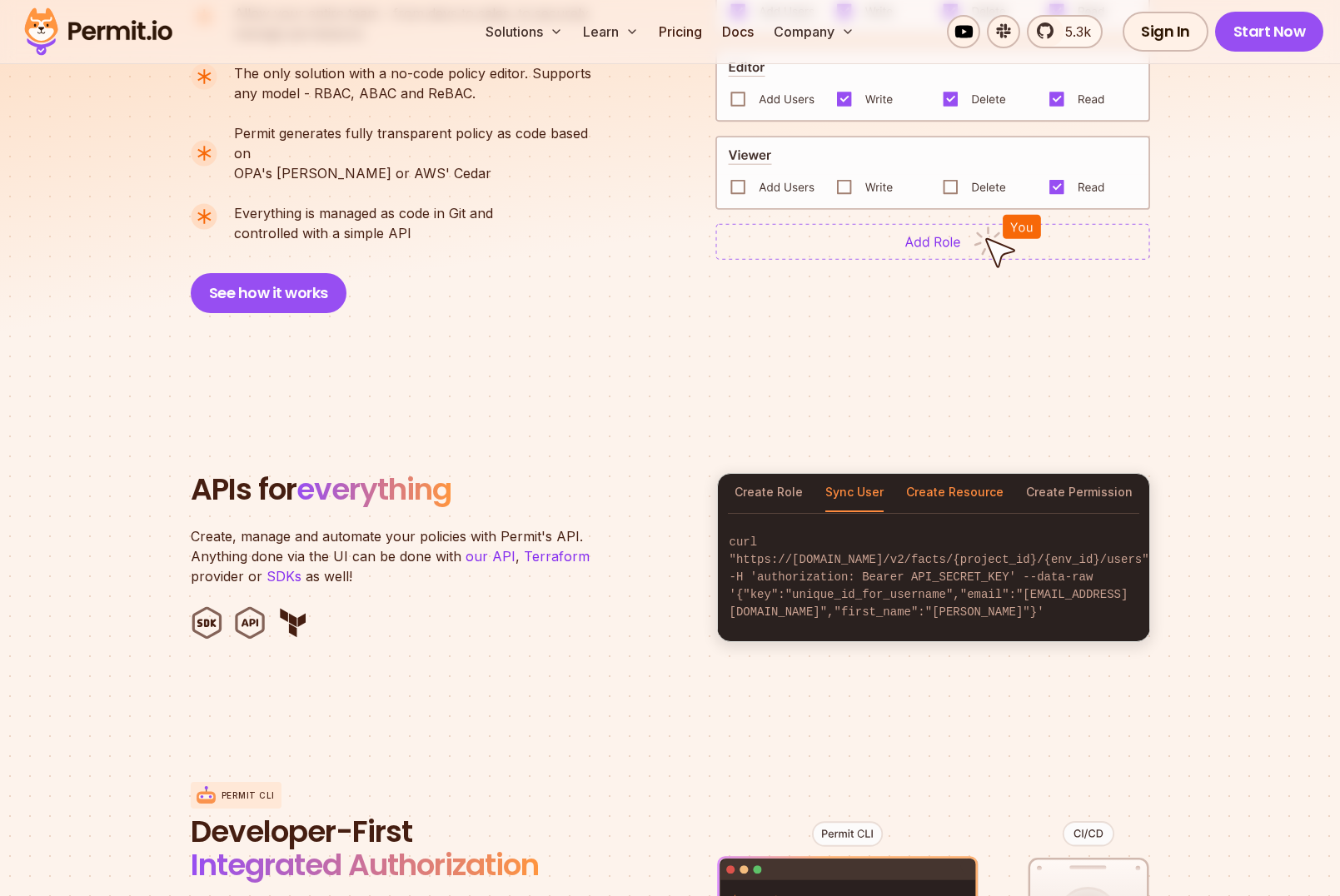
click at [967, 476] on button "Create Resource" at bounding box center [955, 493] width 97 height 38
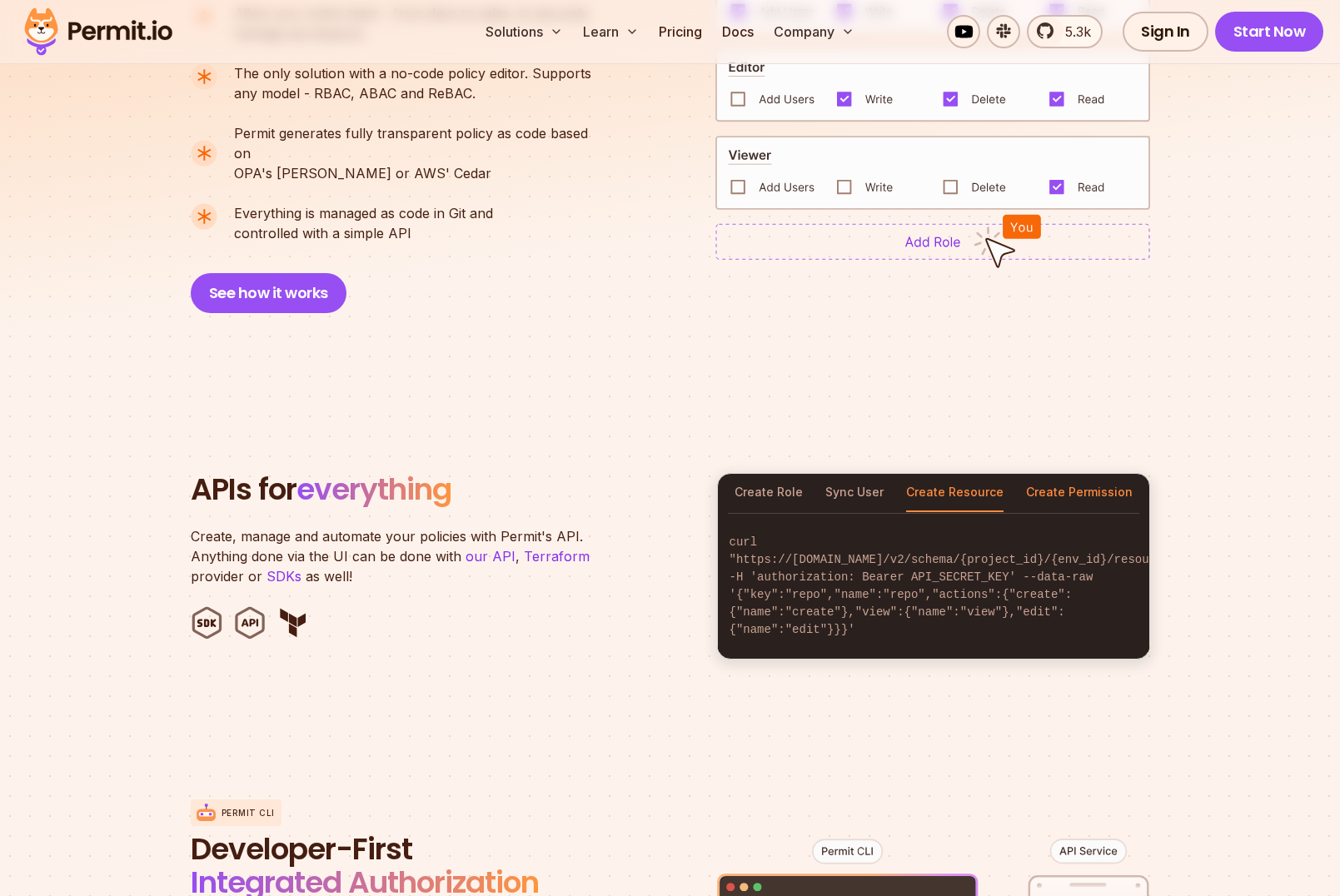
click at [1091, 480] on button "Create Permission" at bounding box center [1079, 493] width 107 height 38
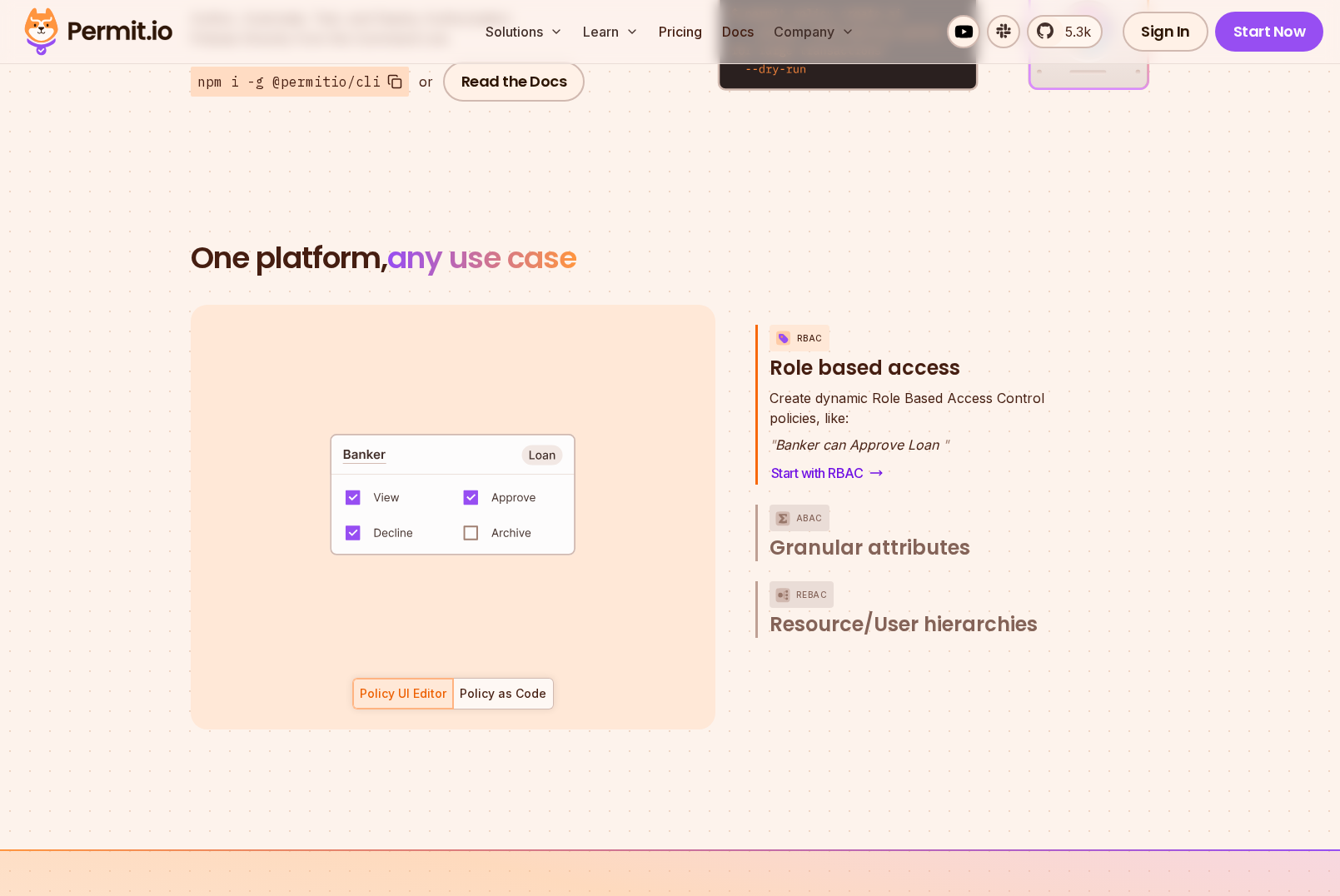
scroll to position [2231, 0]
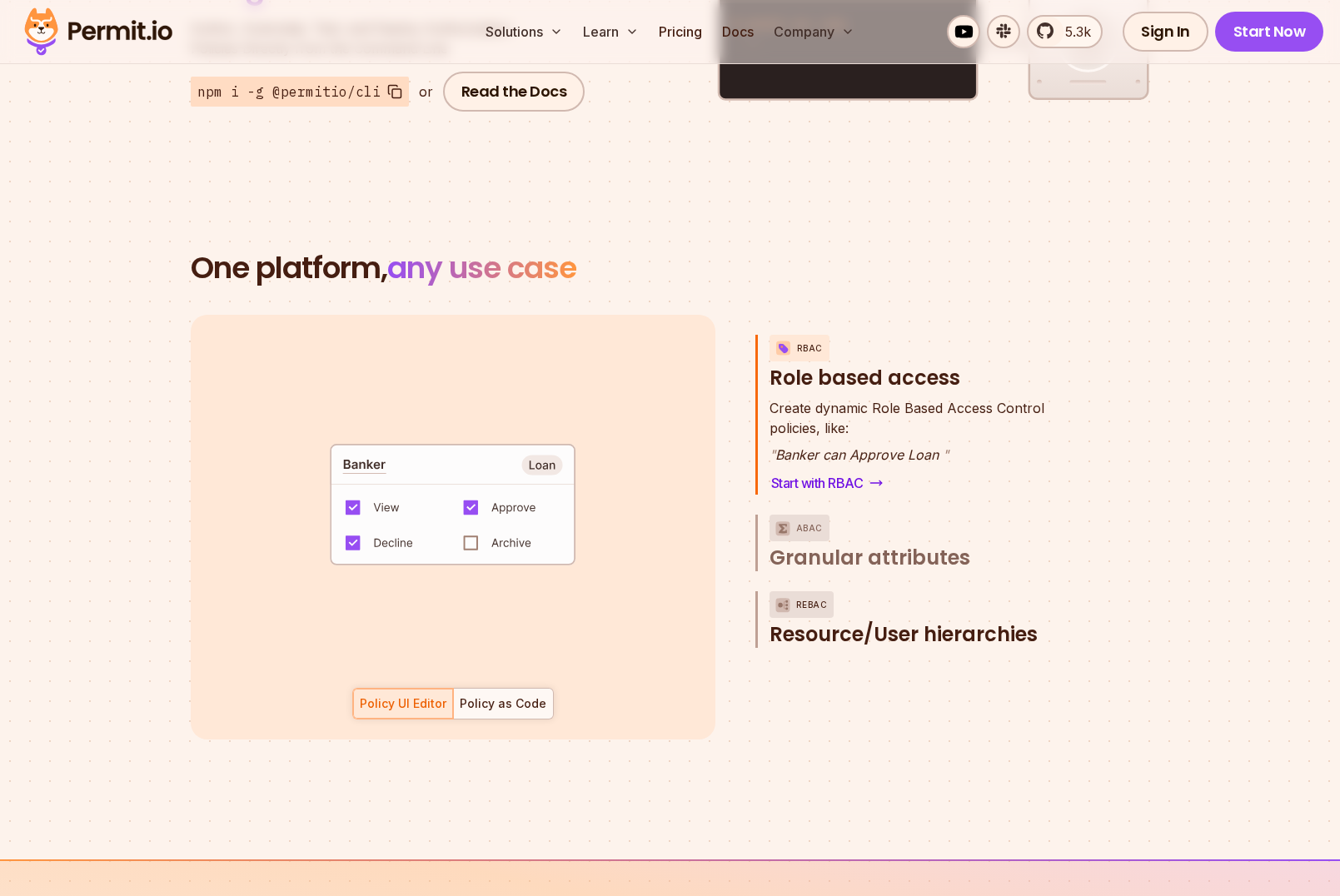
drag, startPoint x: 830, startPoint y: 533, endPoint x: 871, endPoint y: 611, distance: 88.1
click at [871, 611] on div "RBAC Role based access Create dynamic Role Based Access Control policies, like:…" at bounding box center [917, 527] width 325 height 425
click at [511, 695] on div "Policy as Code" at bounding box center [503, 704] width 86 height 17
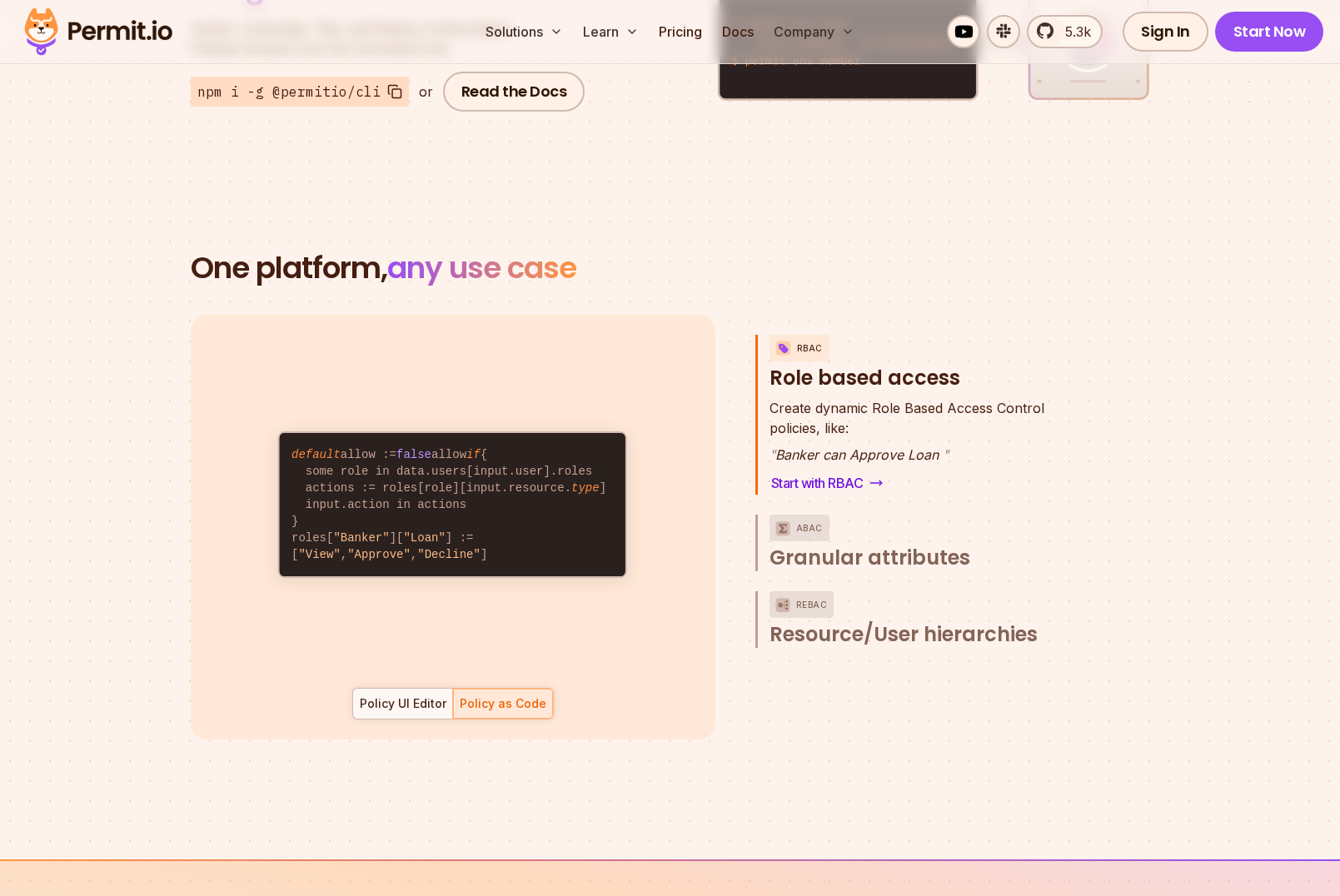
click at [415, 700] on div "default allow := false allow if { some role in data.users[input.user].roles act…" at bounding box center [454, 527] width 525 height 425
drag, startPoint x: 377, startPoint y: 678, endPoint x: 409, endPoint y: 665, distance: 34.5
click at [377, 695] on div "Policy UI Editor" at bounding box center [403, 704] width 86 height 17
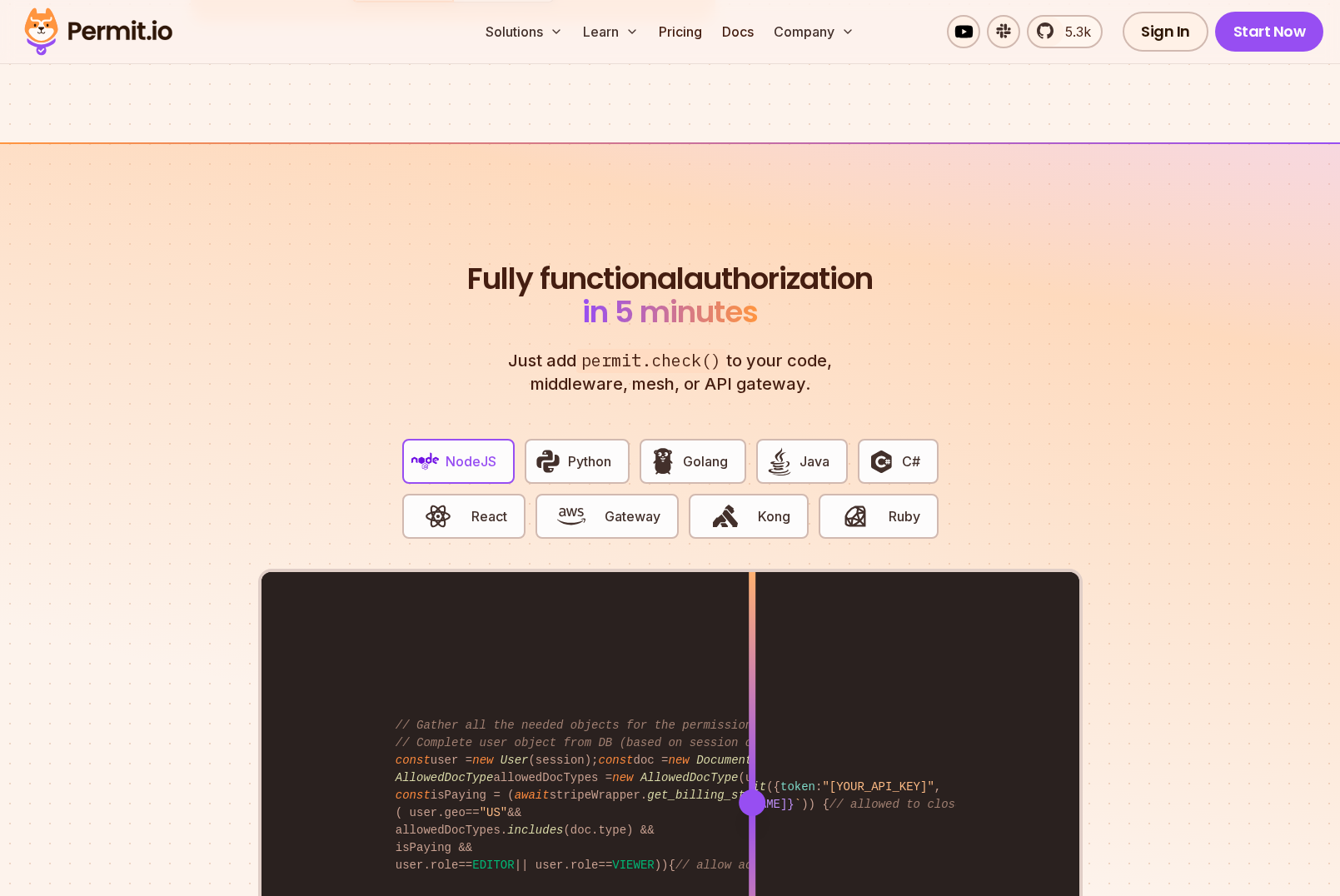
scroll to position [3099, 0]
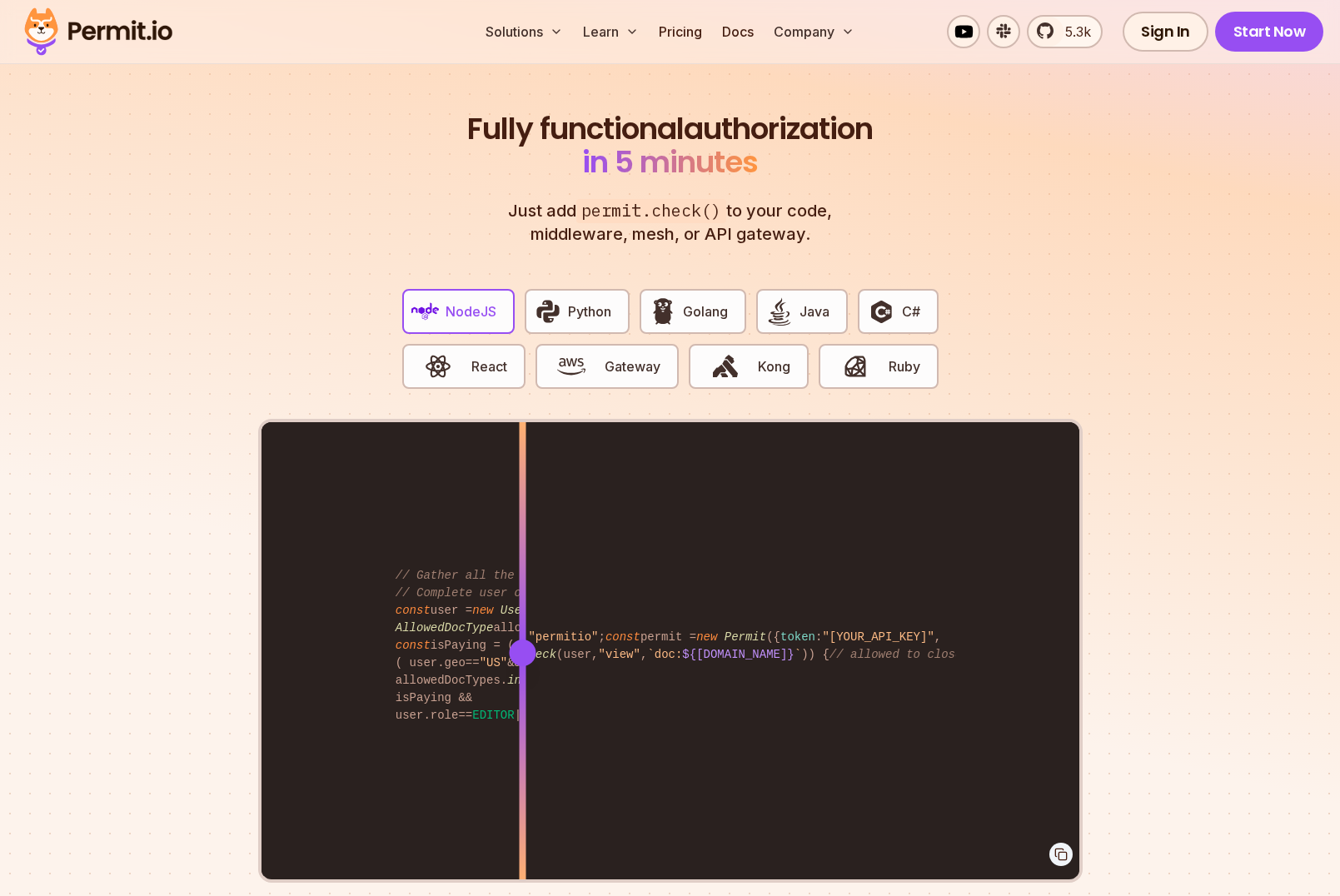
click at [522, 534] on div "import { Permit } from "permitio" ; const permit = new Permit ({ token : "[YOUR…" at bounding box center [670, 652] width 818 height 460
click at [522, 534] on div at bounding box center [522, 537] width 7 height 230
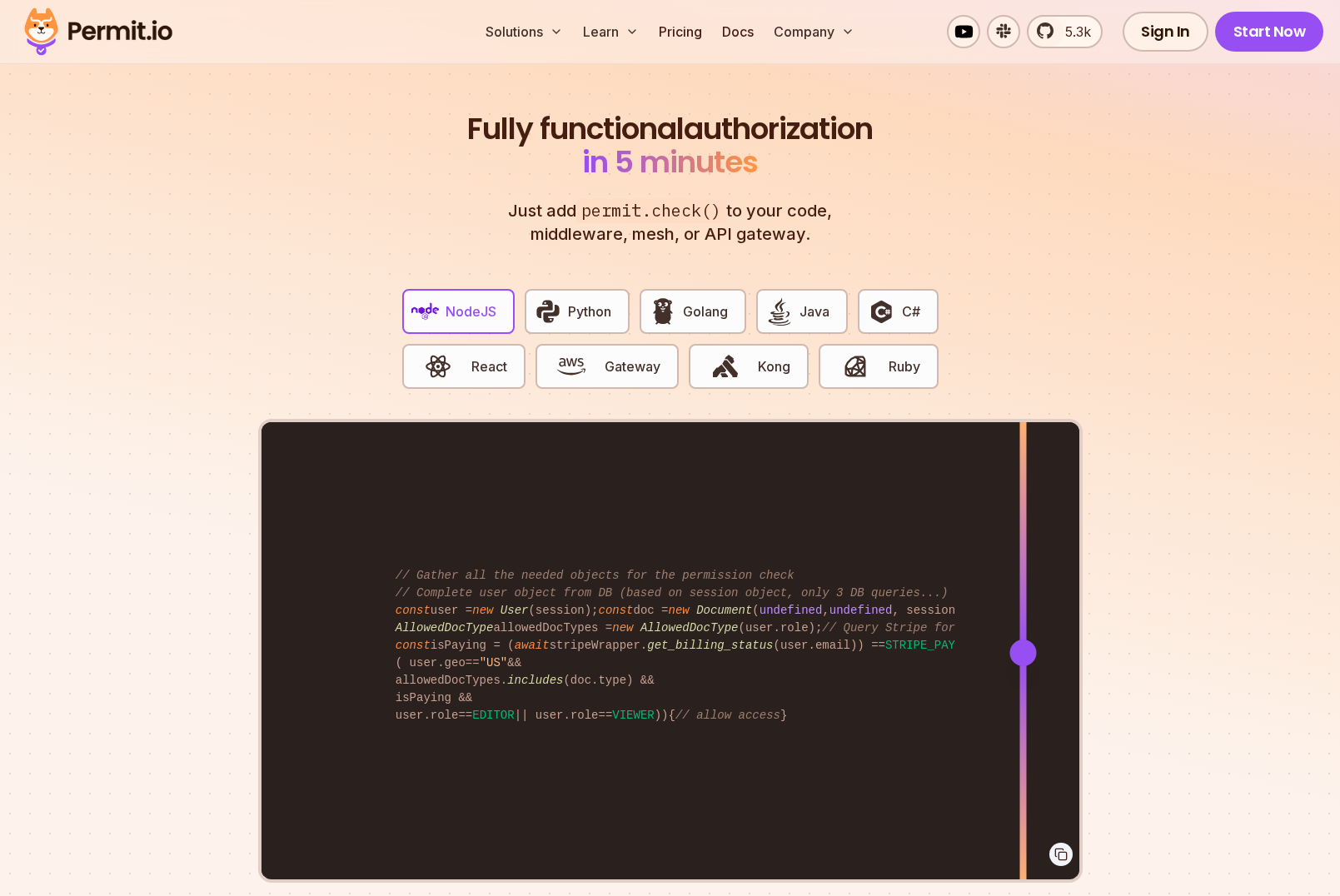
drag, startPoint x: 545, startPoint y: 630, endPoint x: 1022, endPoint y: 604, distance: 477.7
click at [1022, 604] on div at bounding box center [1022, 652] width 7 height 460
click at [558, 306] on button "Python" at bounding box center [577, 311] width 105 height 45
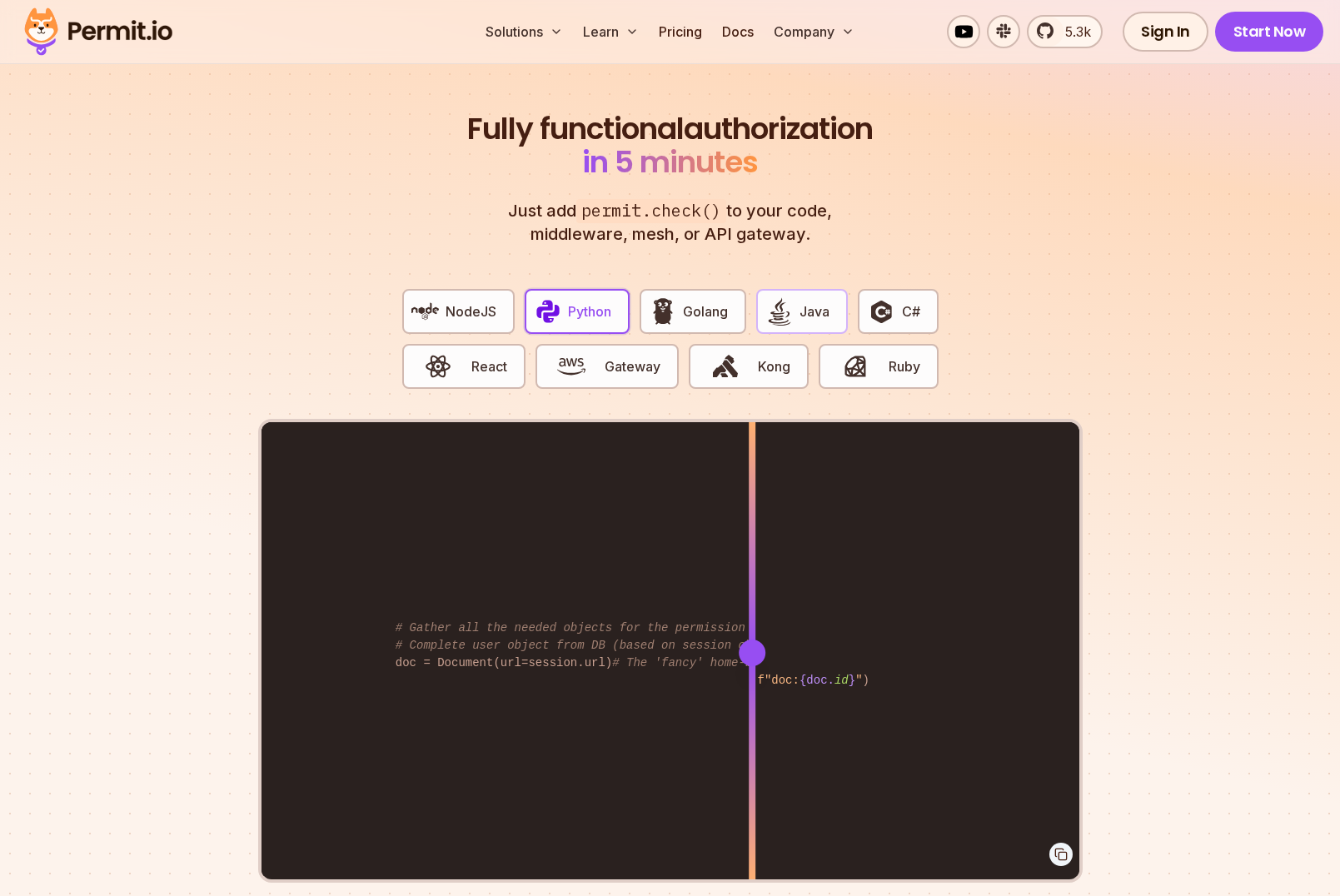
click at [761, 300] on button "Java" at bounding box center [802, 311] width 92 height 45
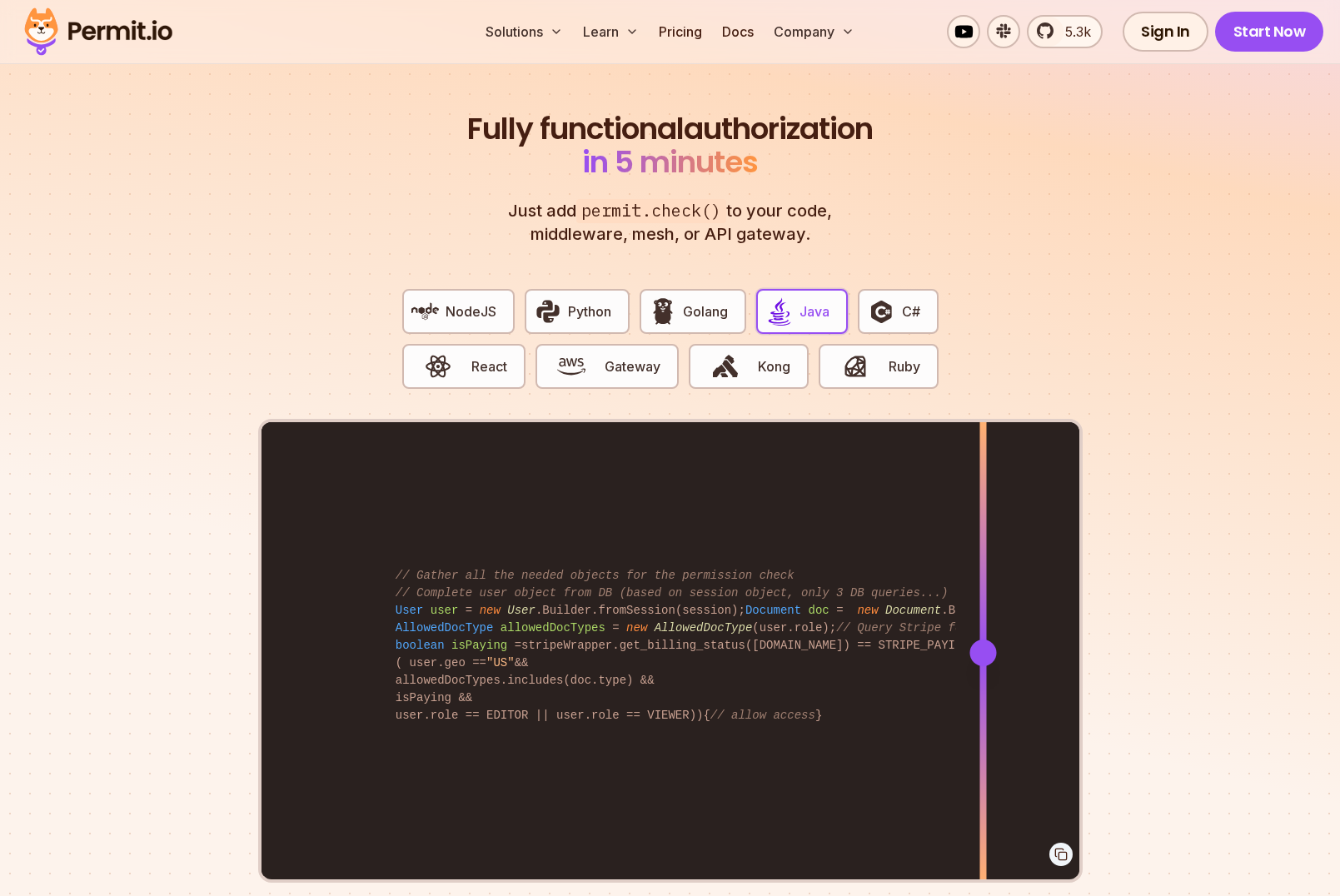
drag, startPoint x: 750, startPoint y: 632, endPoint x: 983, endPoint y: 605, distance: 234.6
click at [983, 605] on div at bounding box center [982, 652] width 7 height 460
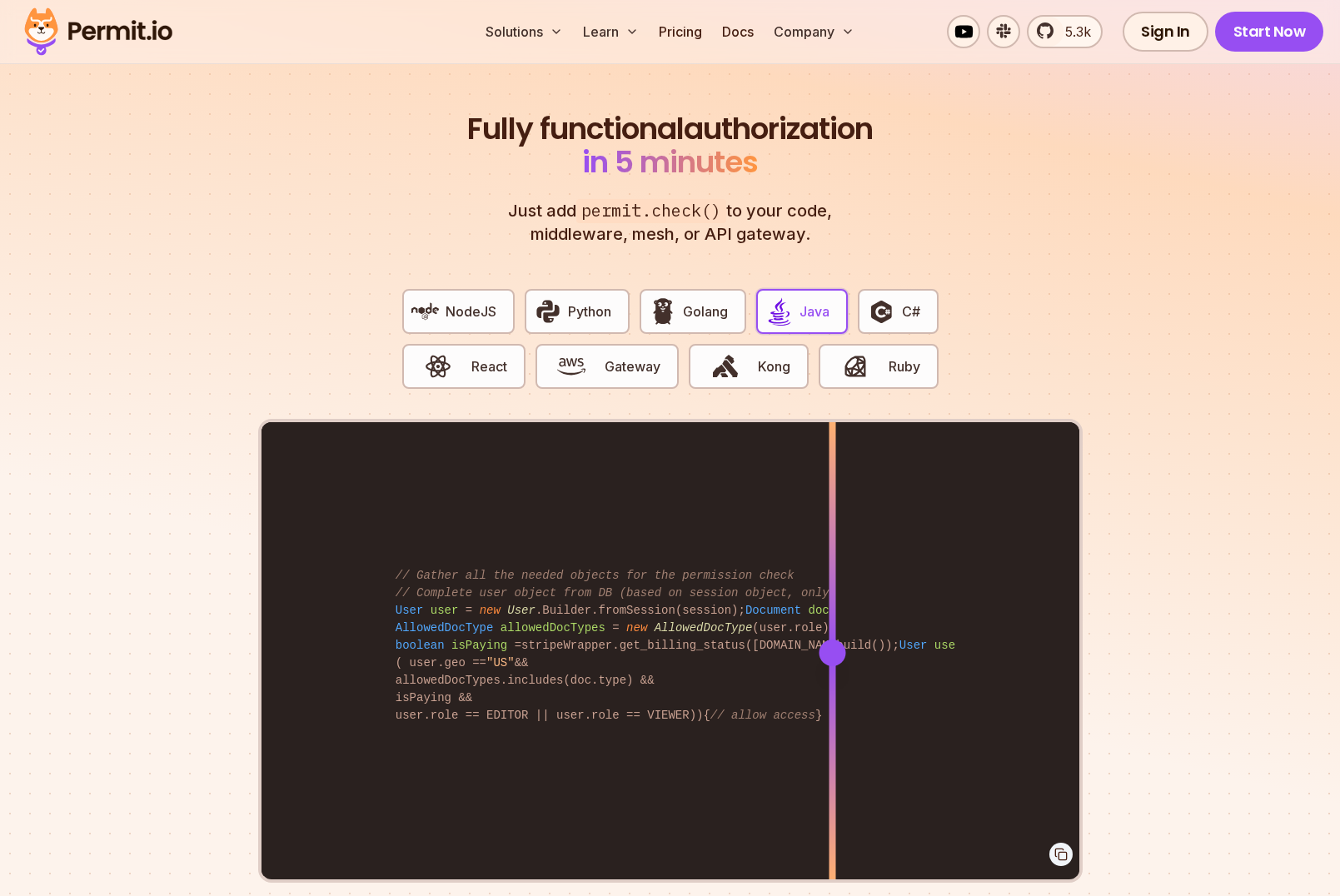
drag, startPoint x: 742, startPoint y: 521, endPoint x: 858, endPoint y: 516, distance: 116.1
click at [858, 516] on div "Permit permit = new Permit ( new PermitConfig .Builder( "API KEY" ).build()); U…" at bounding box center [670, 652] width 818 height 460
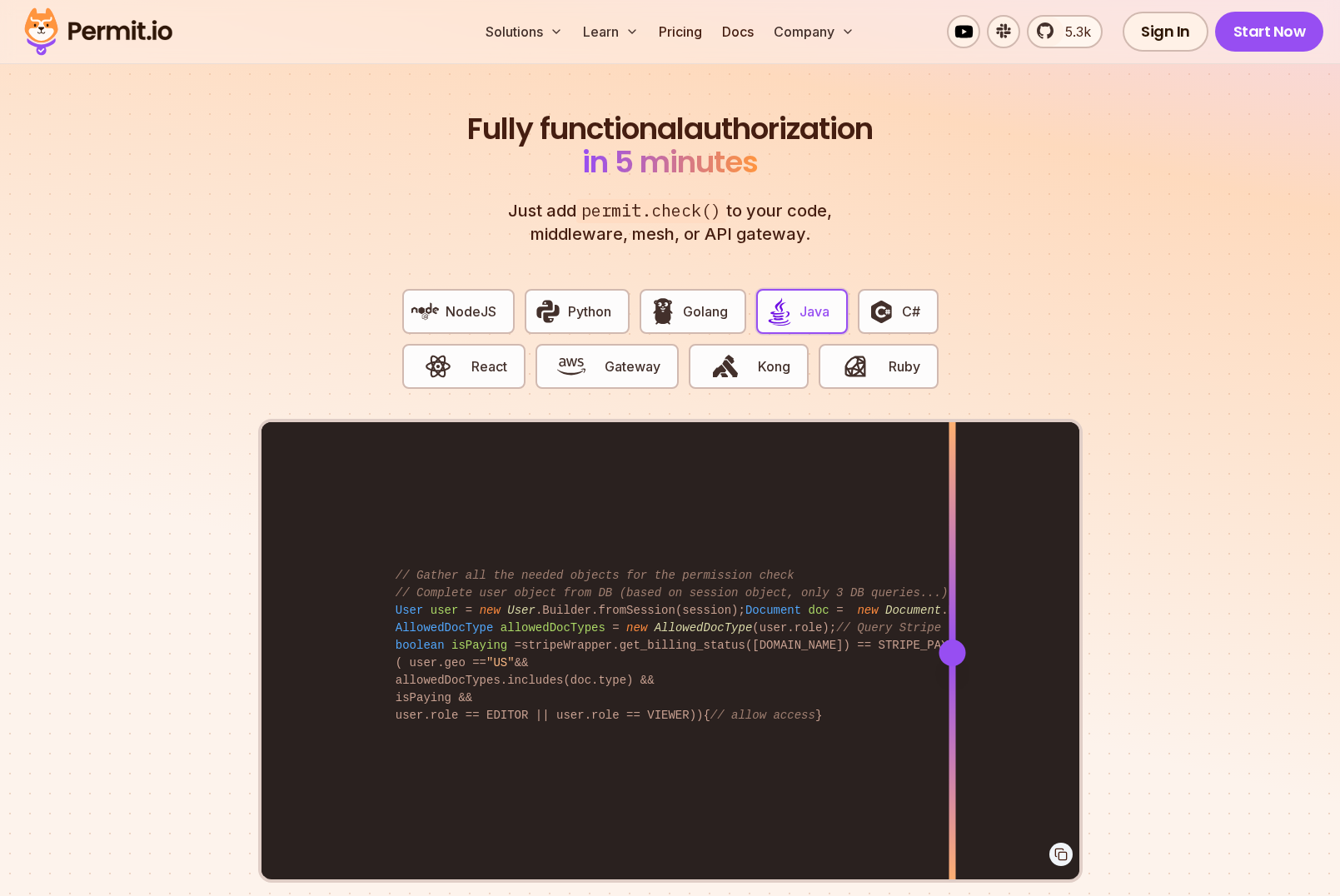
drag, startPoint x: 862, startPoint y: 633, endPoint x: 952, endPoint y: 621, distance: 90.8
click at [952, 640] on div at bounding box center [952, 653] width 26 height 26
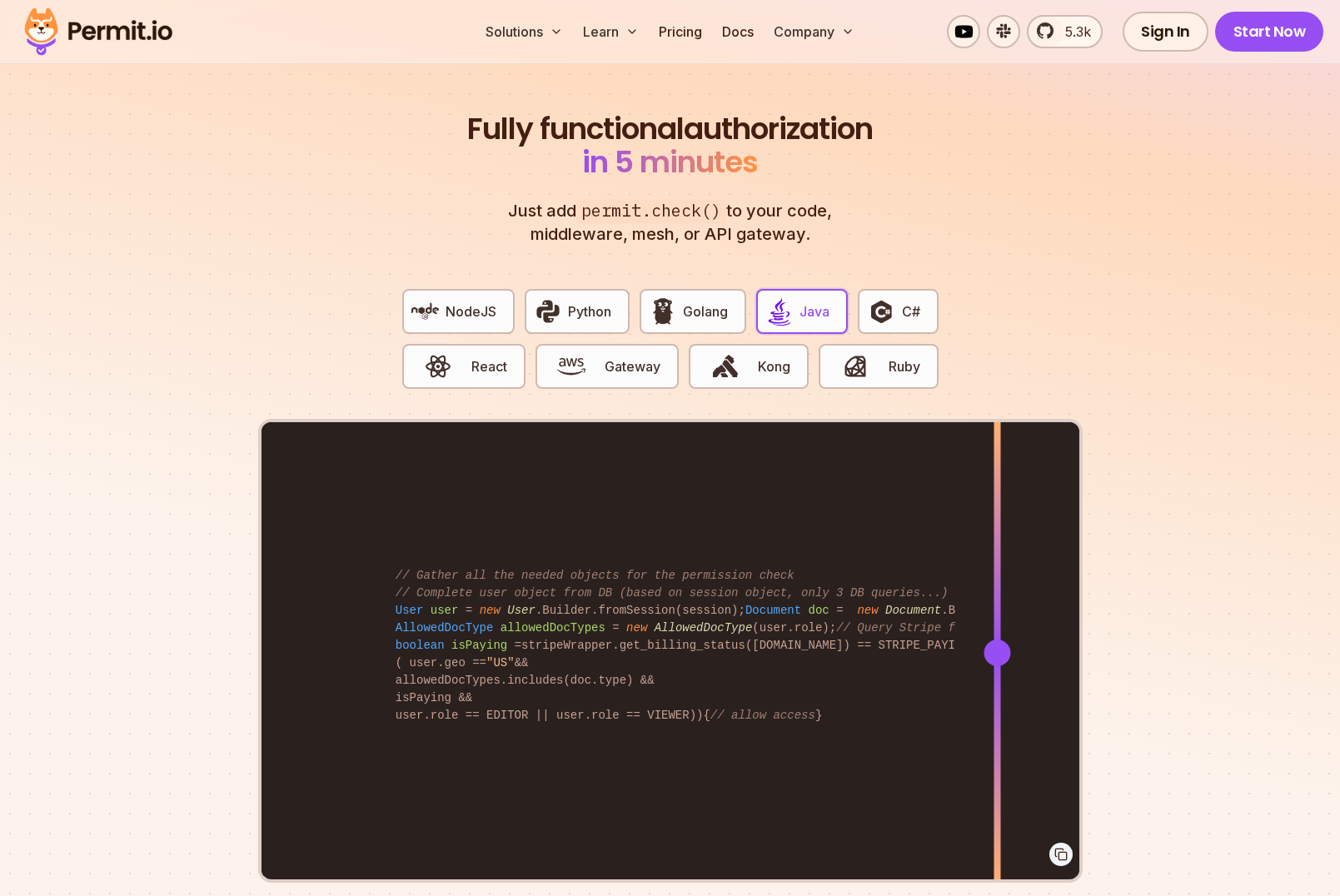
drag, startPoint x: 956, startPoint y: 631, endPoint x: 991, endPoint y: 623, distance: 35.9
click at [991, 640] on div at bounding box center [997, 653] width 26 height 26
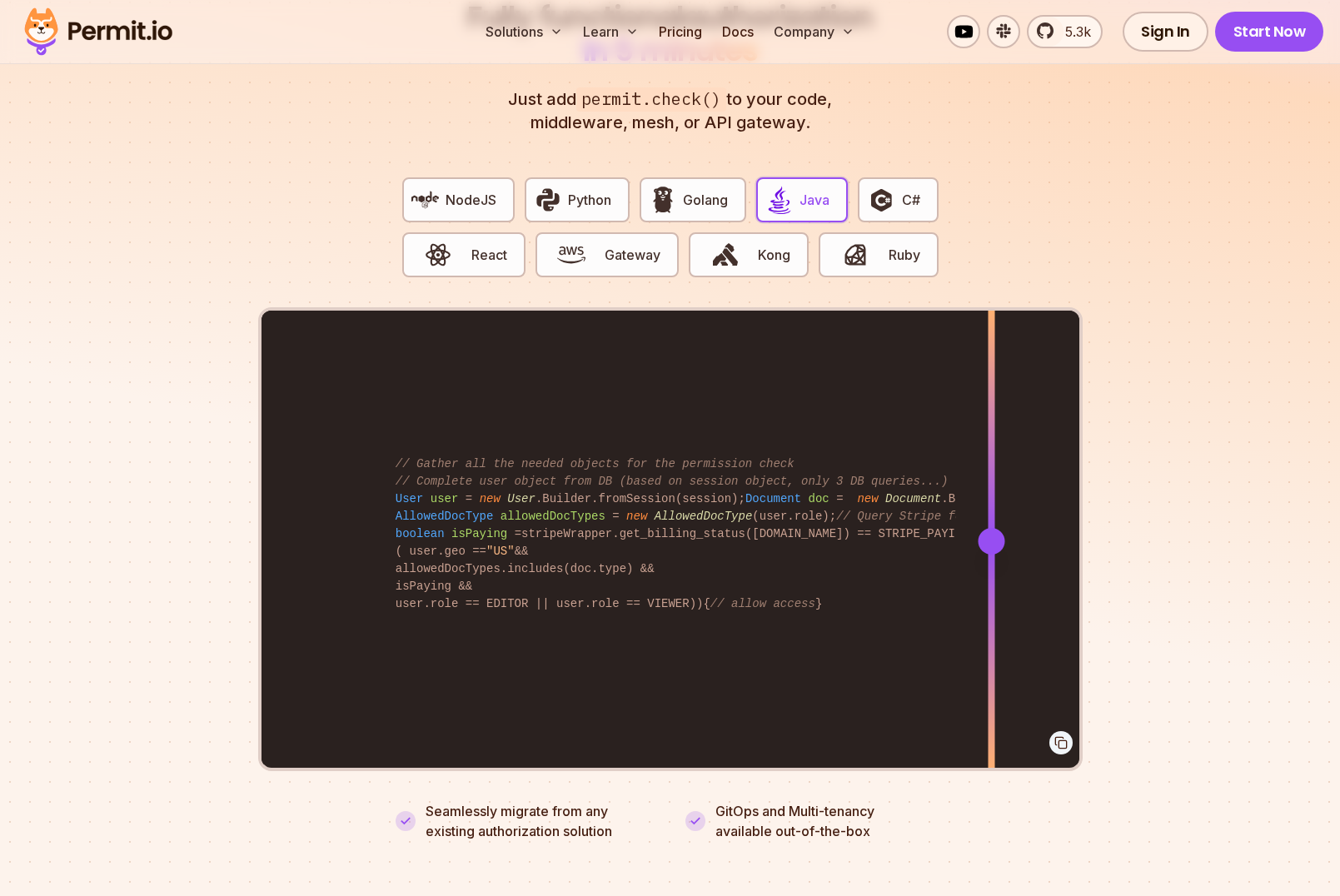
scroll to position [3231, 0]
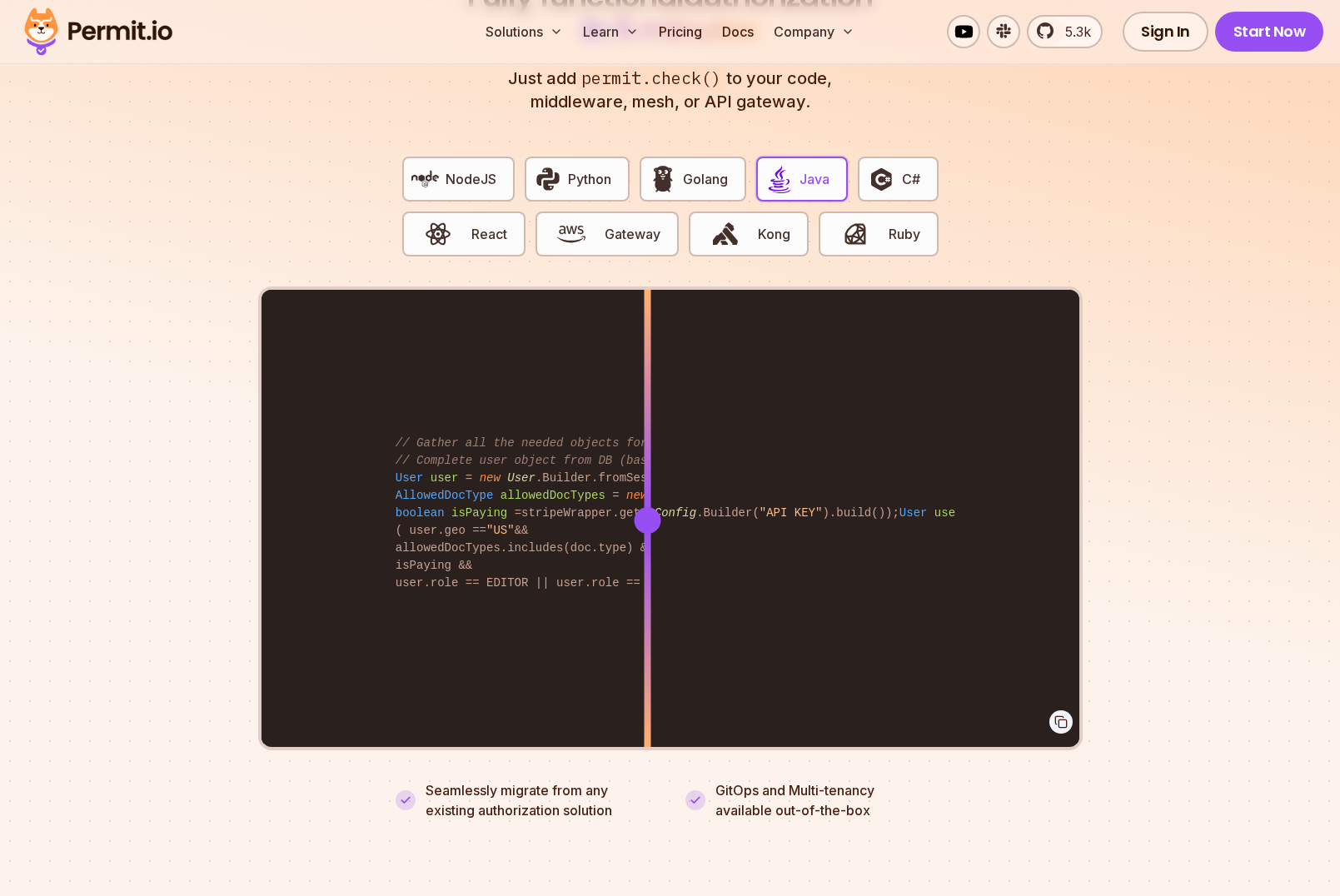
drag, startPoint x: 508, startPoint y: 394, endPoint x: 929, endPoint y: 411, distance: 421.3
click at [929, 411] on div "Permit permit = new Permit ( new PermitConfig .Builder( "API KEY" ).build()); U…" at bounding box center [670, 519] width 818 height 460
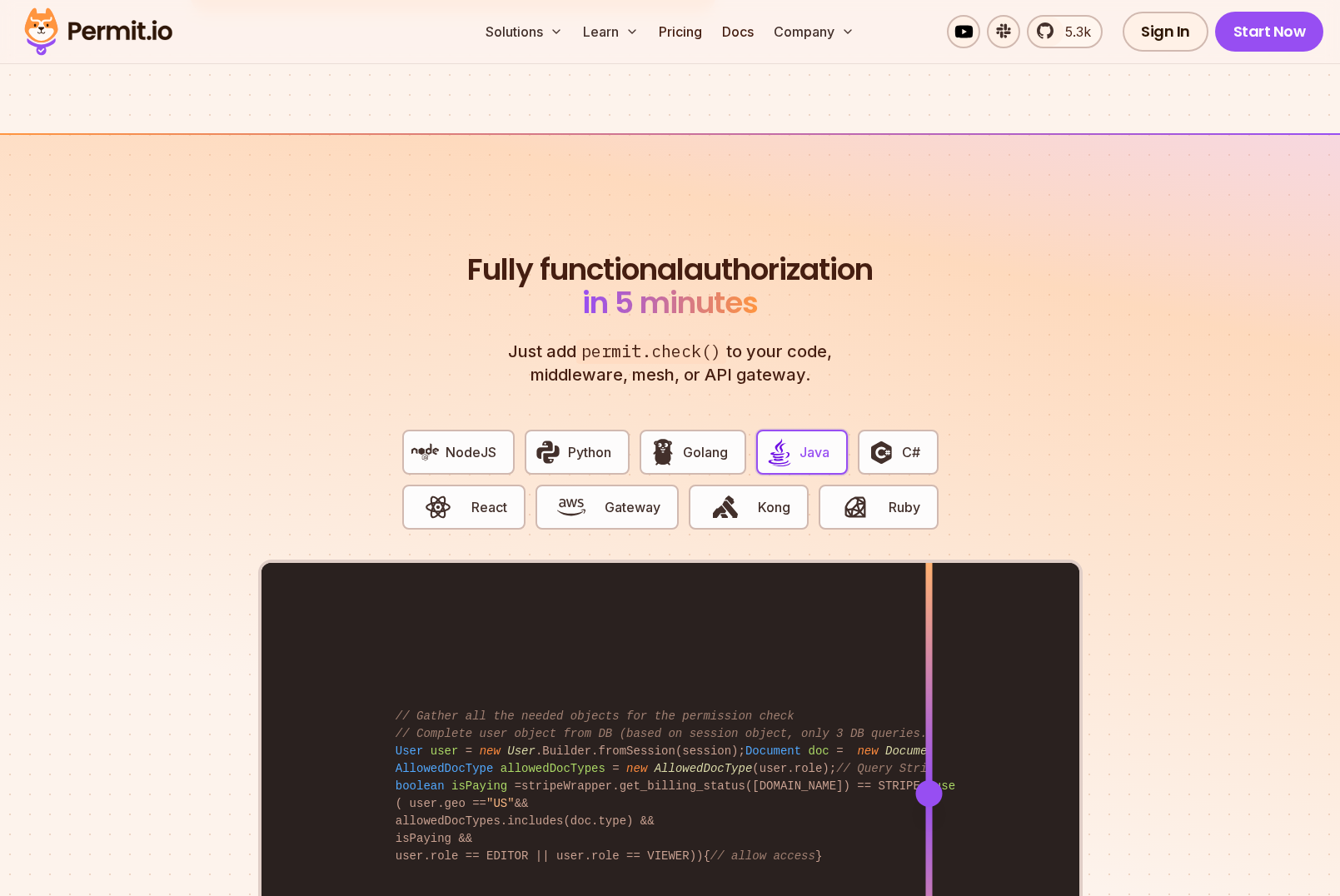
scroll to position [3310, 0]
